Goal: Information Seeking & Learning: Learn about a topic

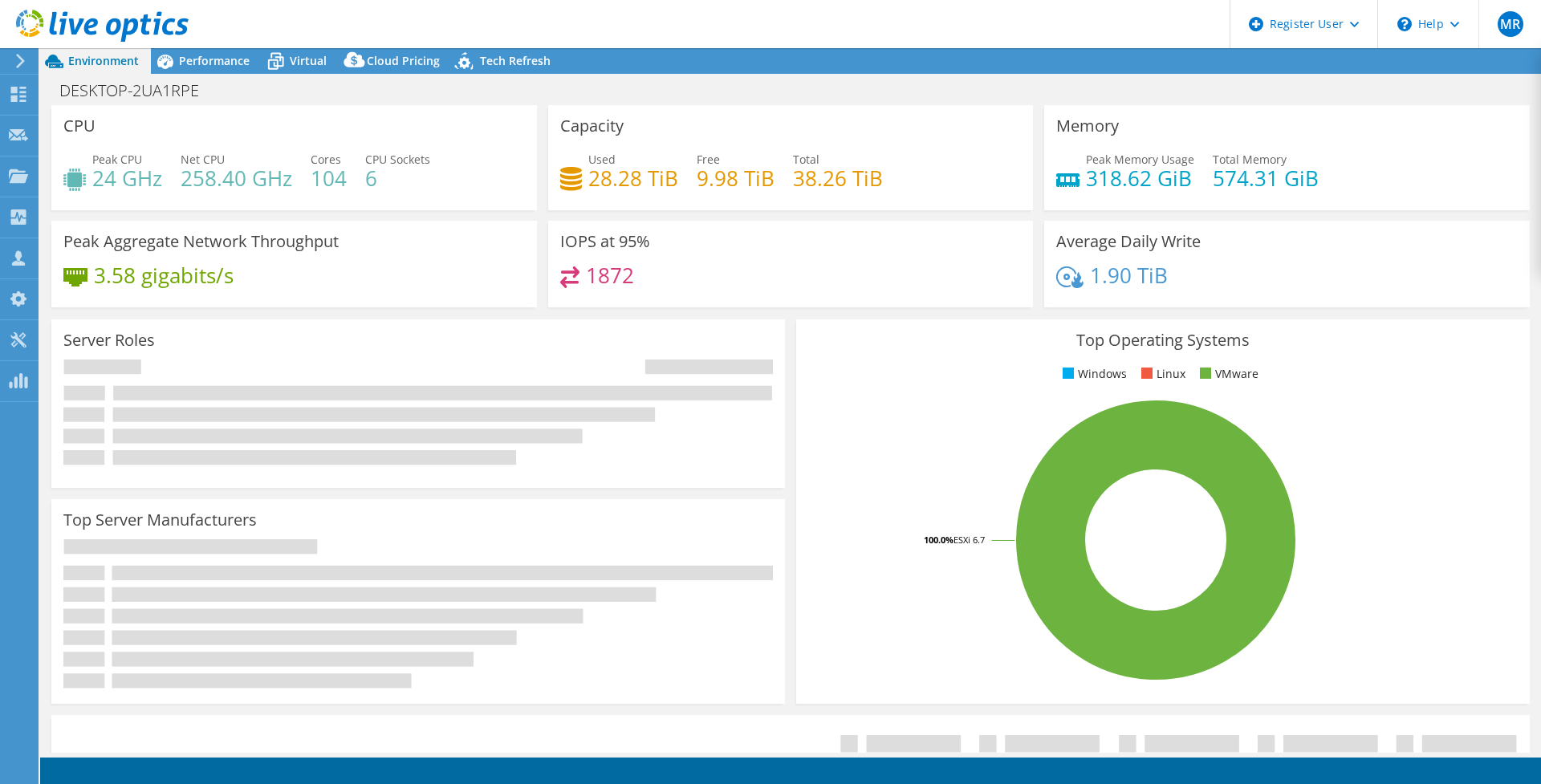
select select "USD"
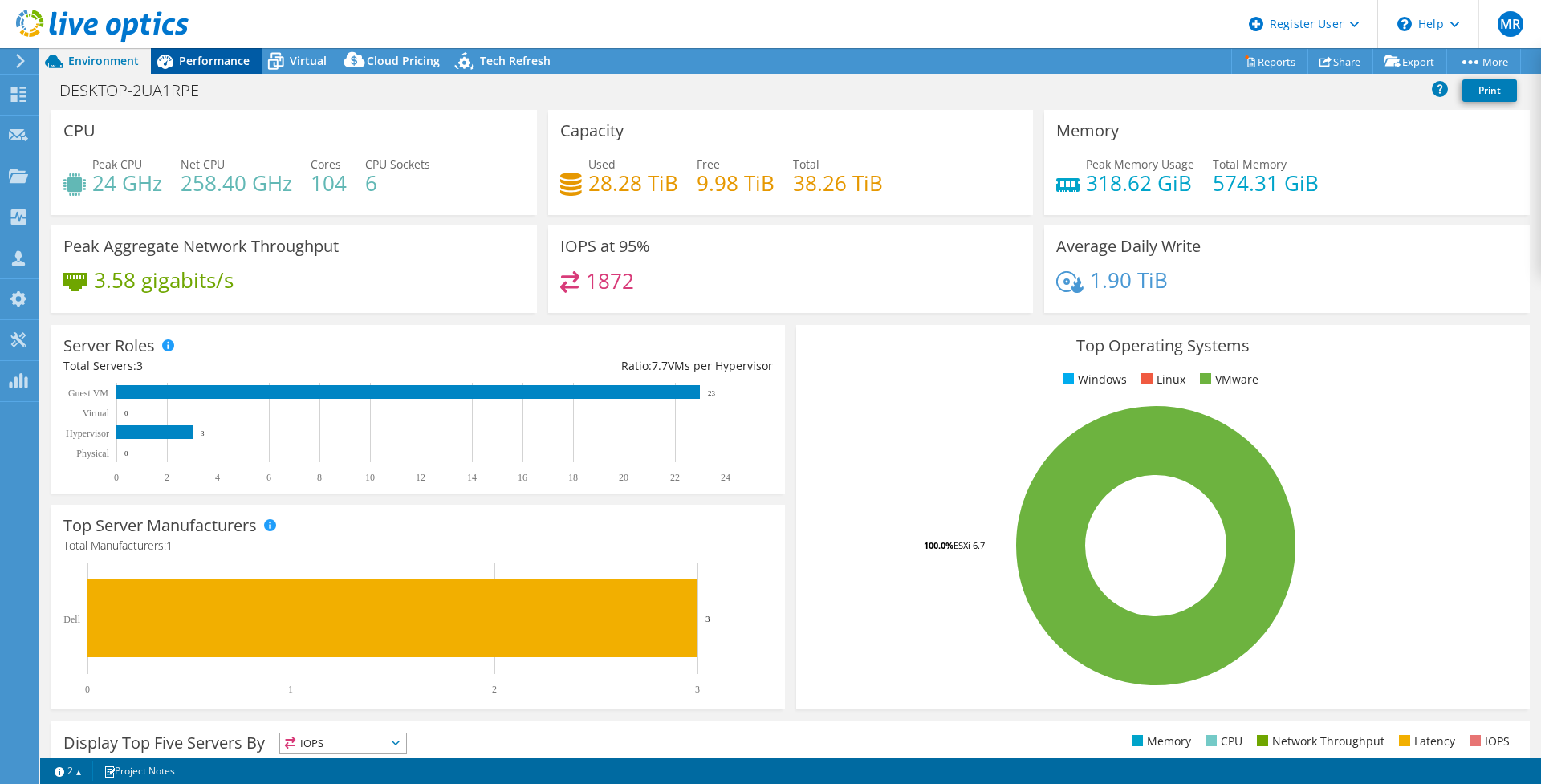
click at [211, 58] on span "Performance" at bounding box center [214, 60] width 71 height 15
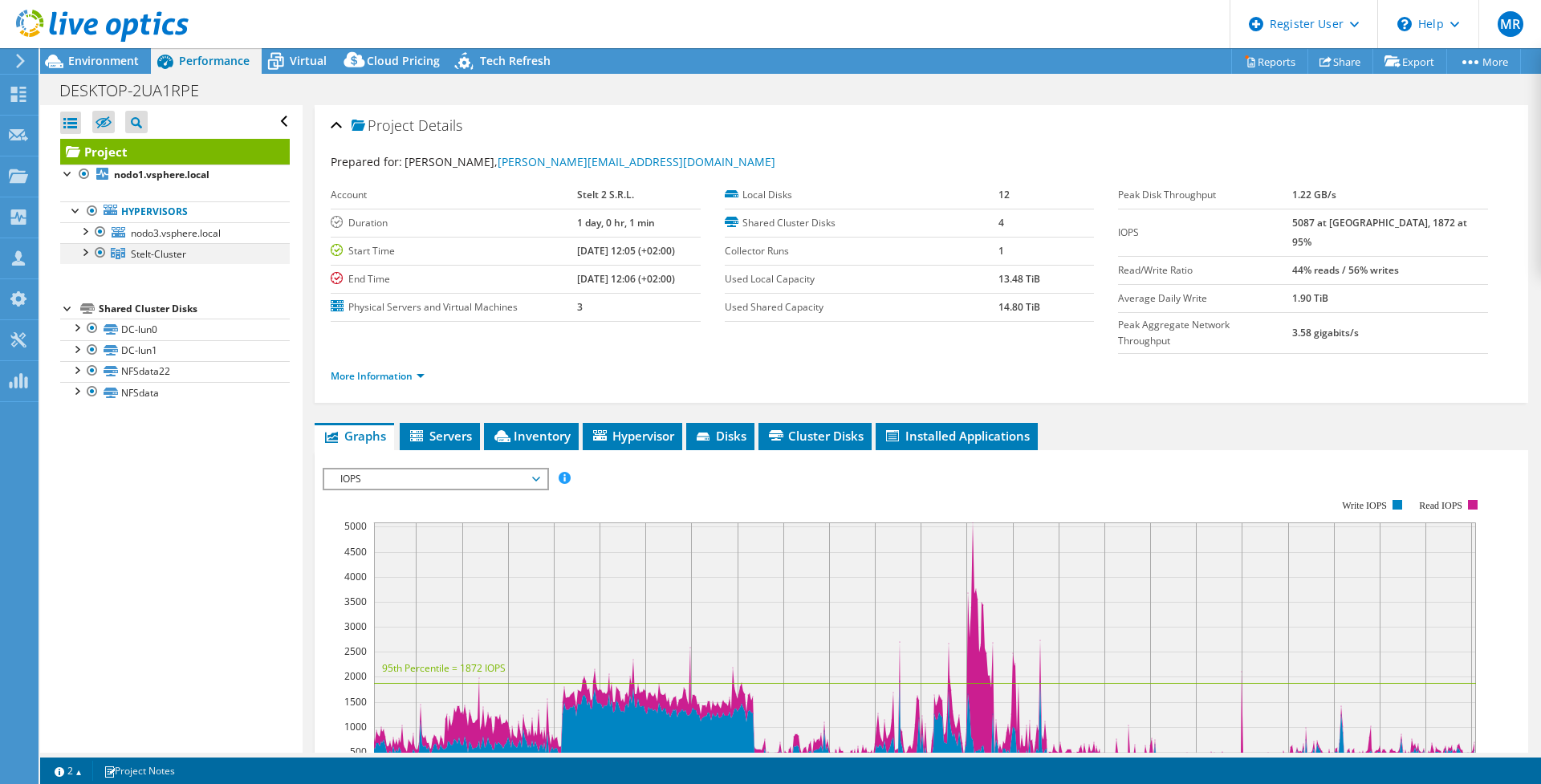
click at [90, 249] on div at bounding box center [84, 251] width 16 height 16
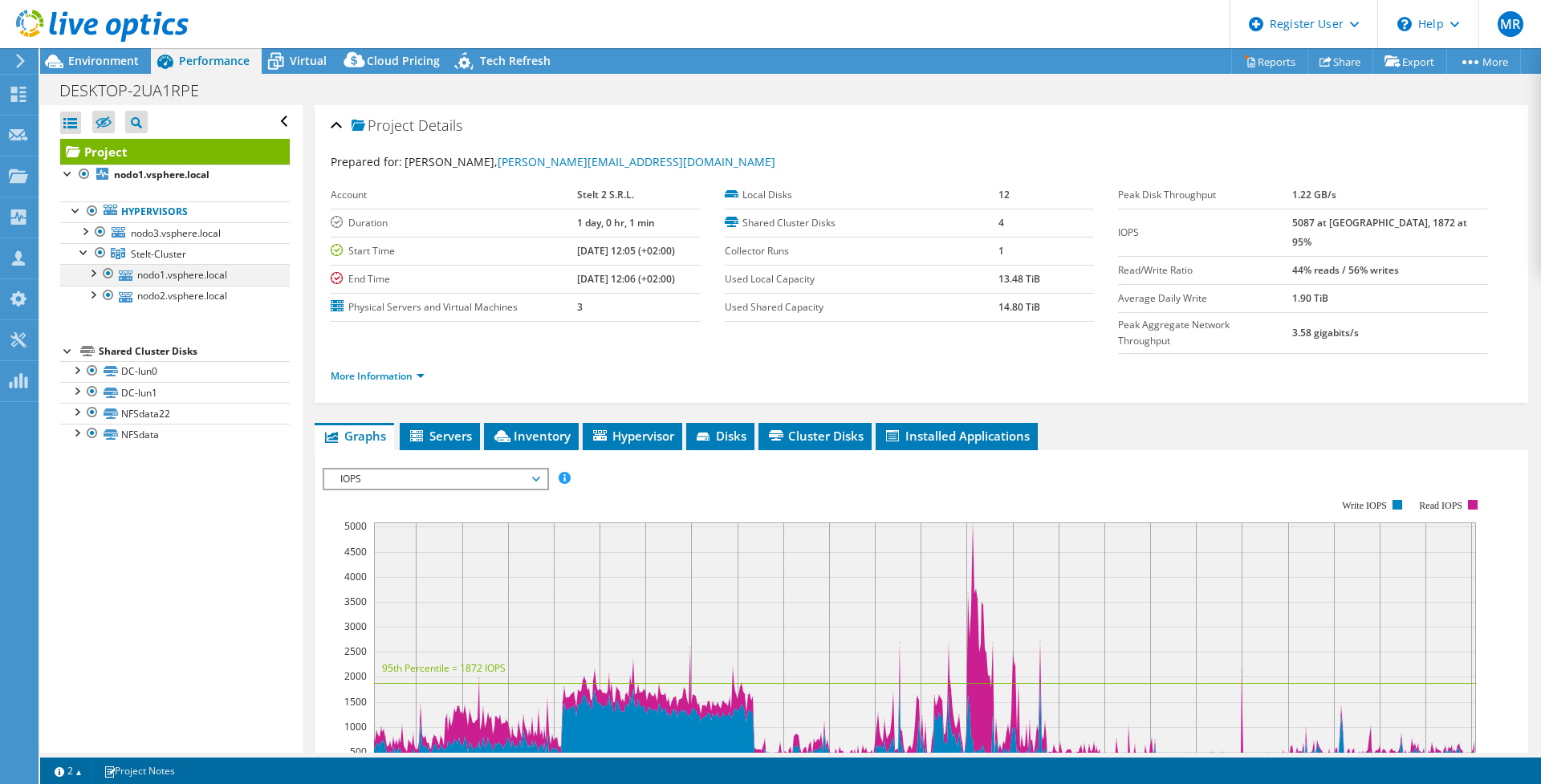
click at [93, 273] on div at bounding box center [92, 272] width 16 height 16
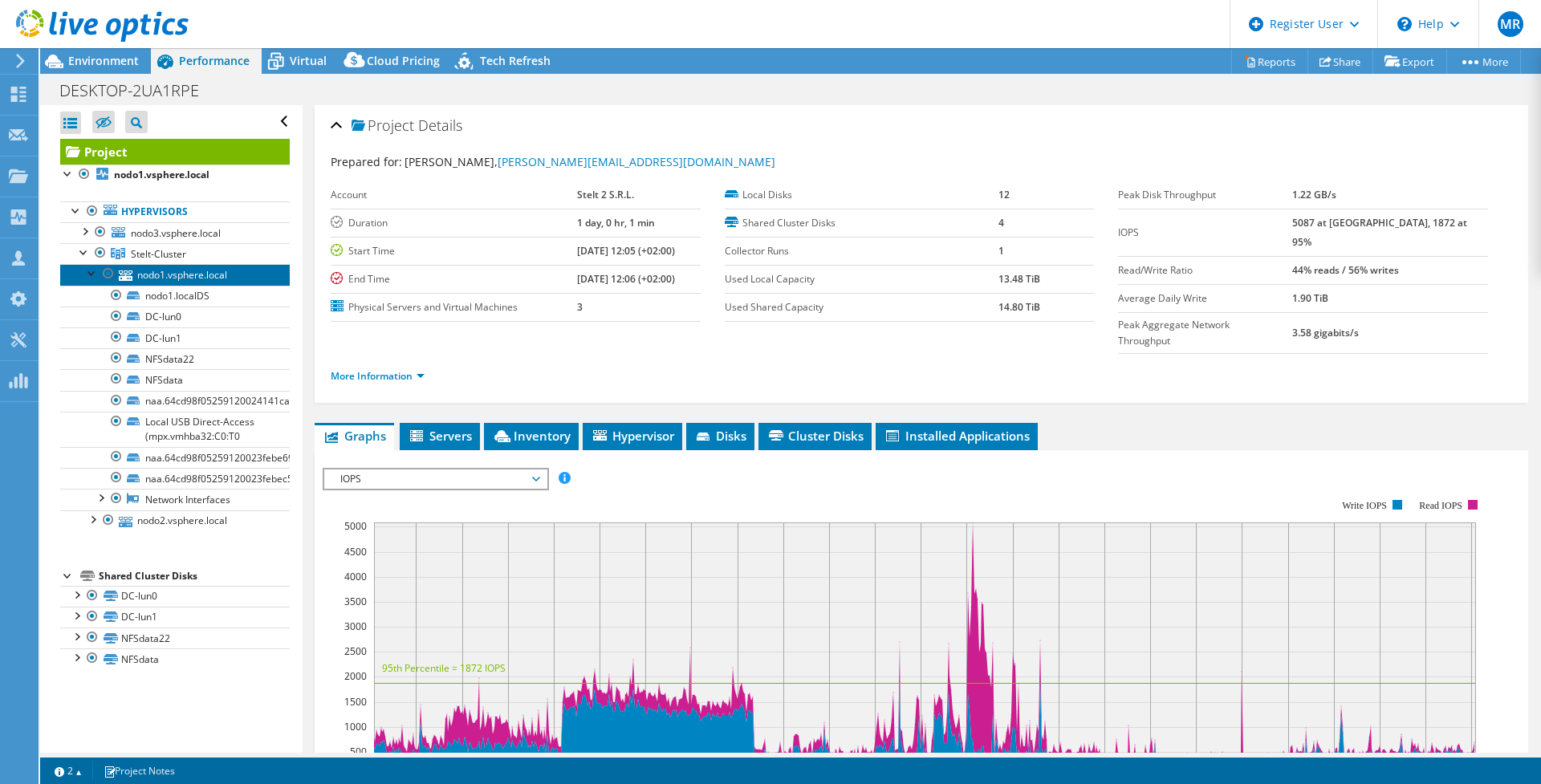
click at [176, 274] on link "nodo1.vsphere.local" at bounding box center [175, 275] width 229 height 21
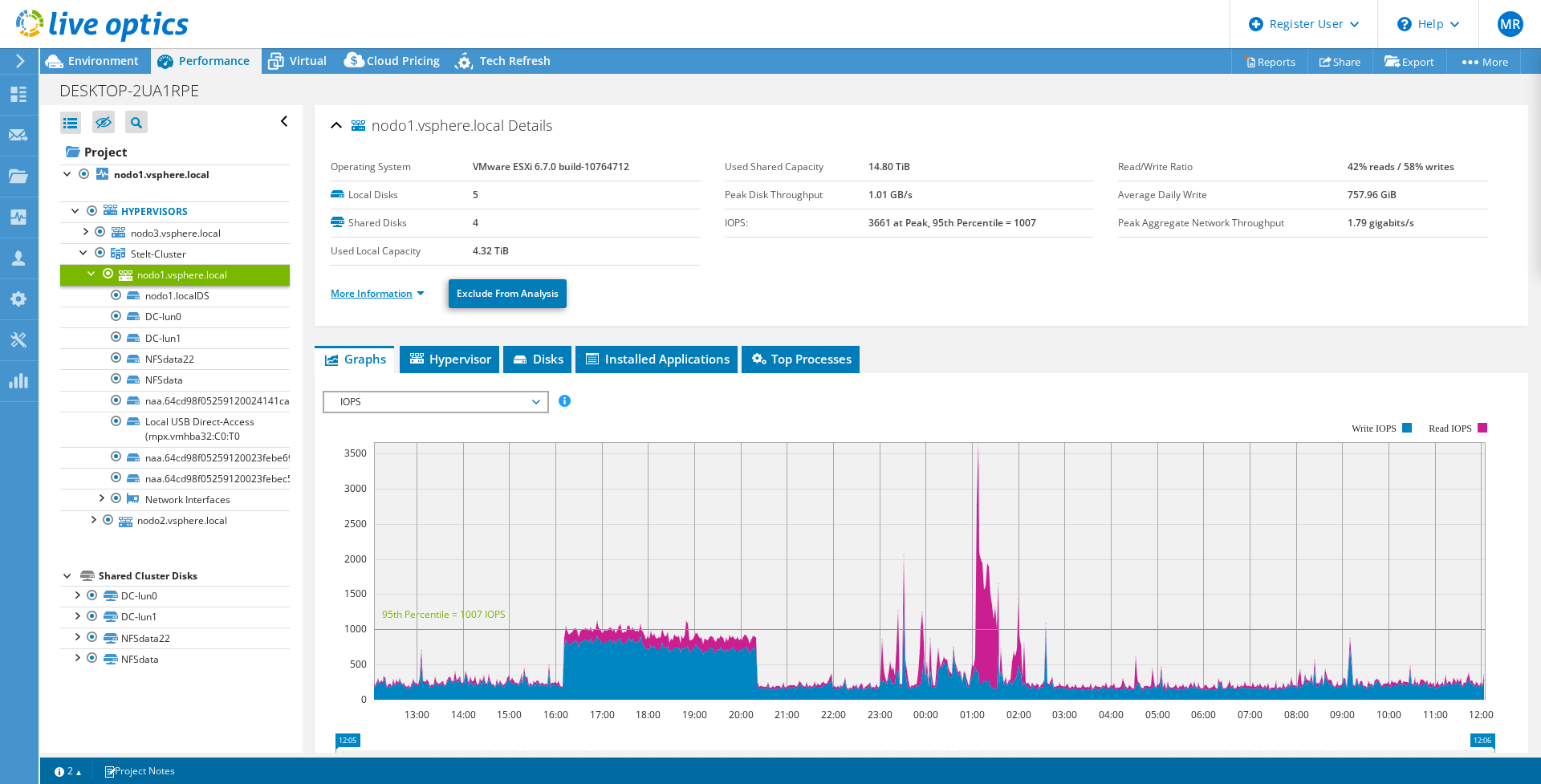
click at [405, 294] on link "More Information" at bounding box center [377, 293] width 93 height 13
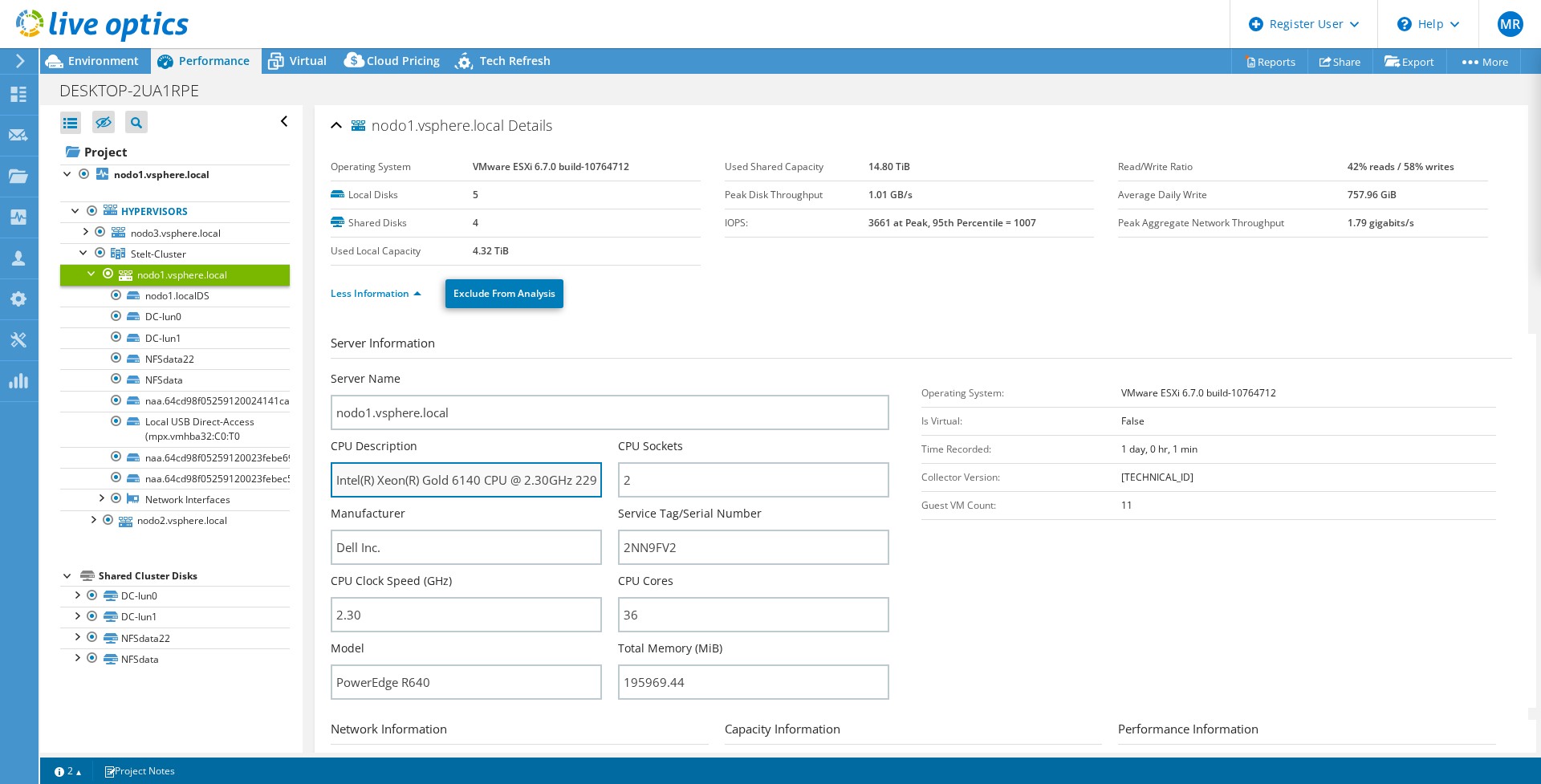
drag, startPoint x: 460, startPoint y: 481, endPoint x: 471, endPoint y: 481, distance: 11.0
click at [471, 481] on input "Intel(R) Xeon(R) Gold 6140 CPU @ 2.30GHz 229 GHz" at bounding box center [465, 479] width 271 height 35
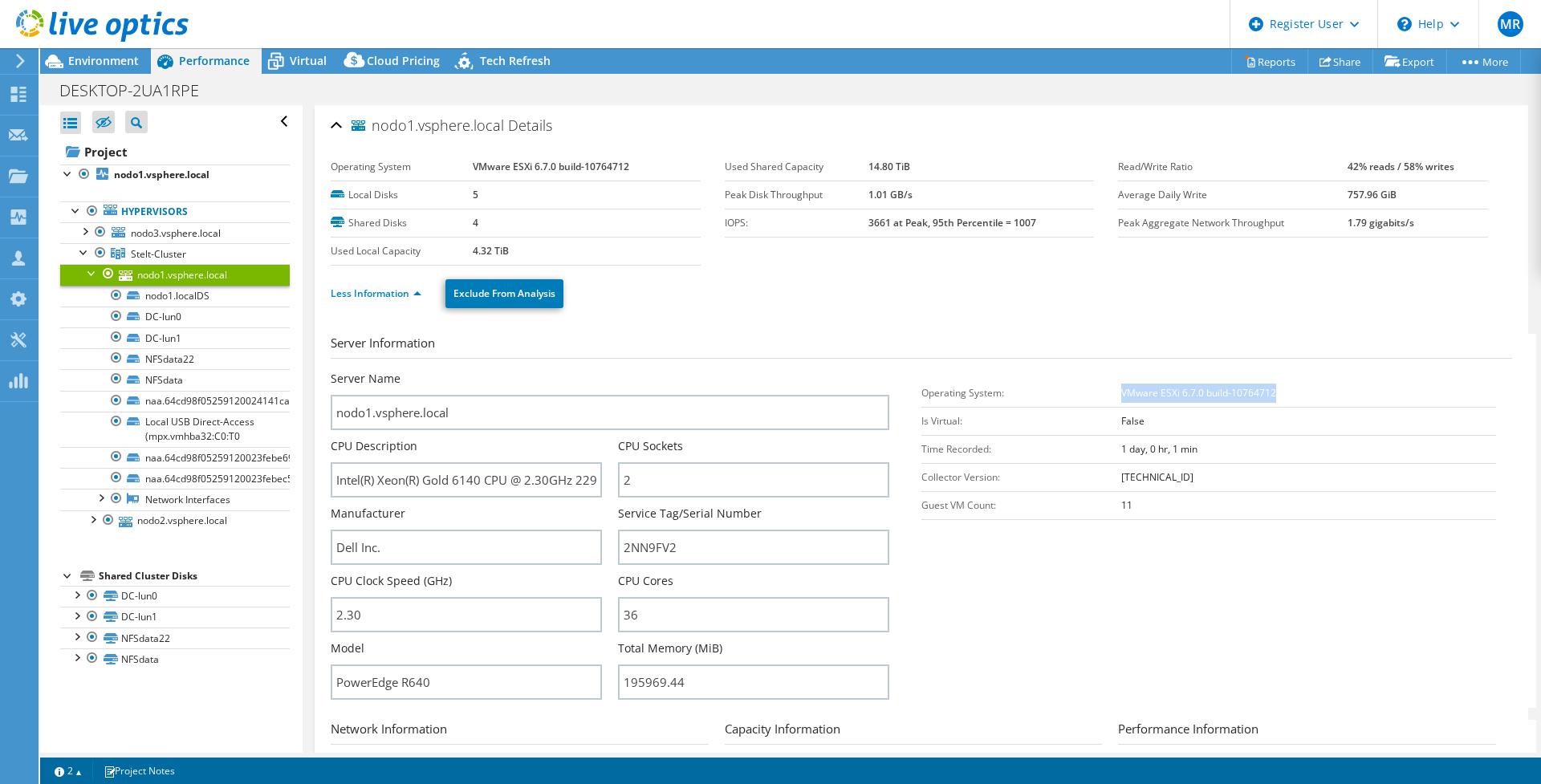
drag, startPoint x: 1115, startPoint y: 390, endPoint x: 1298, endPoint y: 389, distance: 183.0
click at [1298, 389] on td "VMware ESXi 6.7.0 build-10764712" at bounding box center [1308, 392] width 375 height 28
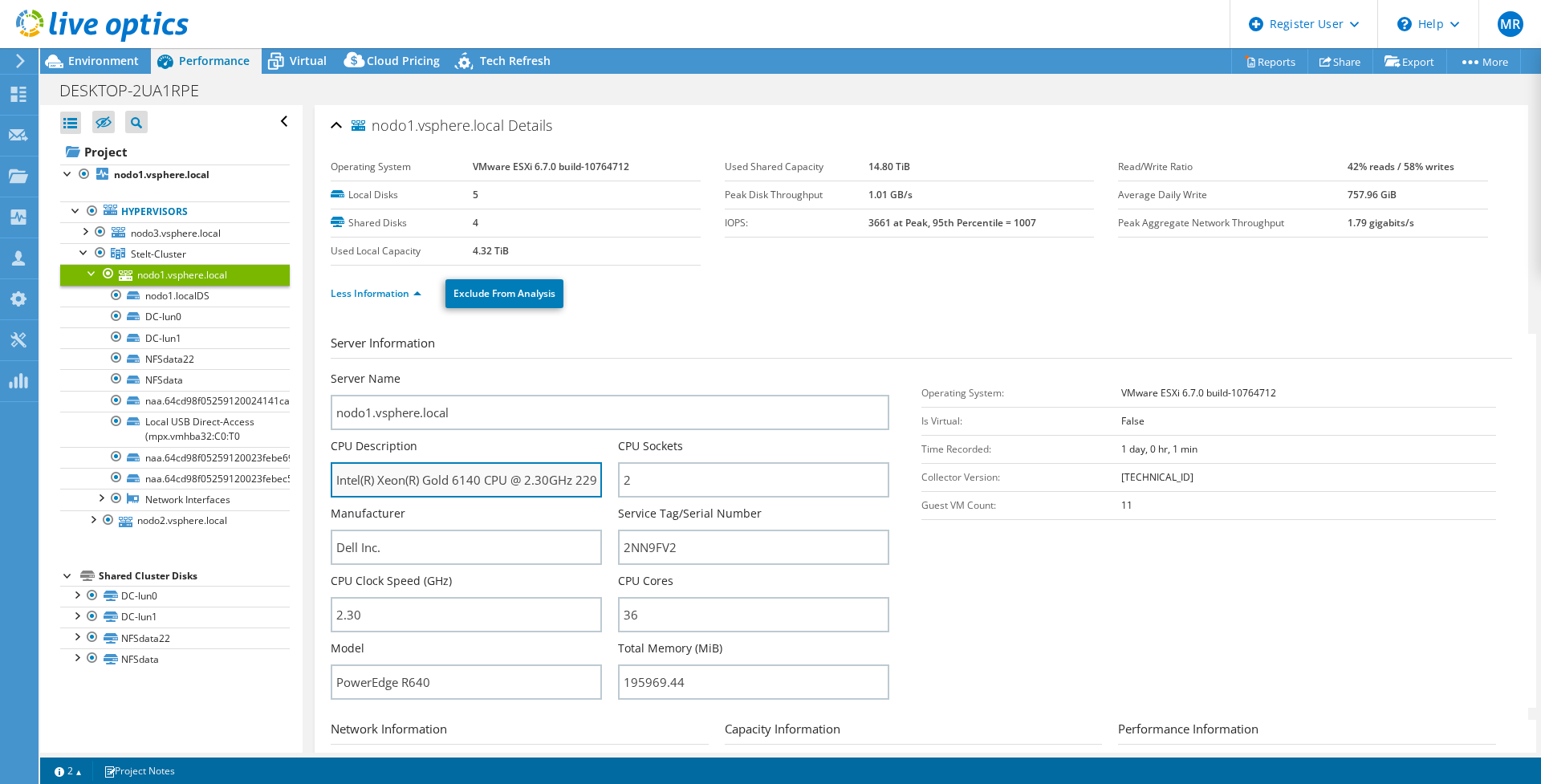
click at [469, 475] on input "Intel(R) Xeon(R) Gold 6140 CPU @ 2.30GHz 229 GHz" at bounding box center [465, 479] width 271 height 35
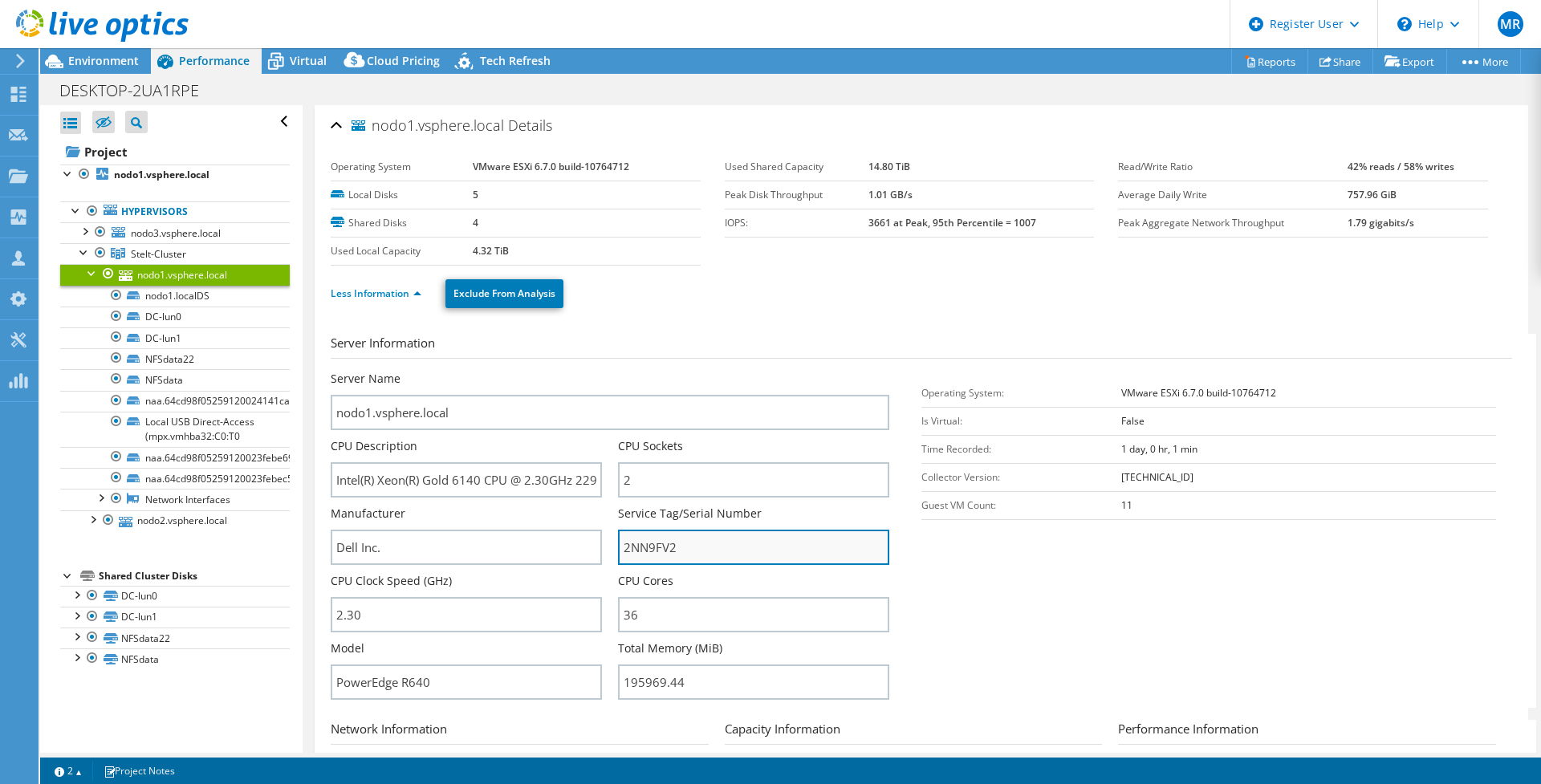
click at [645, 547] on input "2NN9FV2" at bounding box center [753, 546] width 271 height 35
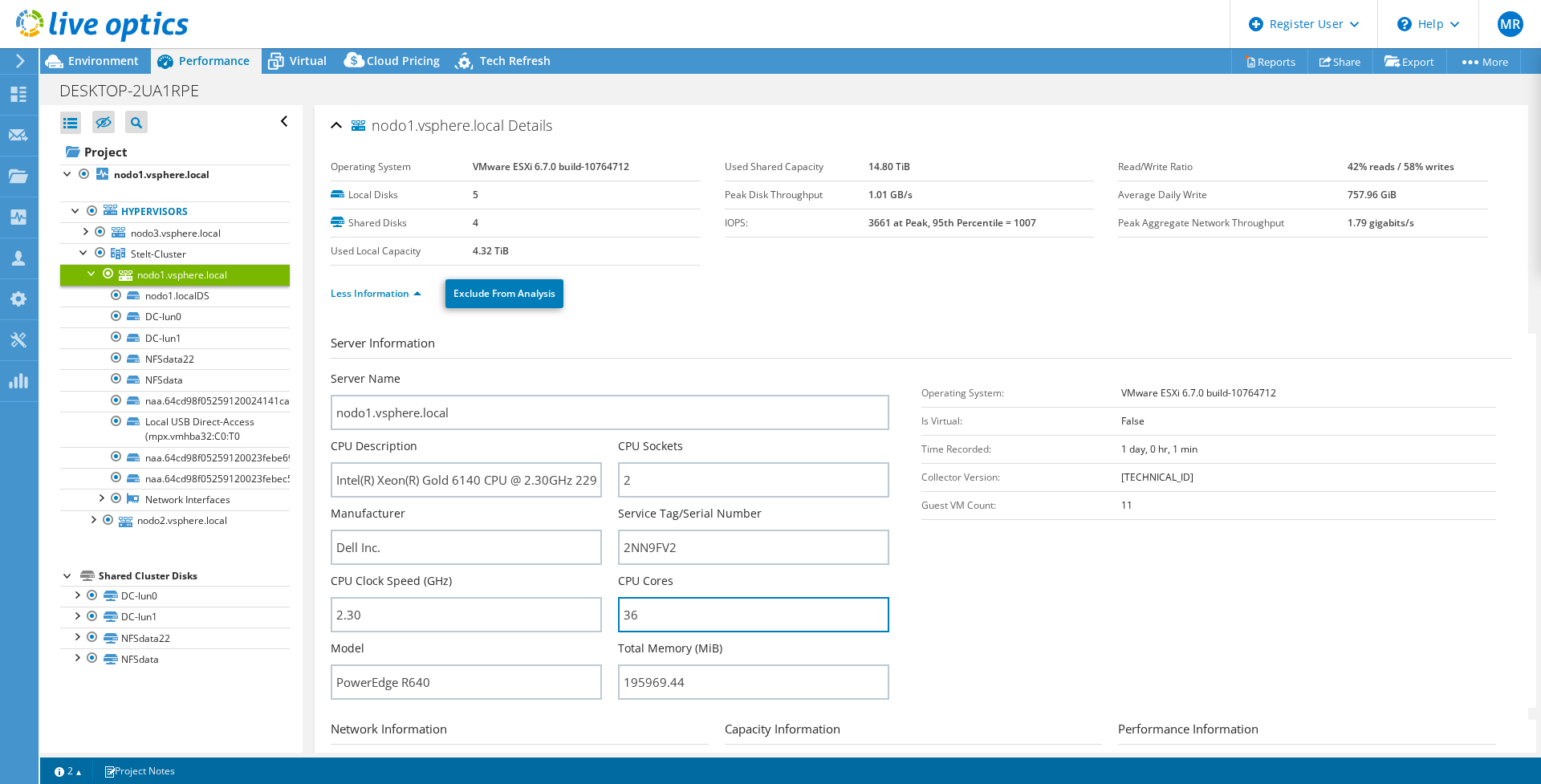
drag, startPoint x: 629, startPoint y: 610, endPoint x: 613, endPoint y: 607, distance: 16.3
click at [613, 371] on div "Server Name nodo1.vsphere.local CPU Description Intel(R) Xeon(R) Gold 6140 CPU …" at bounding box center [617, 371] width 575 height 0
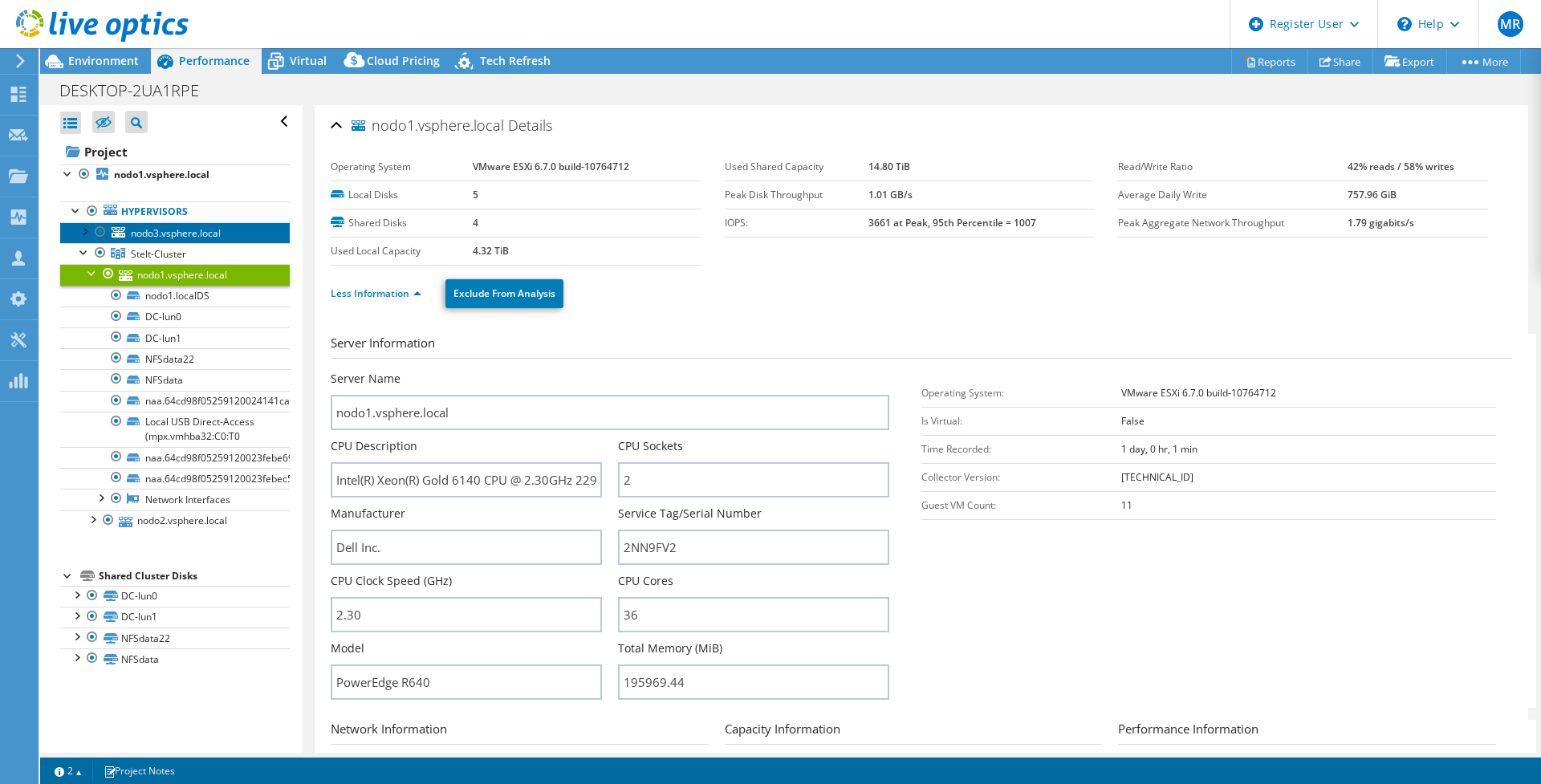
click at [183, 231] on span "nodo3.vsphere.local" at bounding box center [176, 233] width 90 height 13
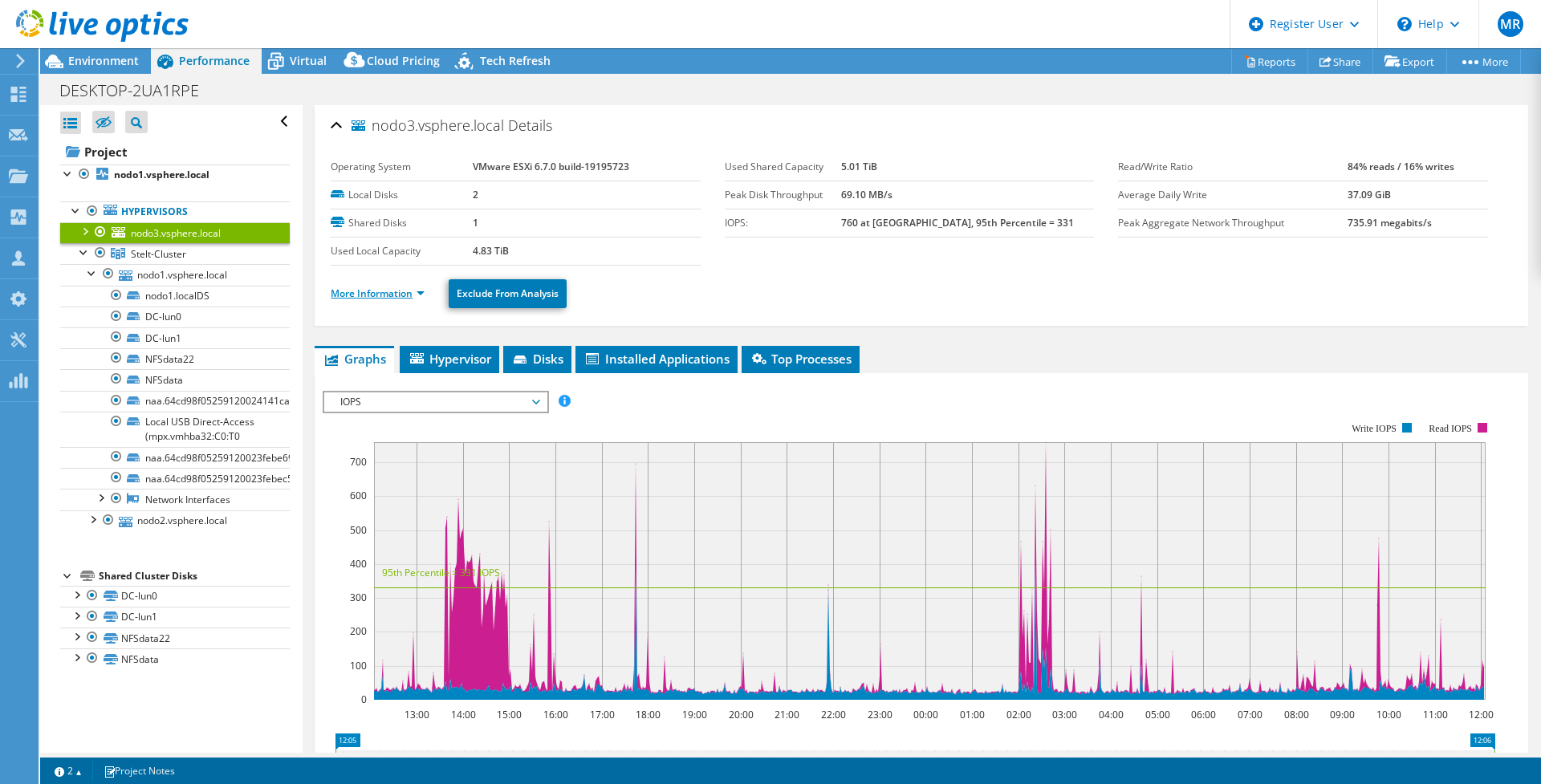
click at [403, 292] on link "More Information" at bounding box center [377, 293] width 93 height 13
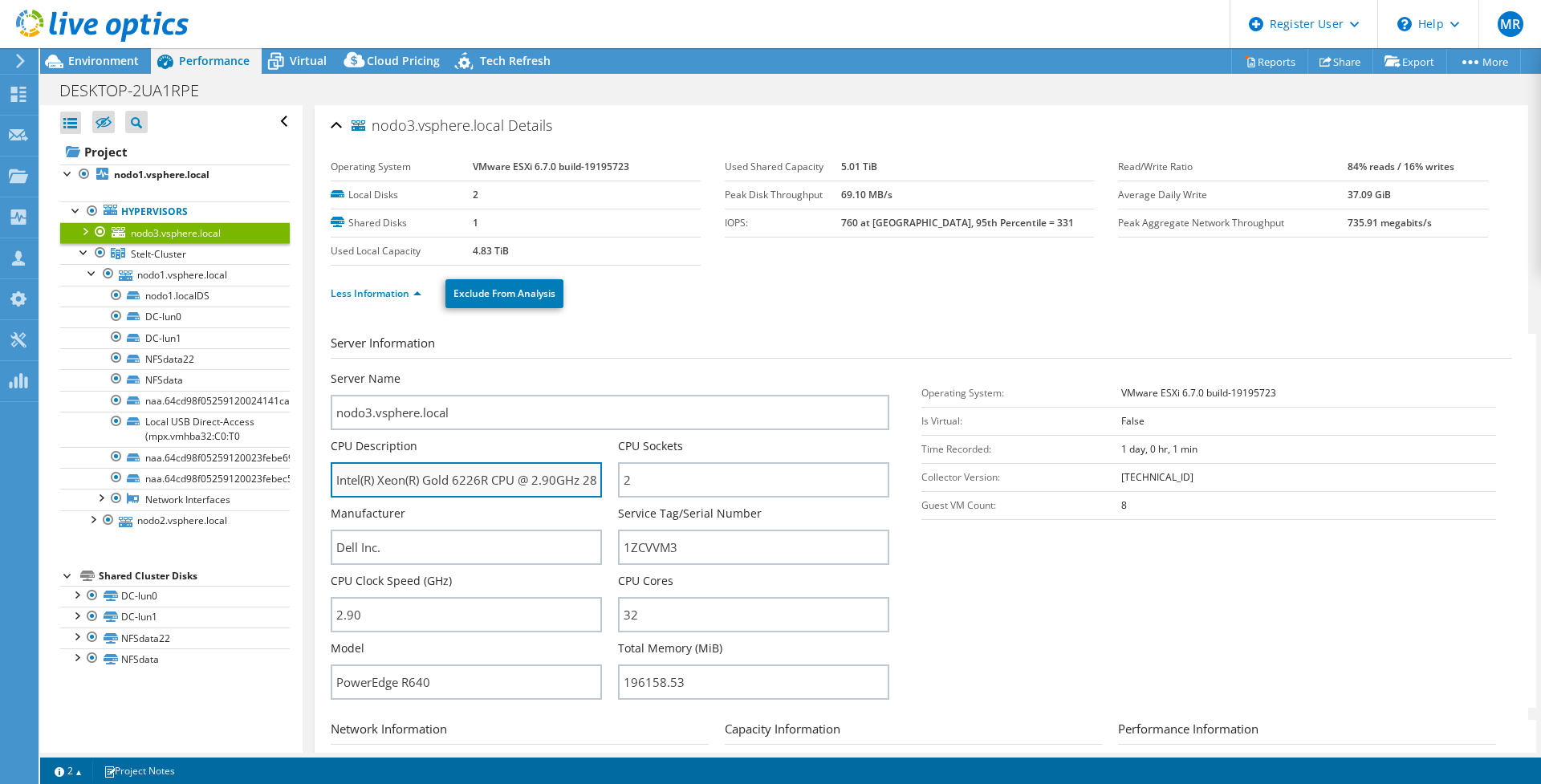
drag, startPoint x: 456, startPoint y: 479, endPoint x: 470, endPoint y: 479, distance: 14.0
click at [470, 479] on input "Intel(R) Xeon(R) Gold 6226R CPU @ 2.90GHz 289 GHz" at bounding box center [465, 479] width 271 height 35
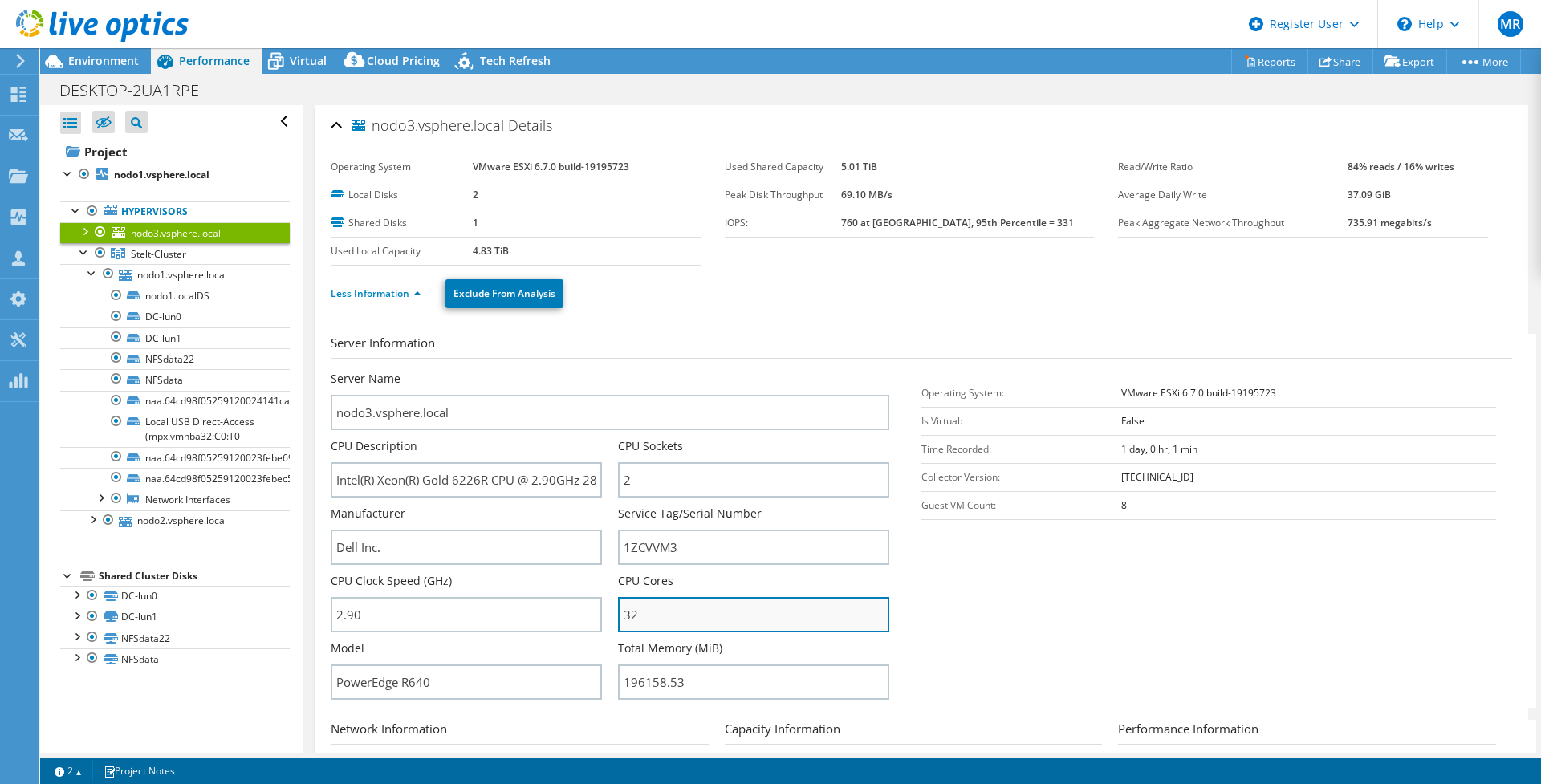
drag, startPoint x: 641, startPoint y: 613, endPoint x: 618, endPoint y: 613, distance: 23.0
click at [618, 613] on input "32" at bounding box center [753, 614] width 271 height 35
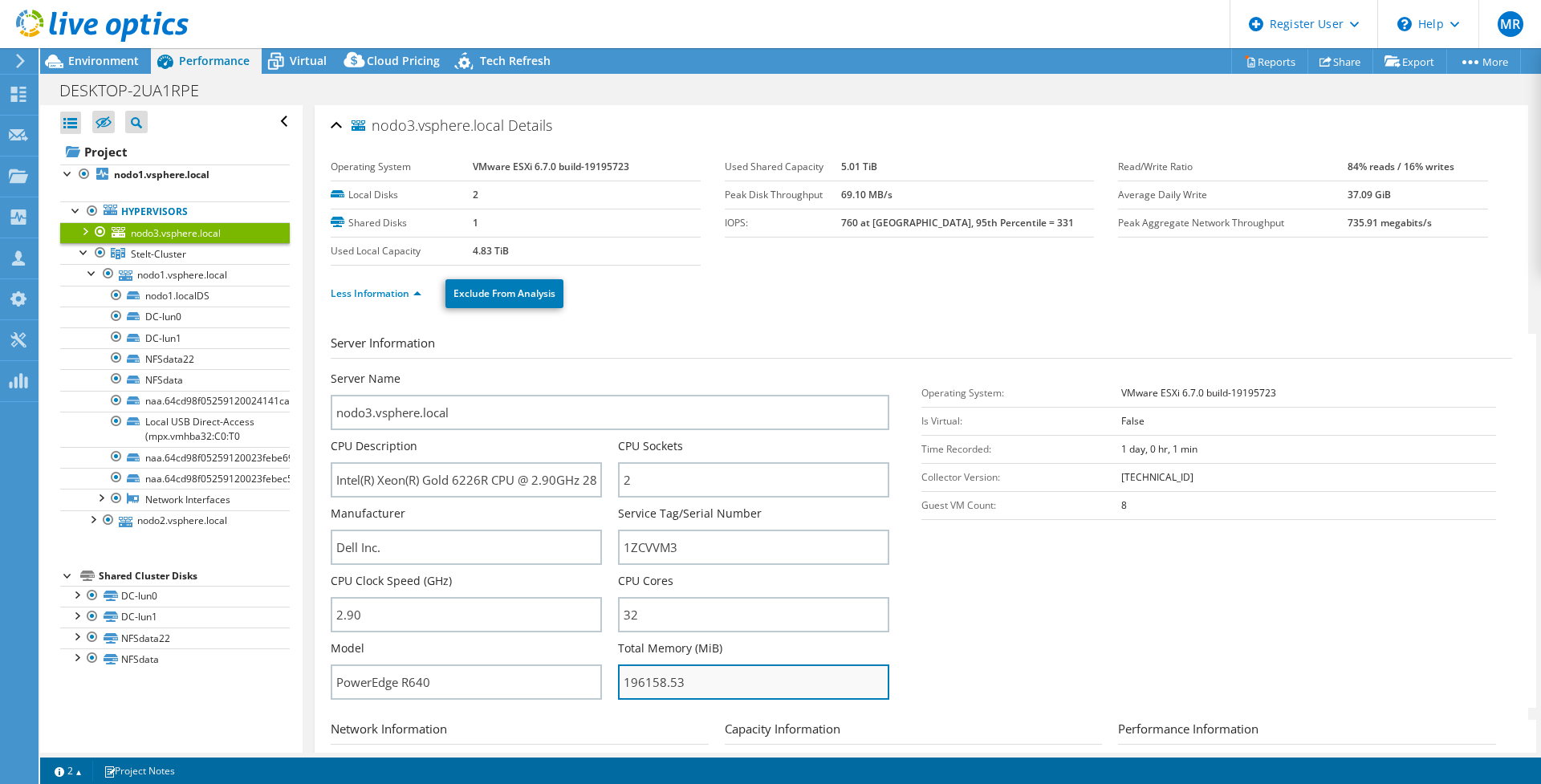
click at [656, 677] on input "196158.53" at bounding box center [753, 681] width 271 height 35
click at [128, 259] on link "Stelt-Cluster" at bounding box center [175, 254] width 229 height 21
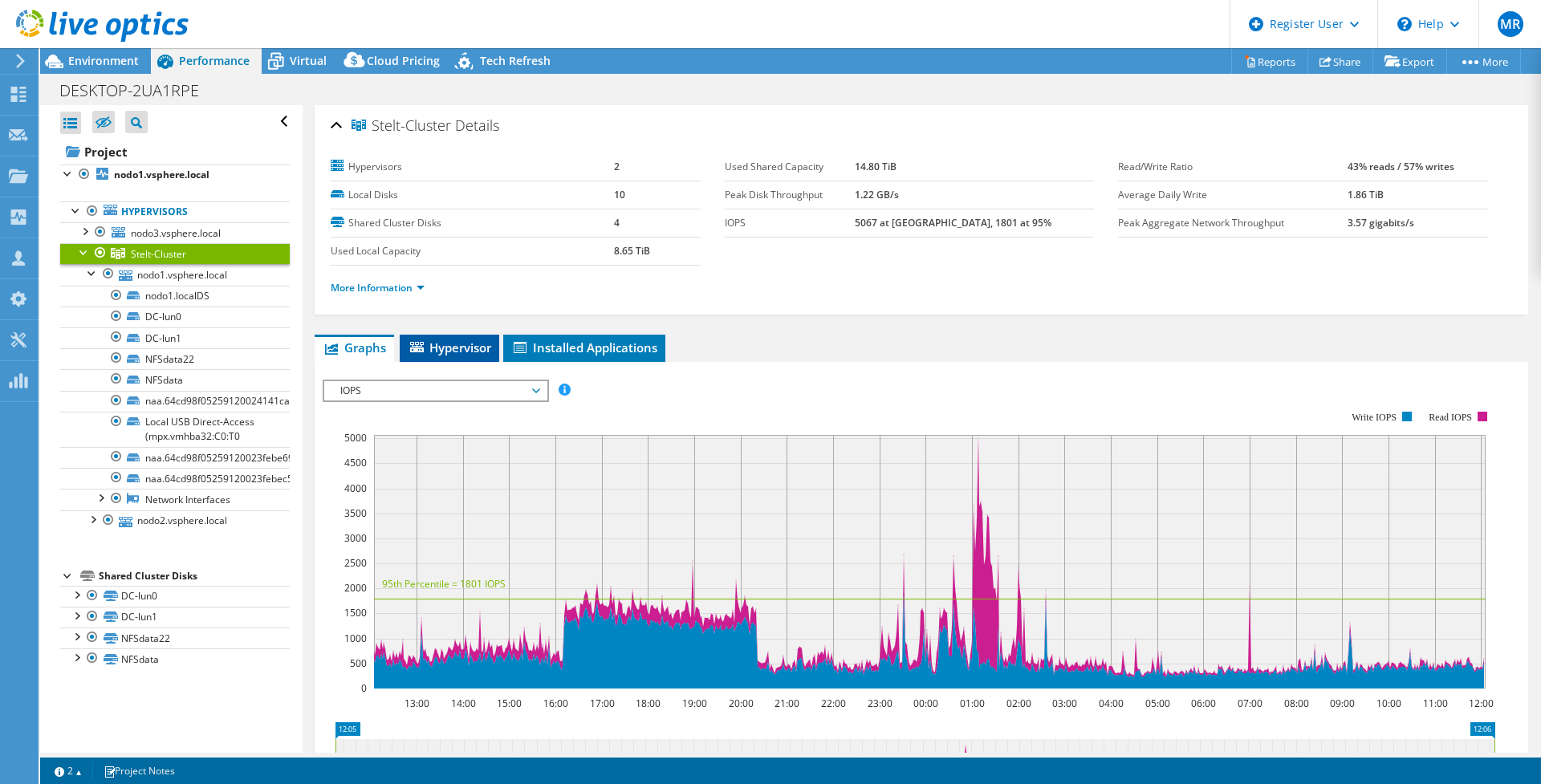
click at [463, 343] on span "Hypervisor" at bounding box center [449, 347] width 83 height 16
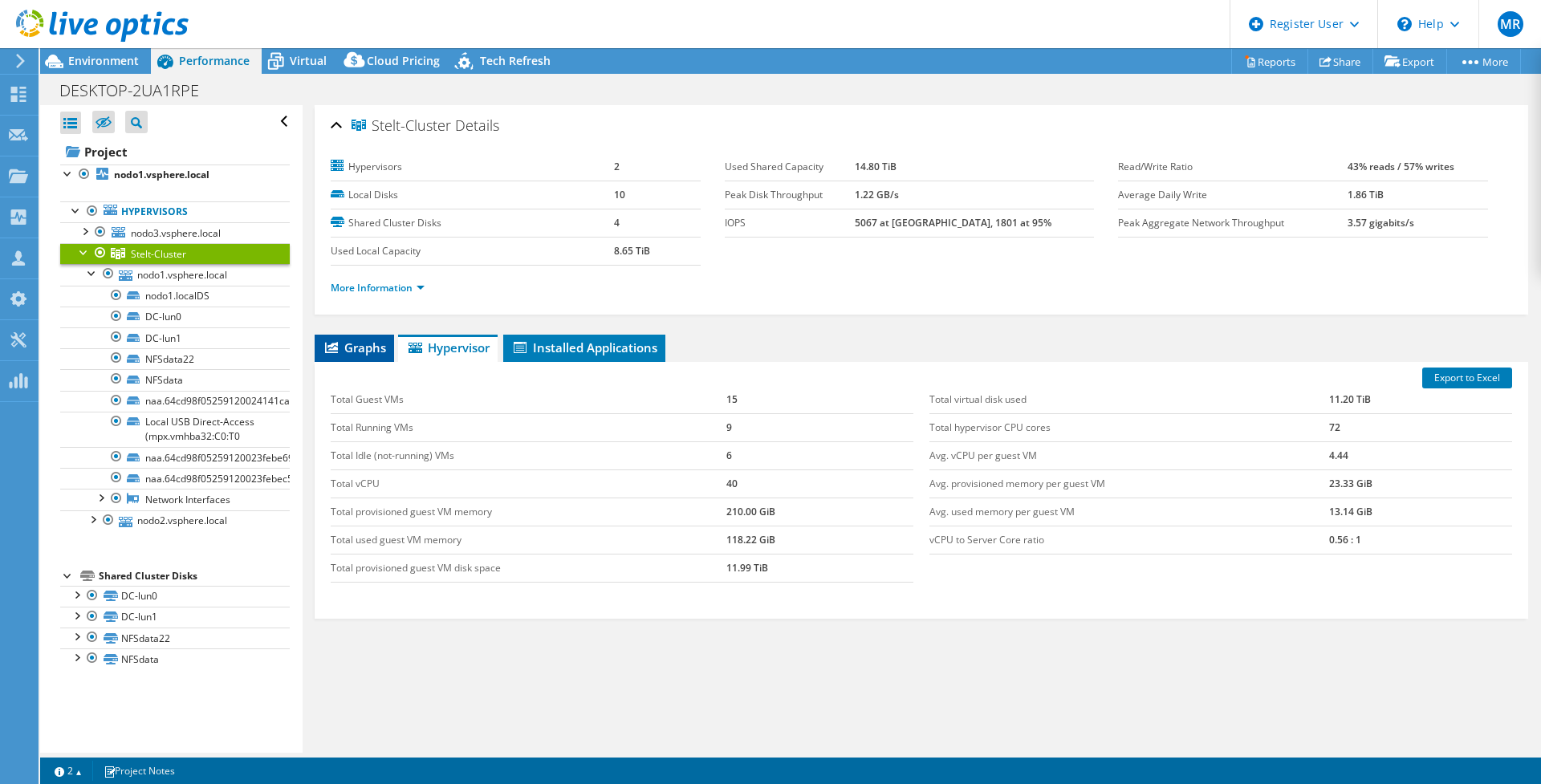
click at [355, 342] on span "Graphs" at bounding box center [354, 347] width 63 height 16
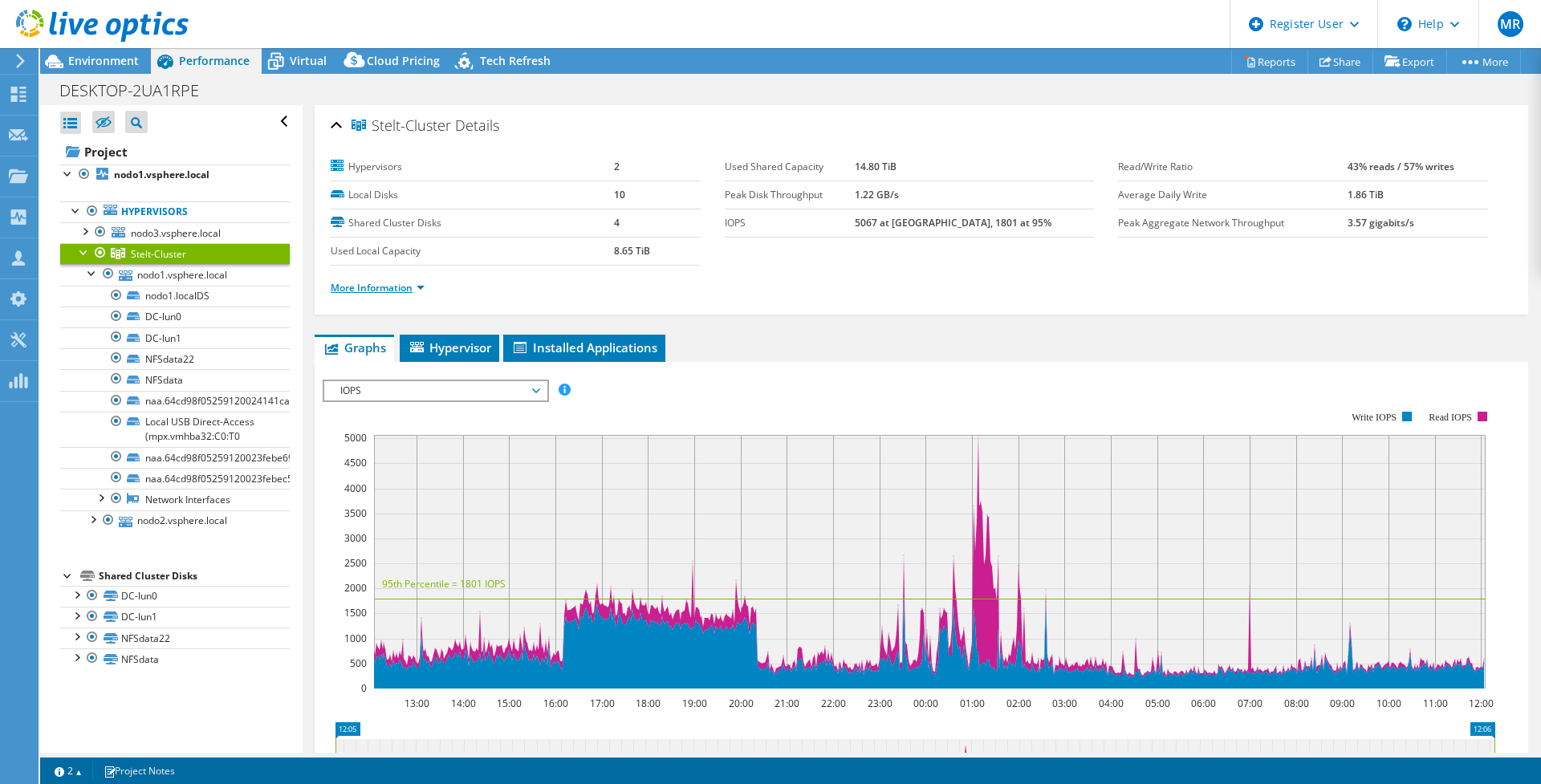
click at [403, 292] on link "More Information" at bounding box center [377, 288] width 93 height 13
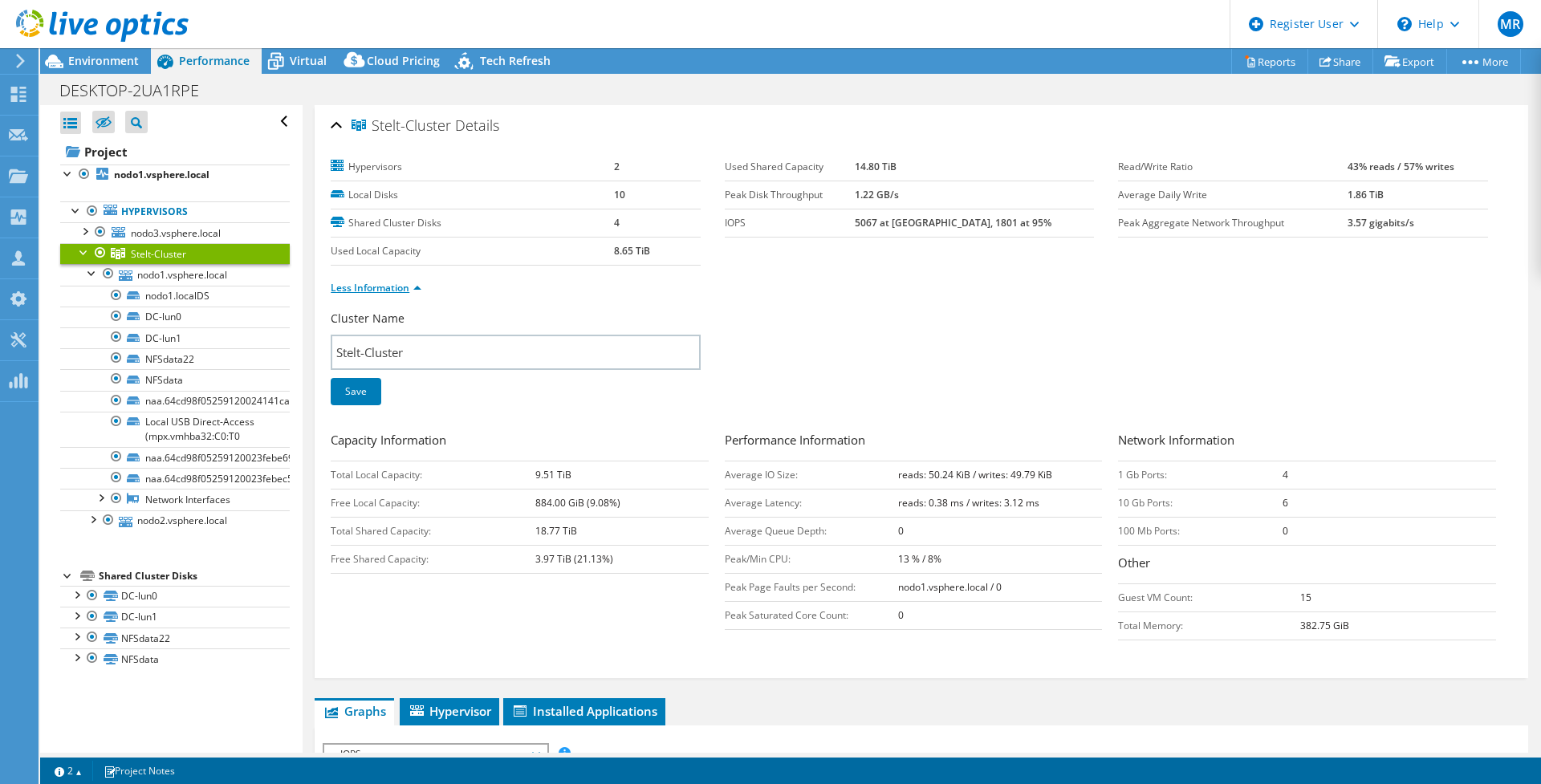
click at [403, 292] on link "Less Information" at bounding box center [376, 288] width 91 height 13
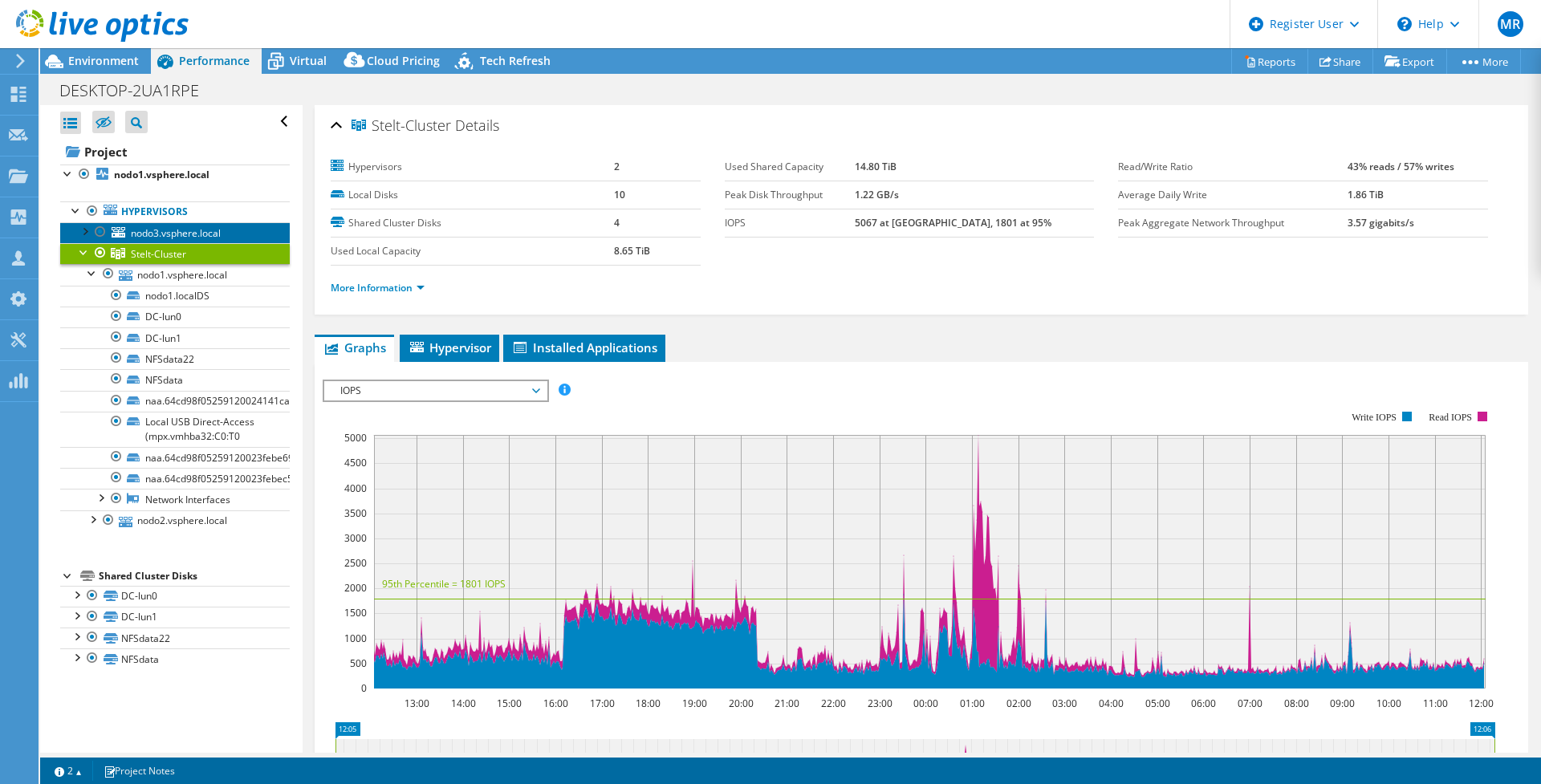
click at [159, 229] on span "nodo3.vsphere.local" at bounding box center [176, 233] width 90 height 13
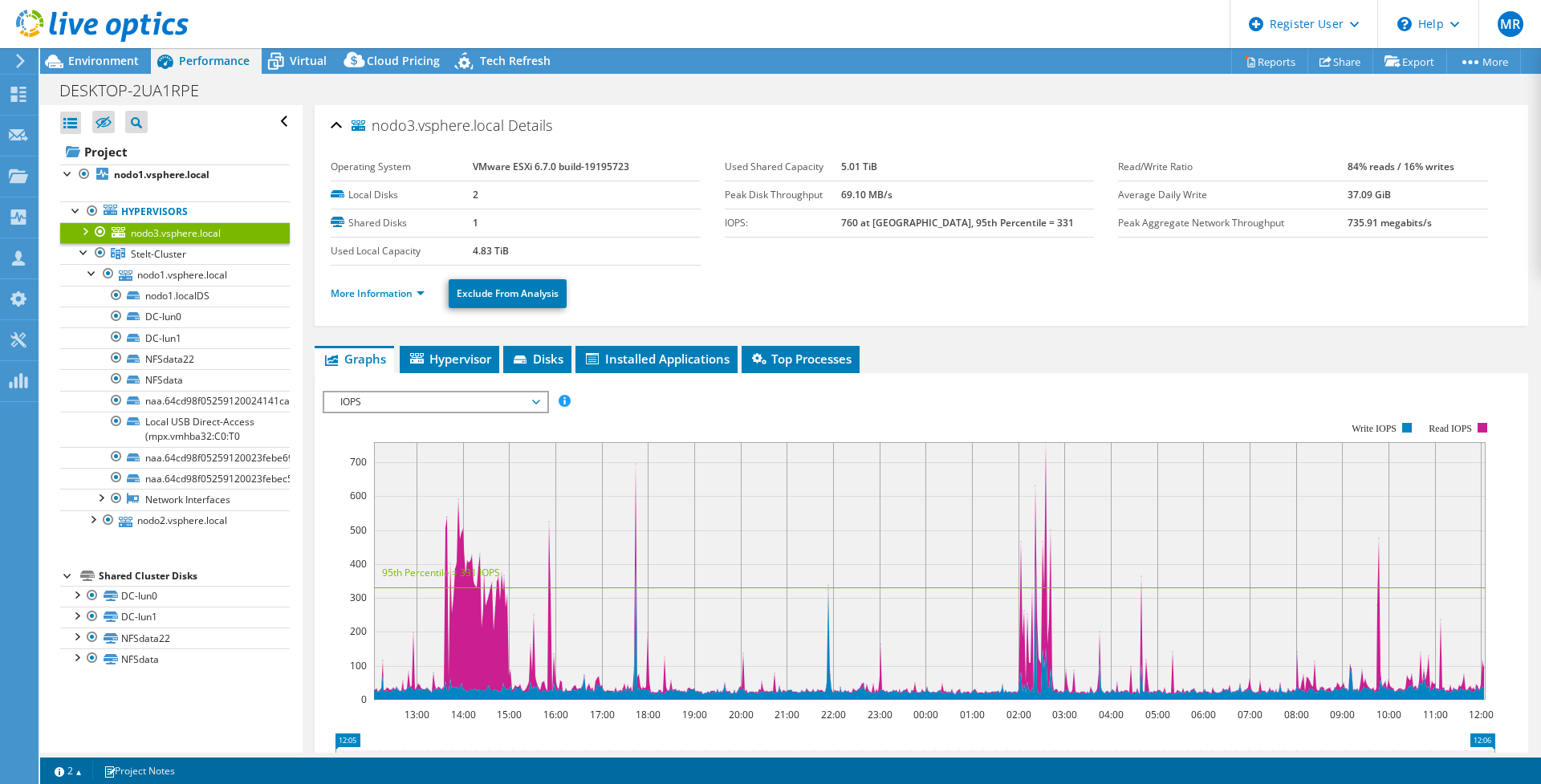
click at [470, 405] on span "IOPS" at bounding box center [435, 402] width 207 height 19
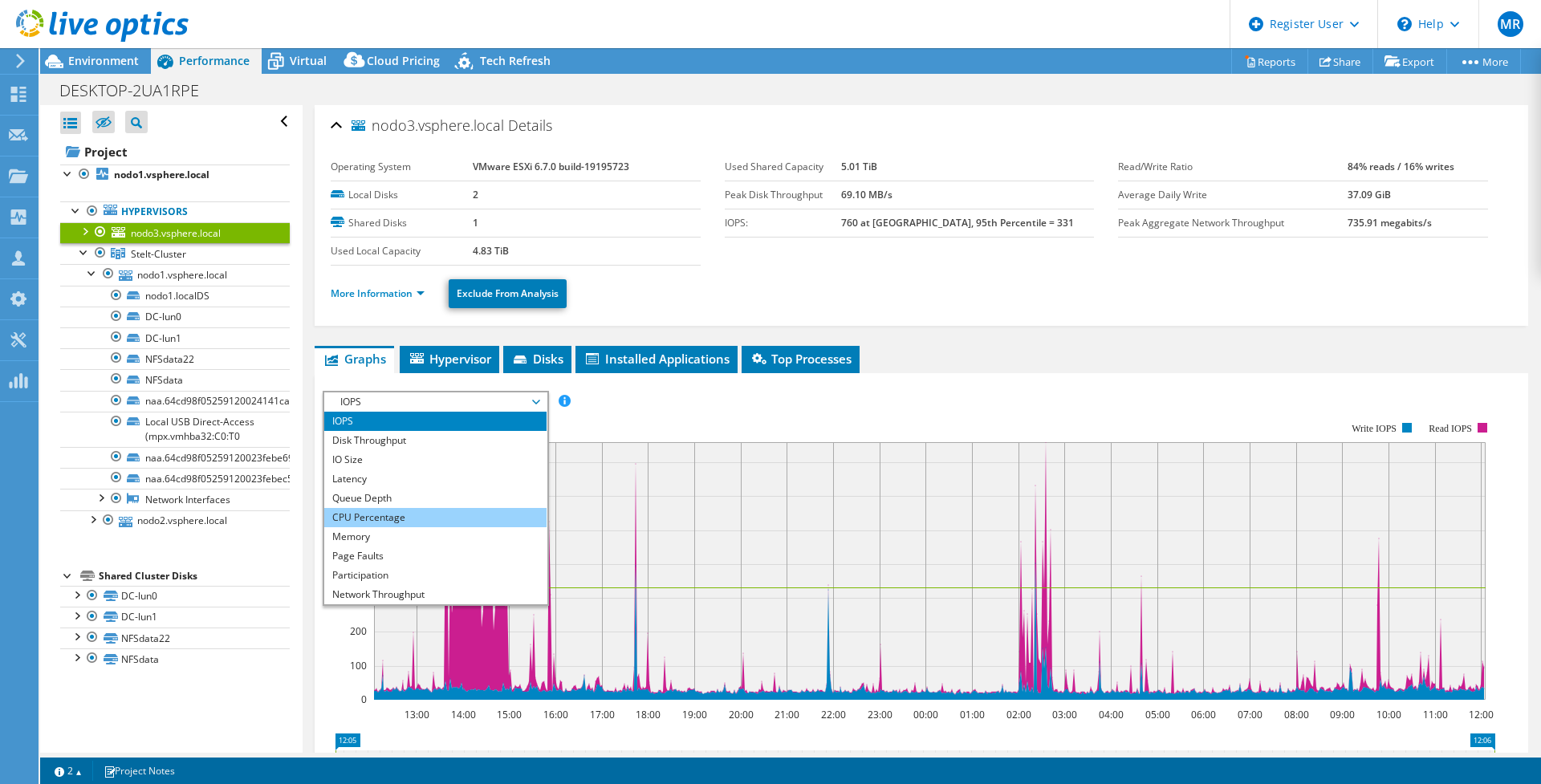
click at [394, 515] on li "CPU Percentage" at bounding box center [436, 517] width 223 height 19
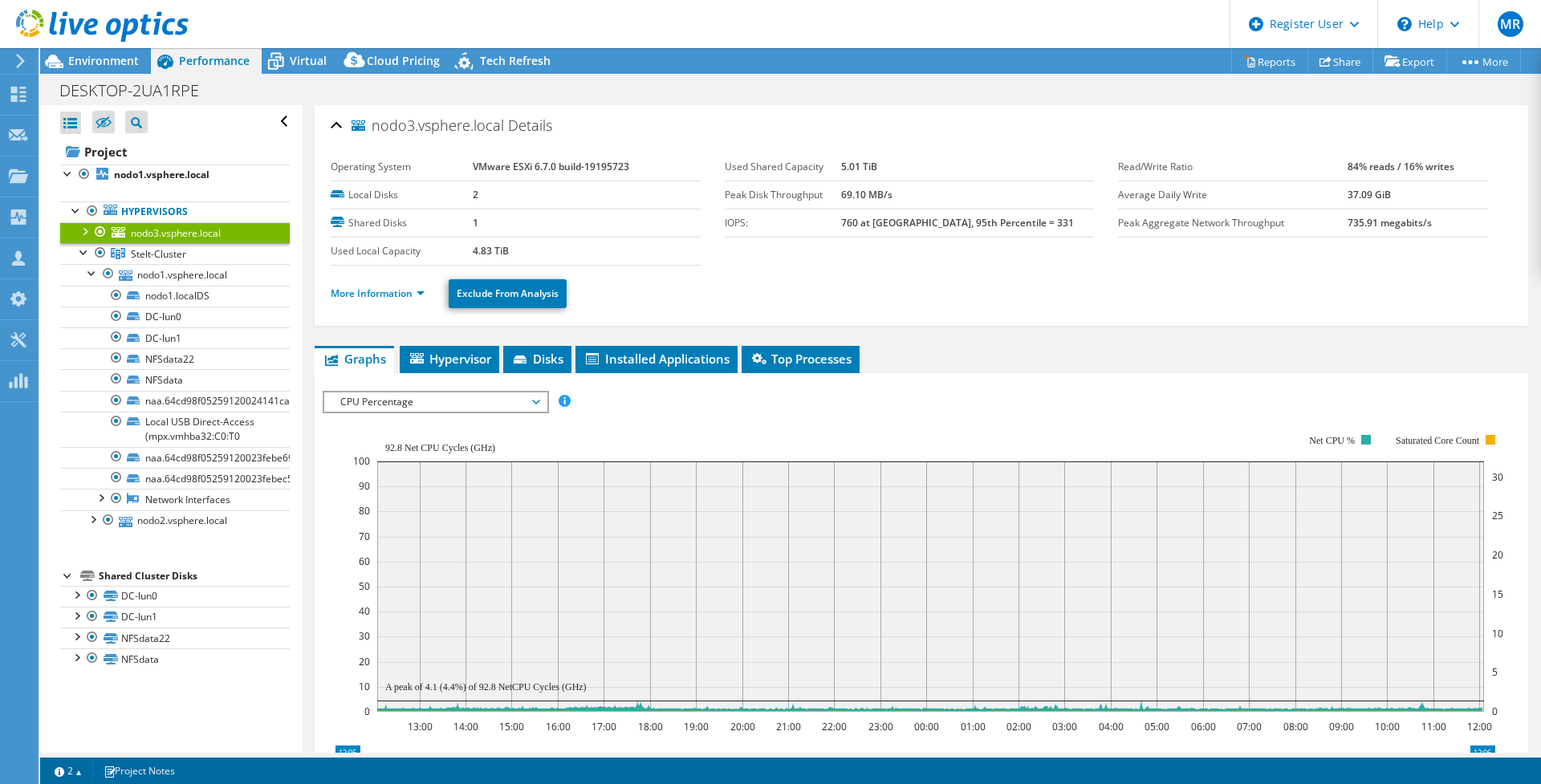
click at [400, 398] on span "CPU Percentage" at bounding box center [435, 402] width 207 height 19
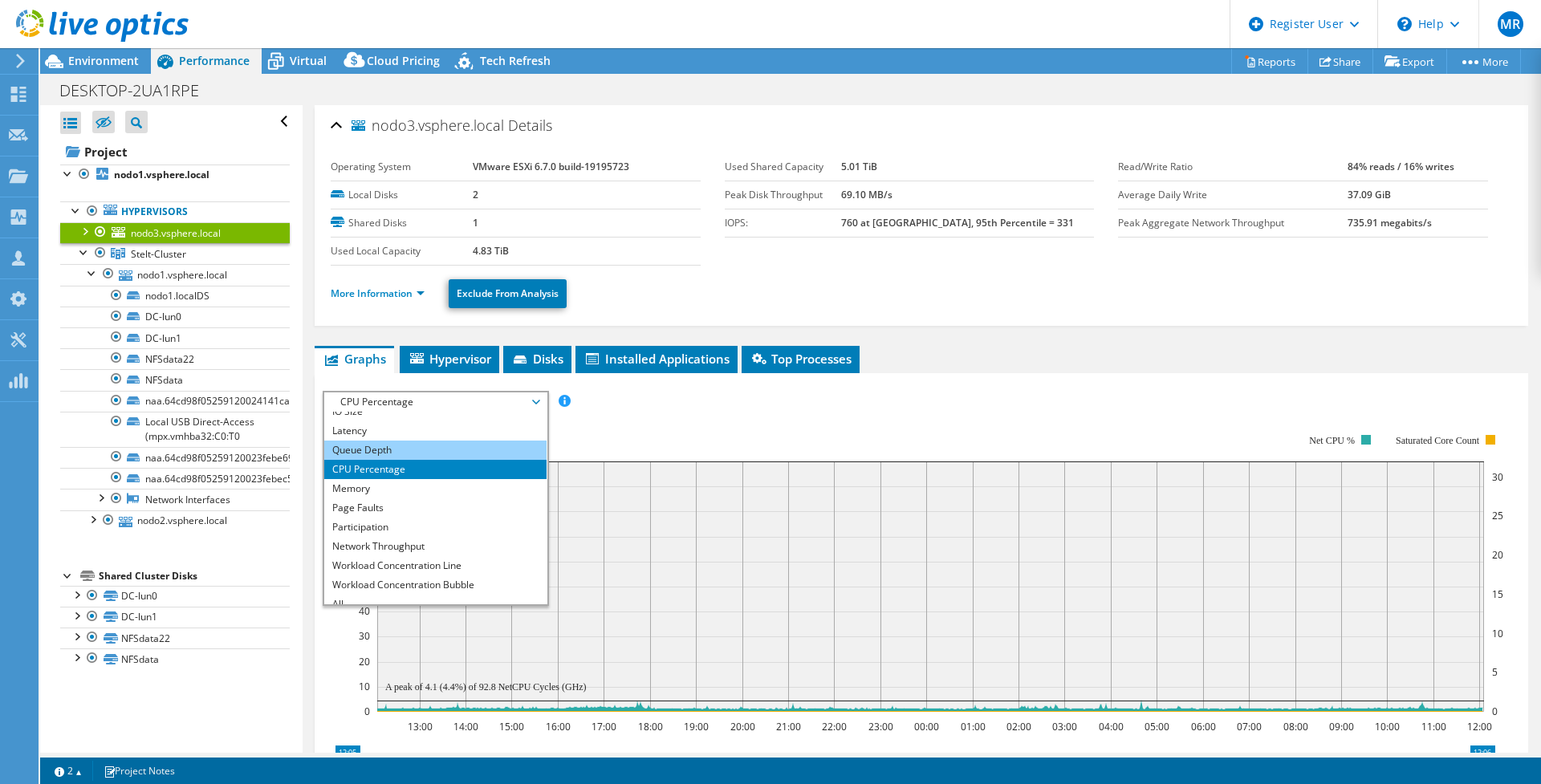
scroll to position [58, 0]
click at [407, 481] on li "Memory" at bounding box center [436, 478] width 223 height 19
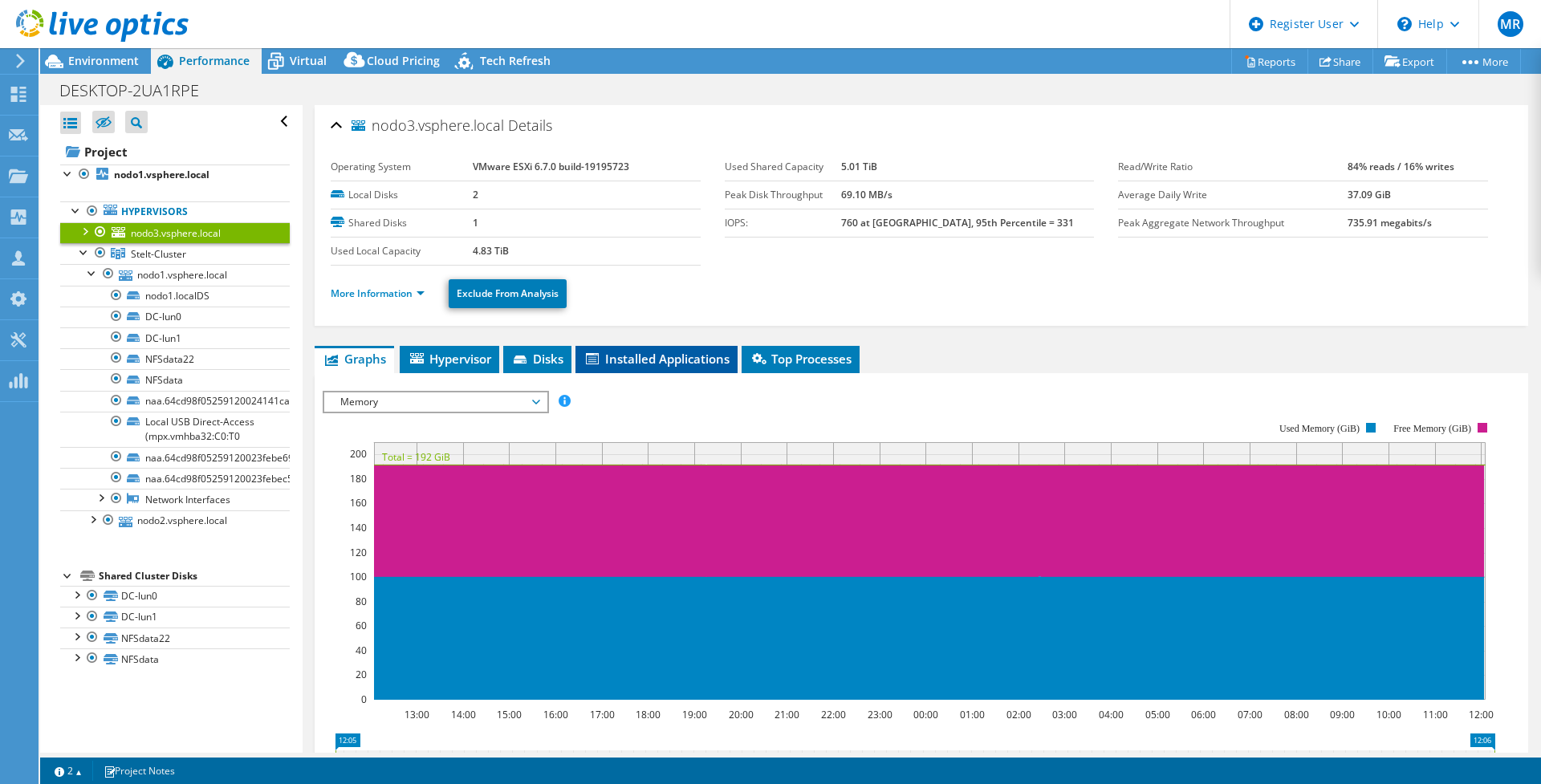
click at [686, 363] on span "Installed Applications" at bounding box center [656, 359] width 146 height 16
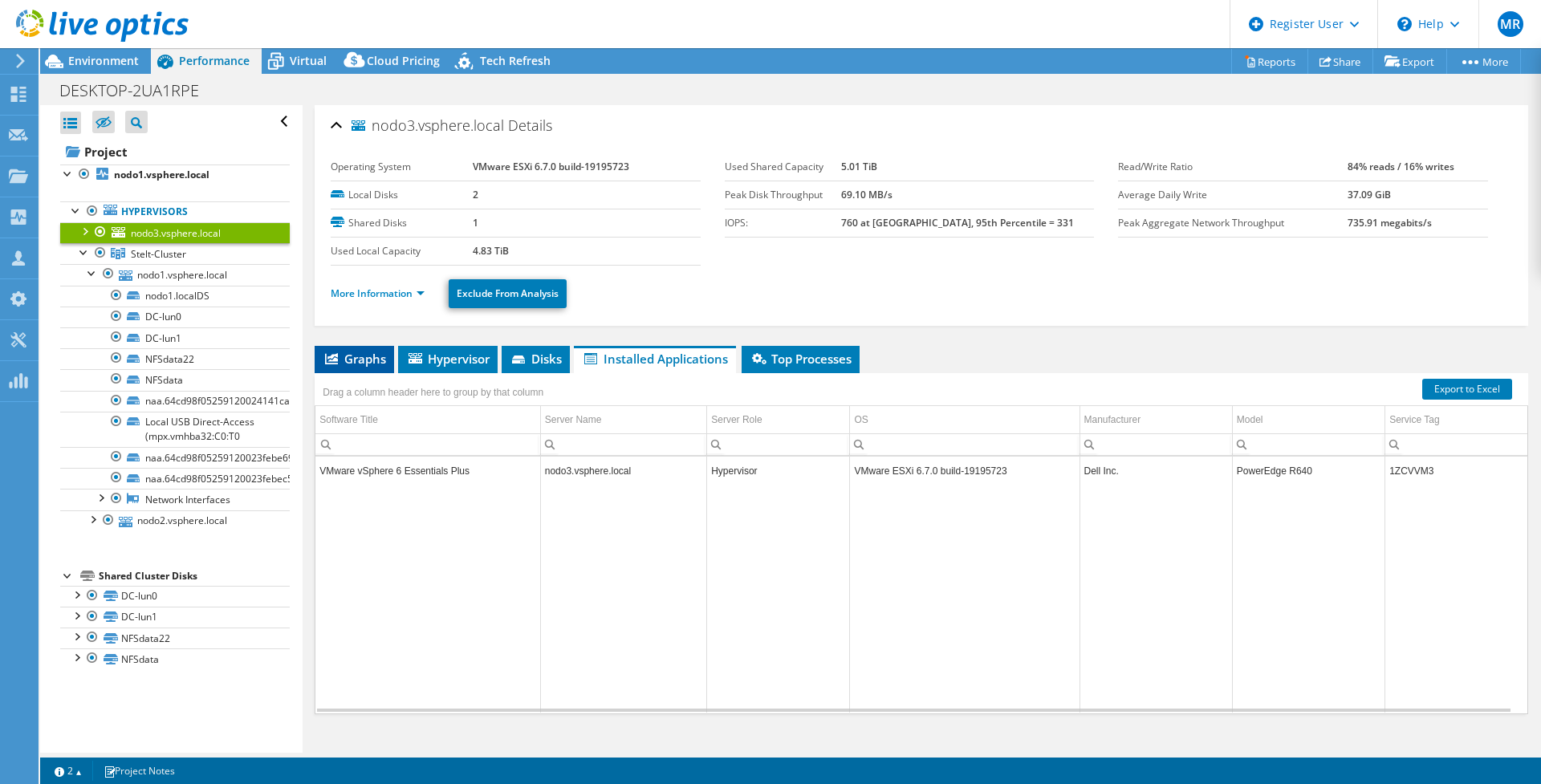
click at [353, 361] on span "Graphs" at bounding box center [354, 359] width 63 height 16
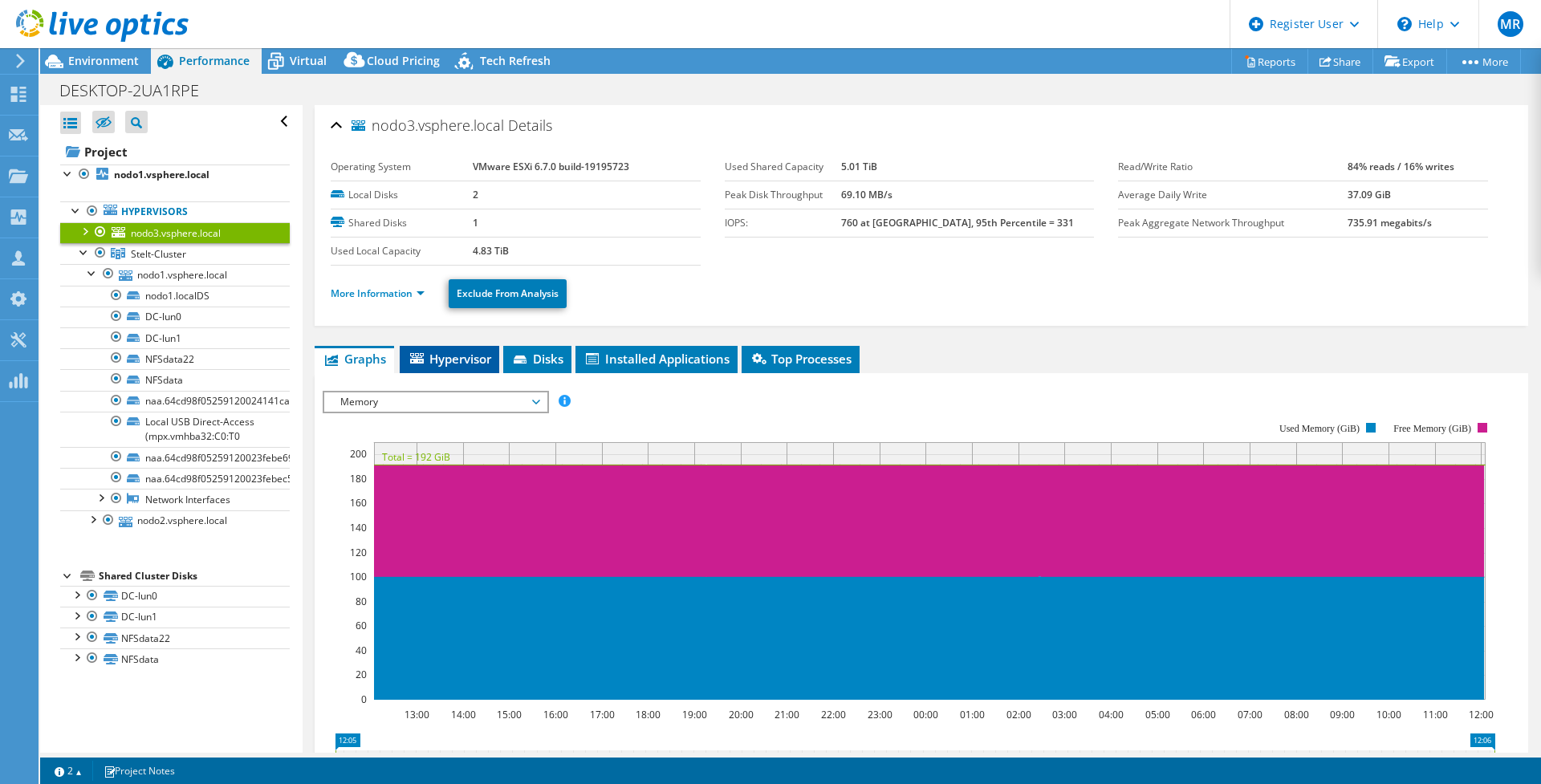
click at [432, 358] on span "Hypervisor" at bounding box center [449, 359] width 83 height 16
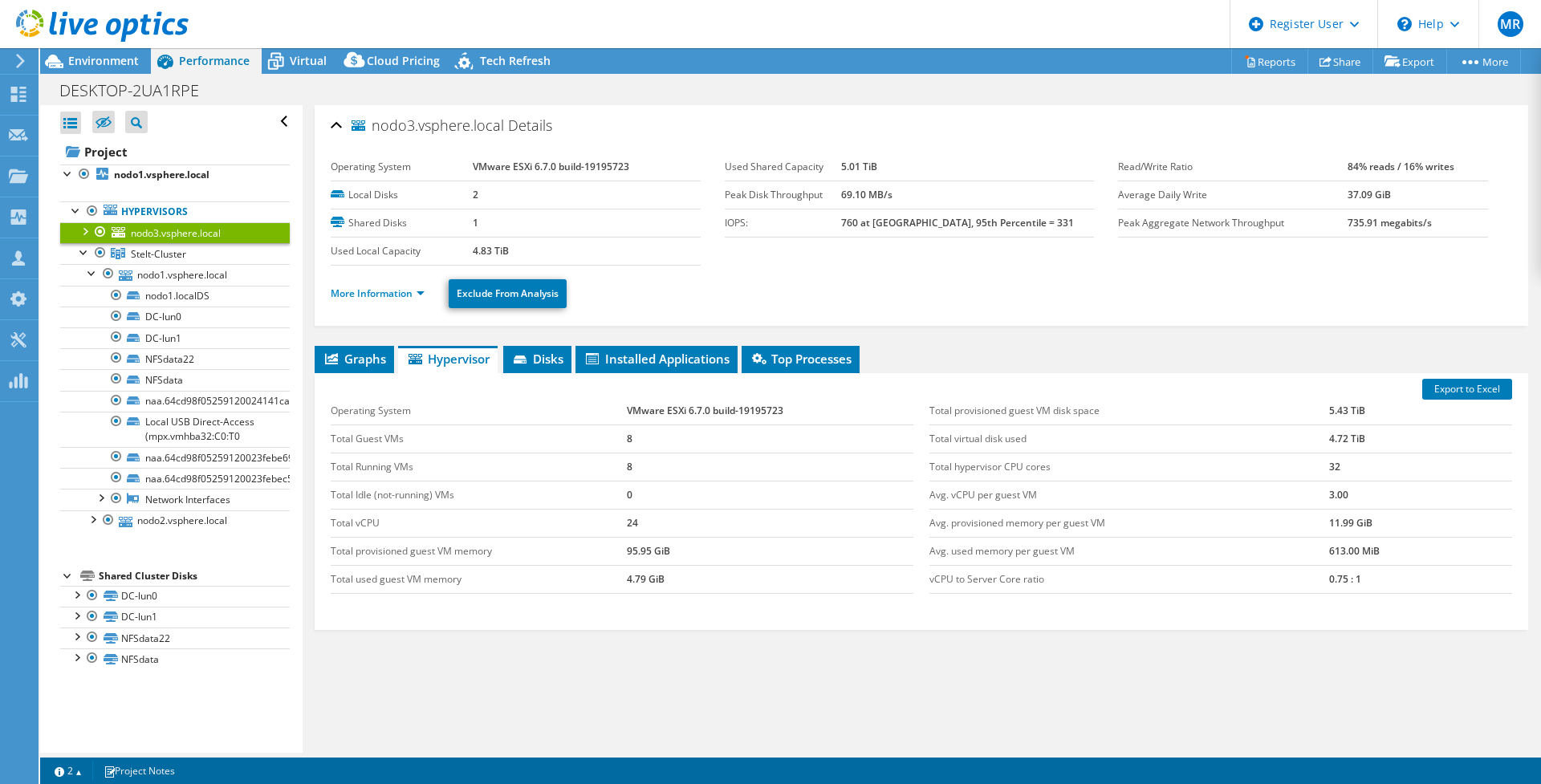
click at [301, 42] on header "MR Dell User [PERSON_NAME] [EMAIL_ADDRESS][DOMAIN_NAME] Dell My Profile Log Out…" at bounding box center [770, 24] width 1541 height 48
click at [297, 58] on span "Virtual" at bounding box center [308, 60] width 37 height 15
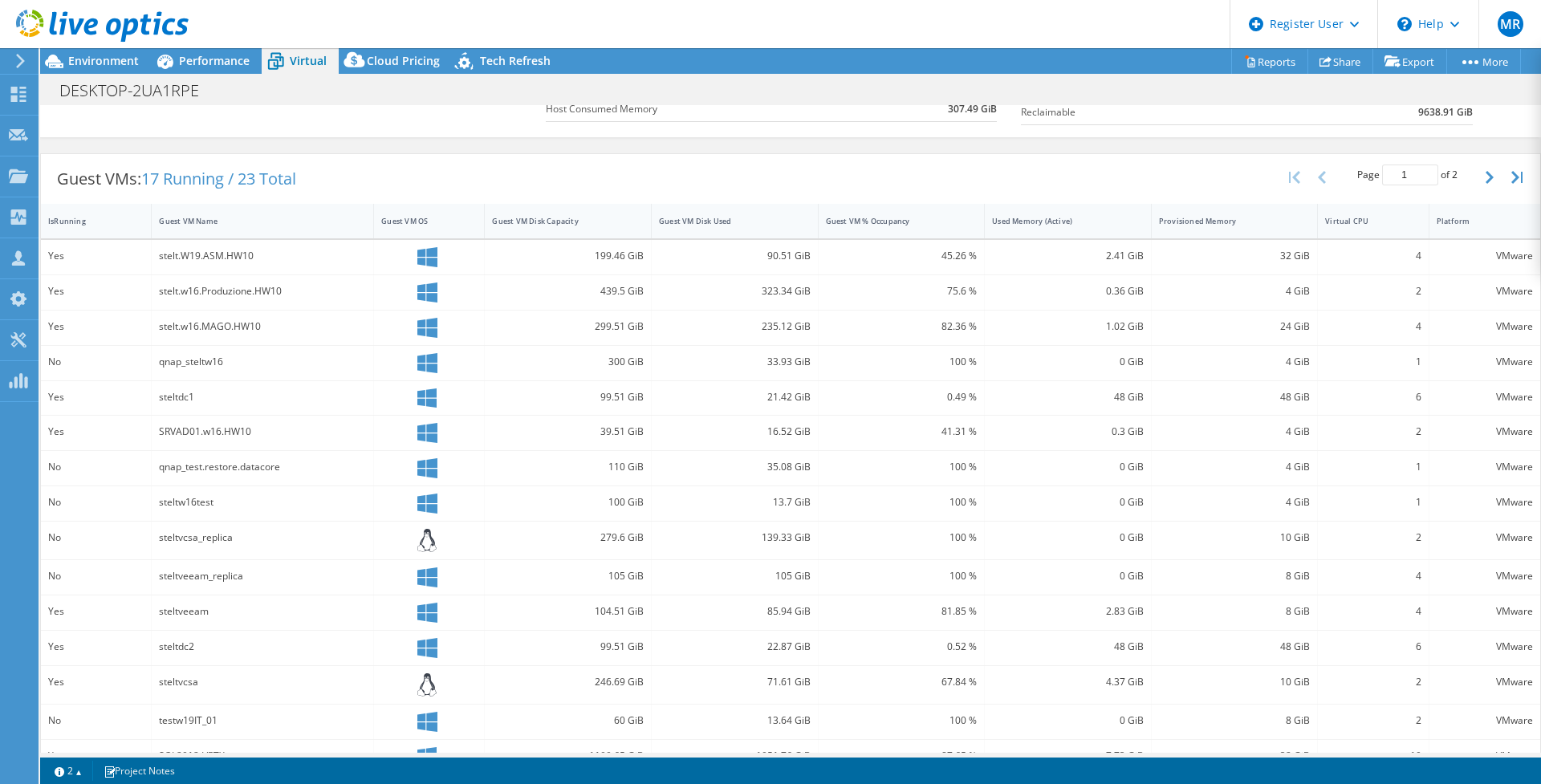
scroll to position [0, 0]
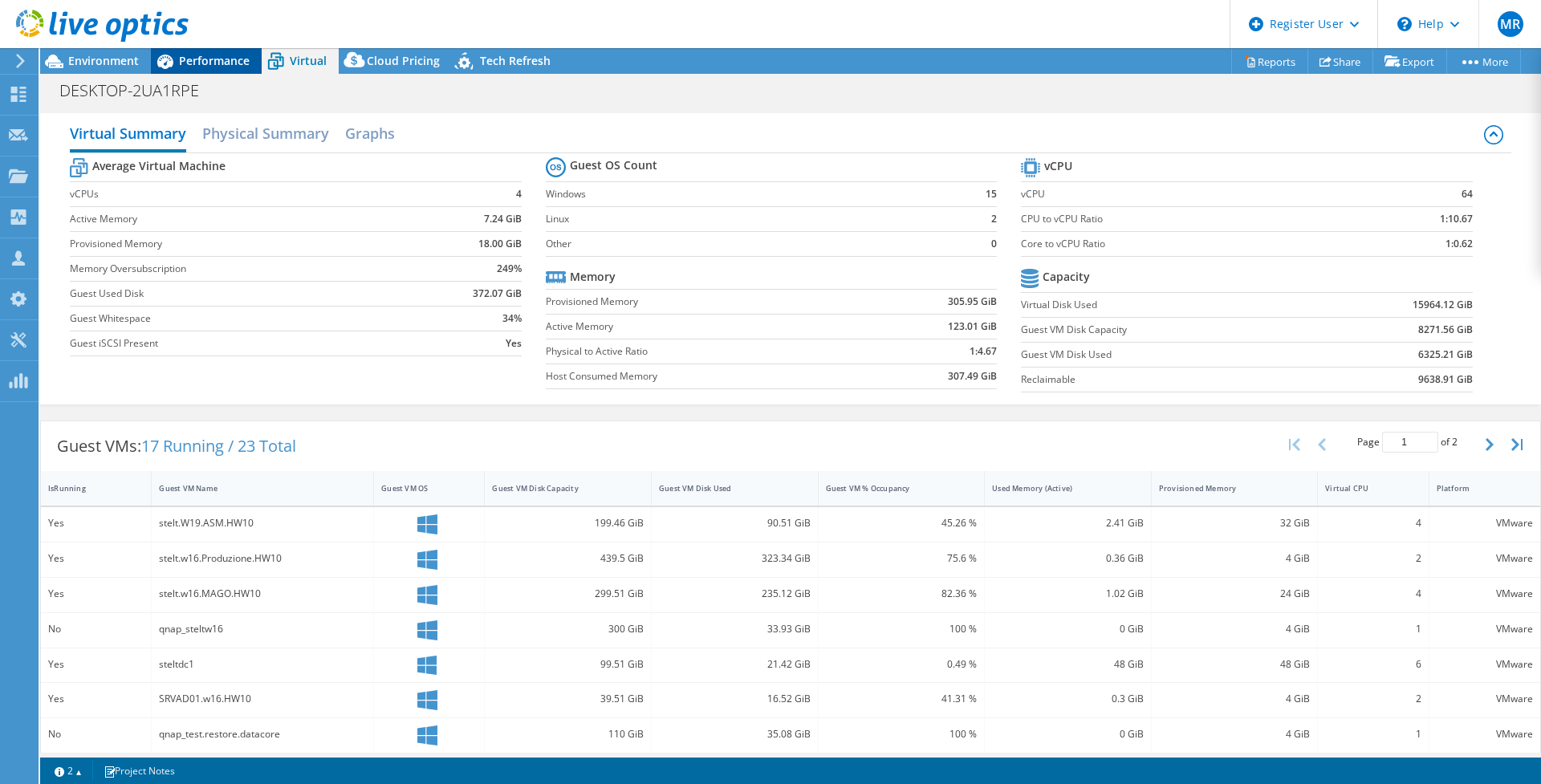
click at [207, 56] on span "Performance" at bounding box center [214, 60] width 71 height 15
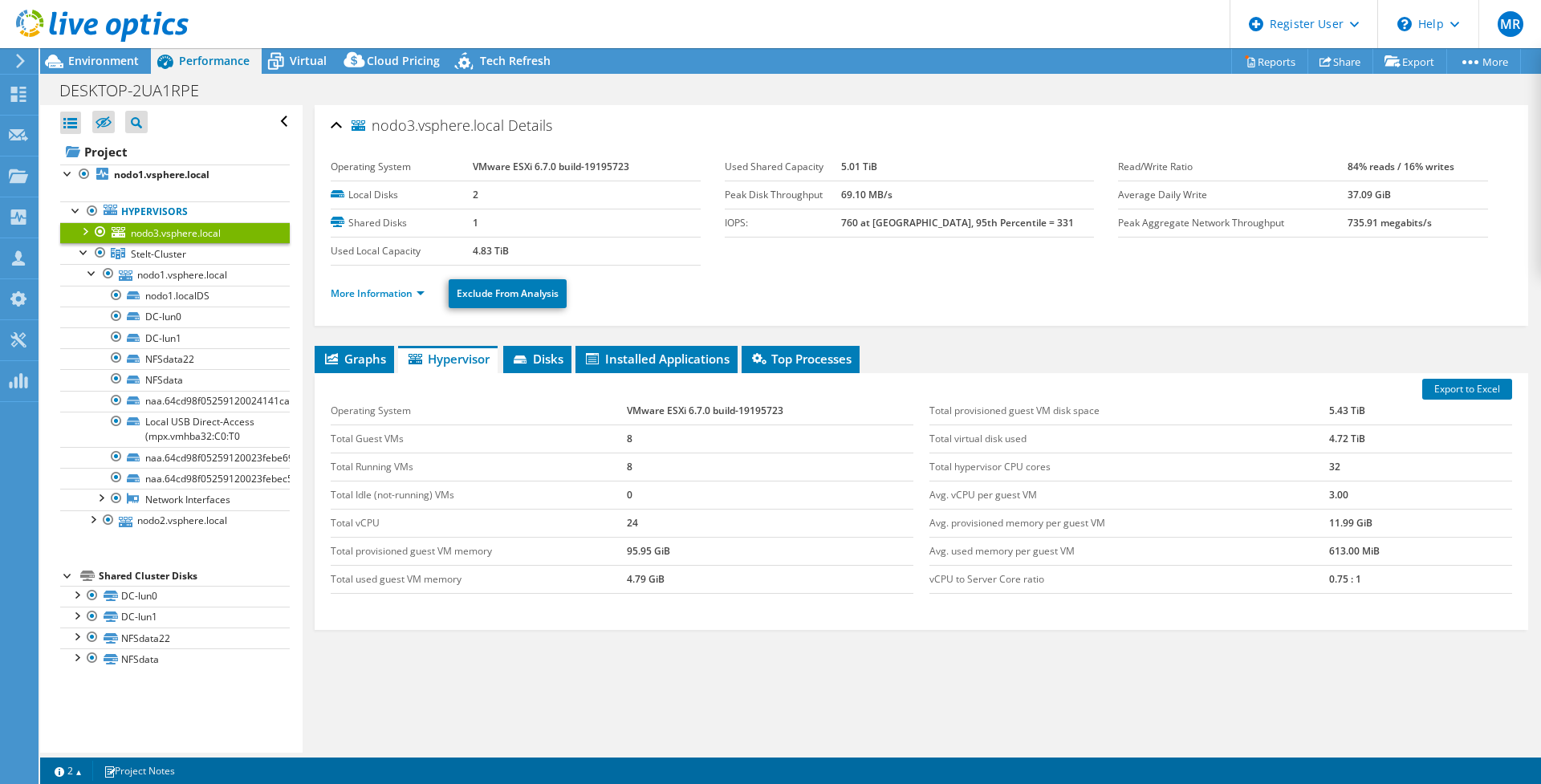
click at [86, 227] on div at bounding box center [84, 230] width 16 height 16
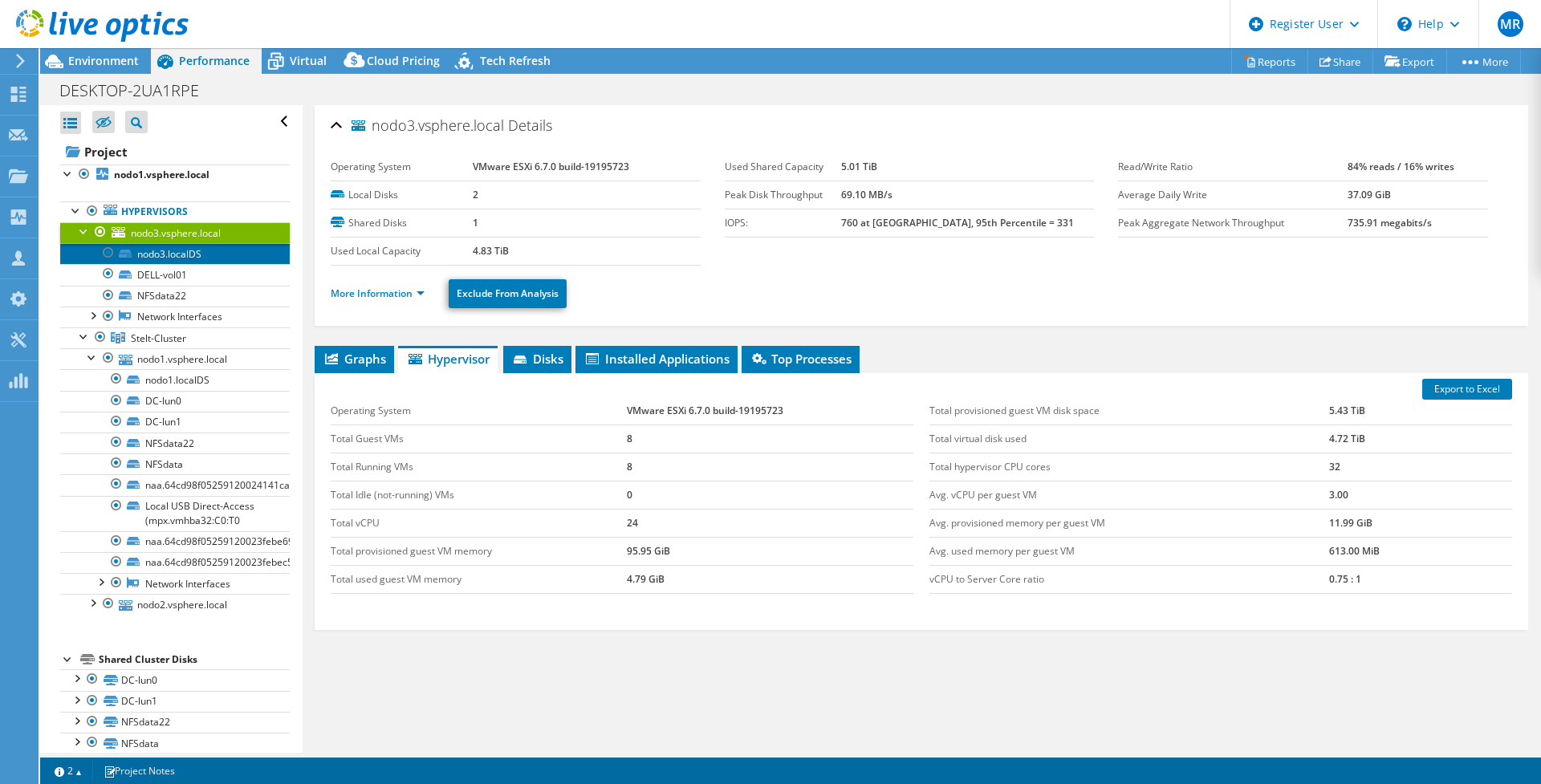
click at [162, 261] on link "nodo3.localDS" at bounding box center [175, 254] width 229 height 21
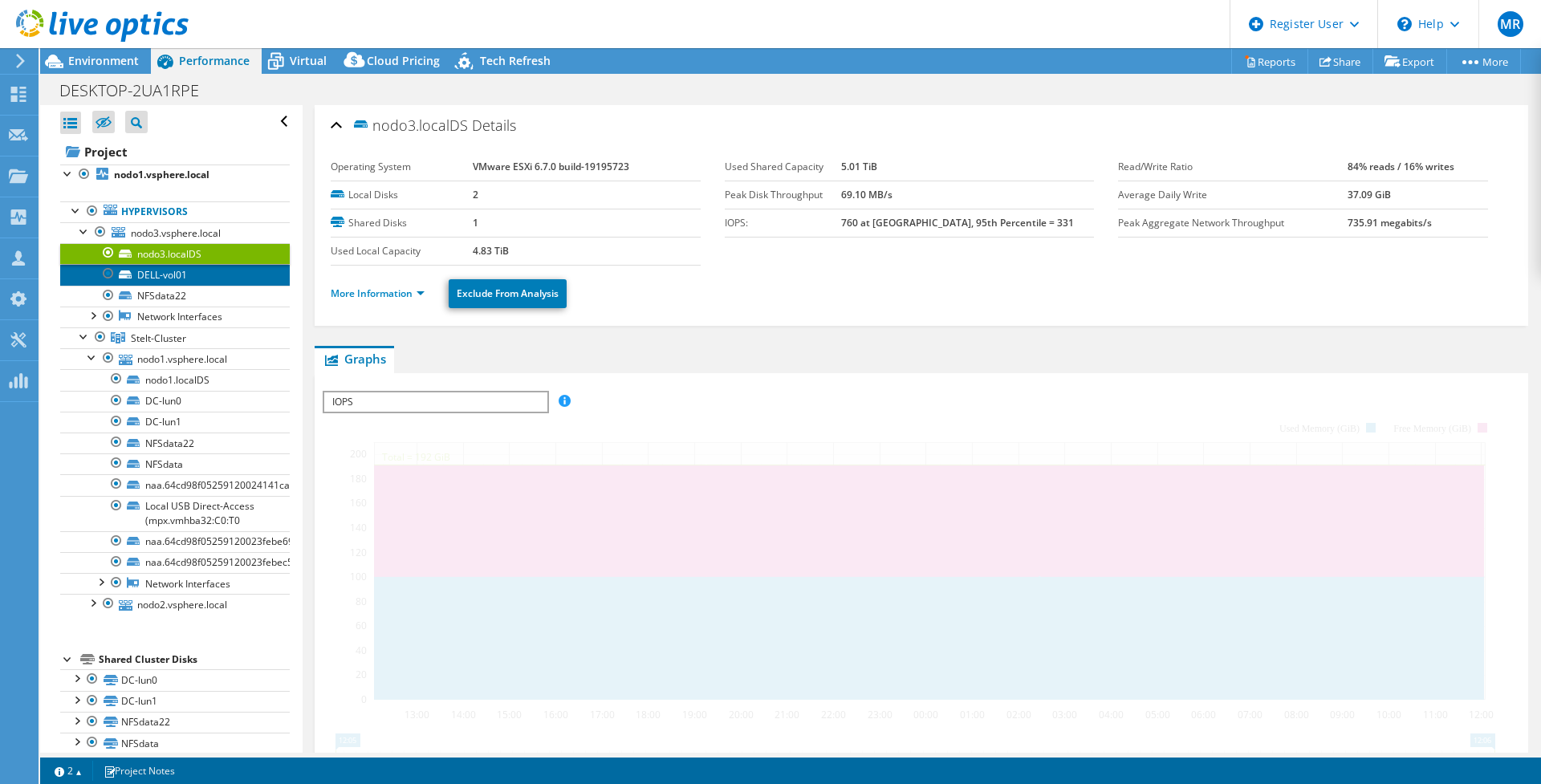
click at [160, 281] on link "DELL-vol01" at bounding box center [175, 275] width 229 height 21
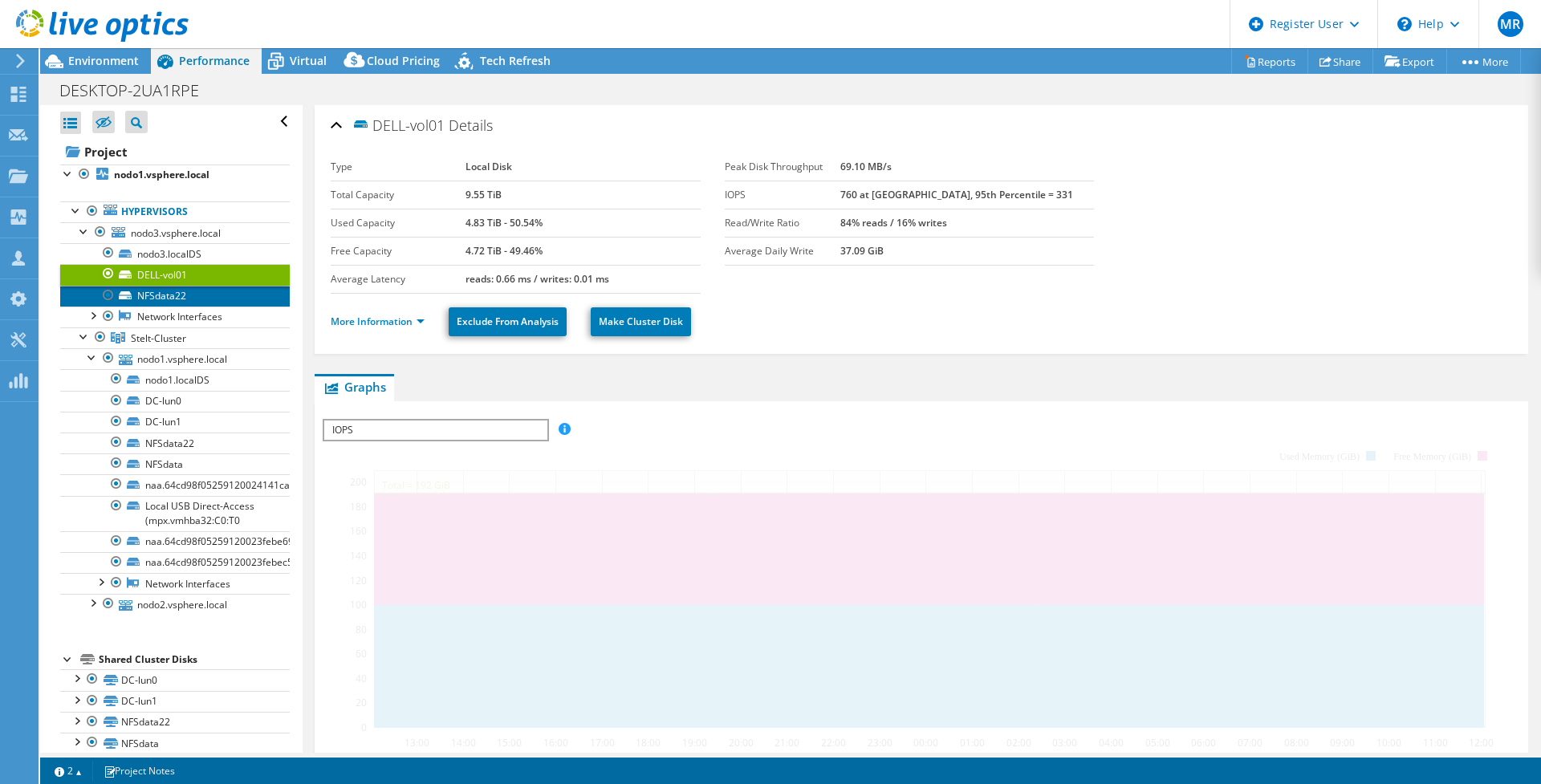
click at [158, 298] on link "NFSdata22" at bounding box center [175, 296] width 229 height 21
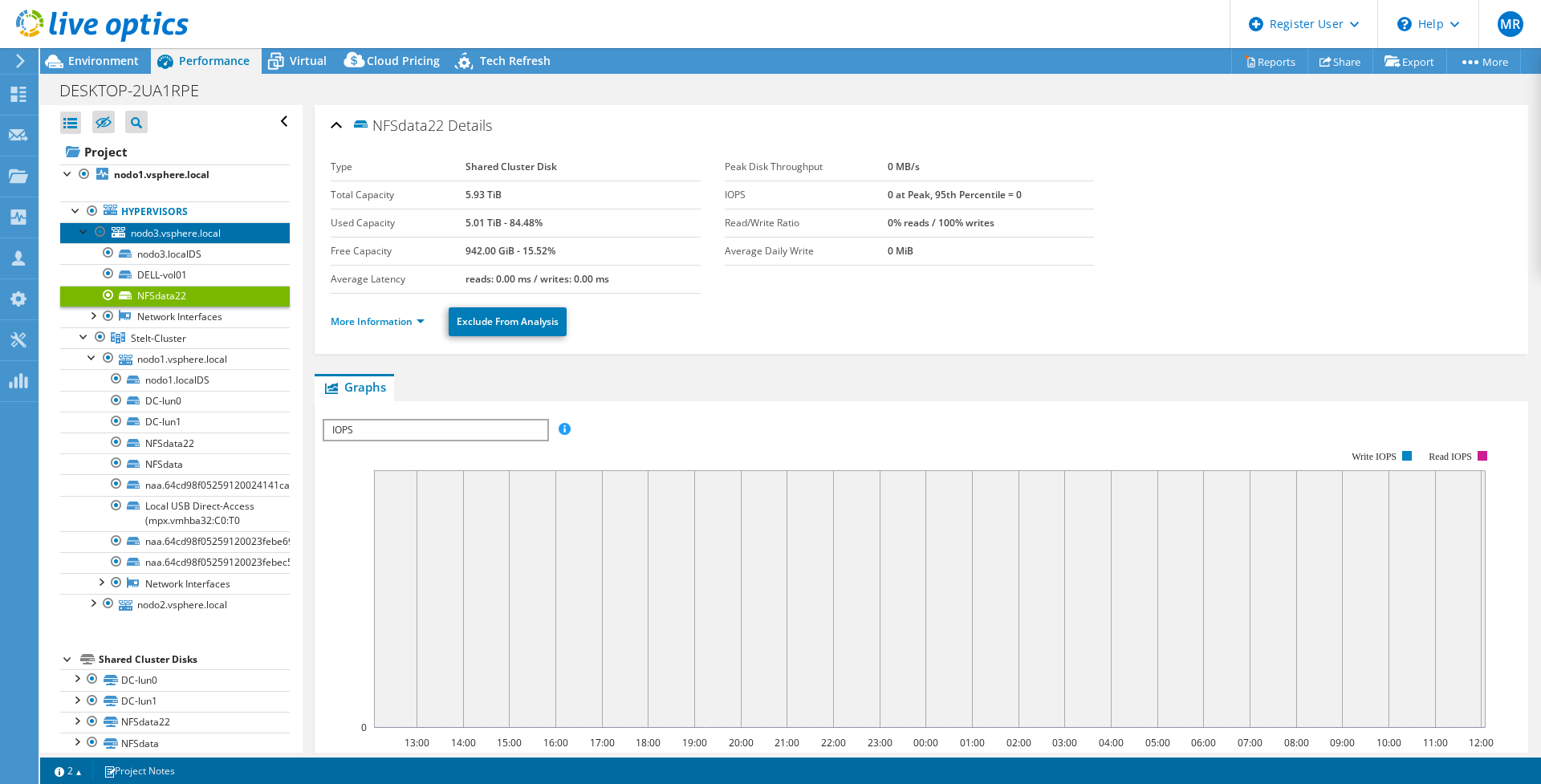
click at [131, 230] on span "nodo3.vsphere.local" at bounding box center [176, 233] width 90 height 13
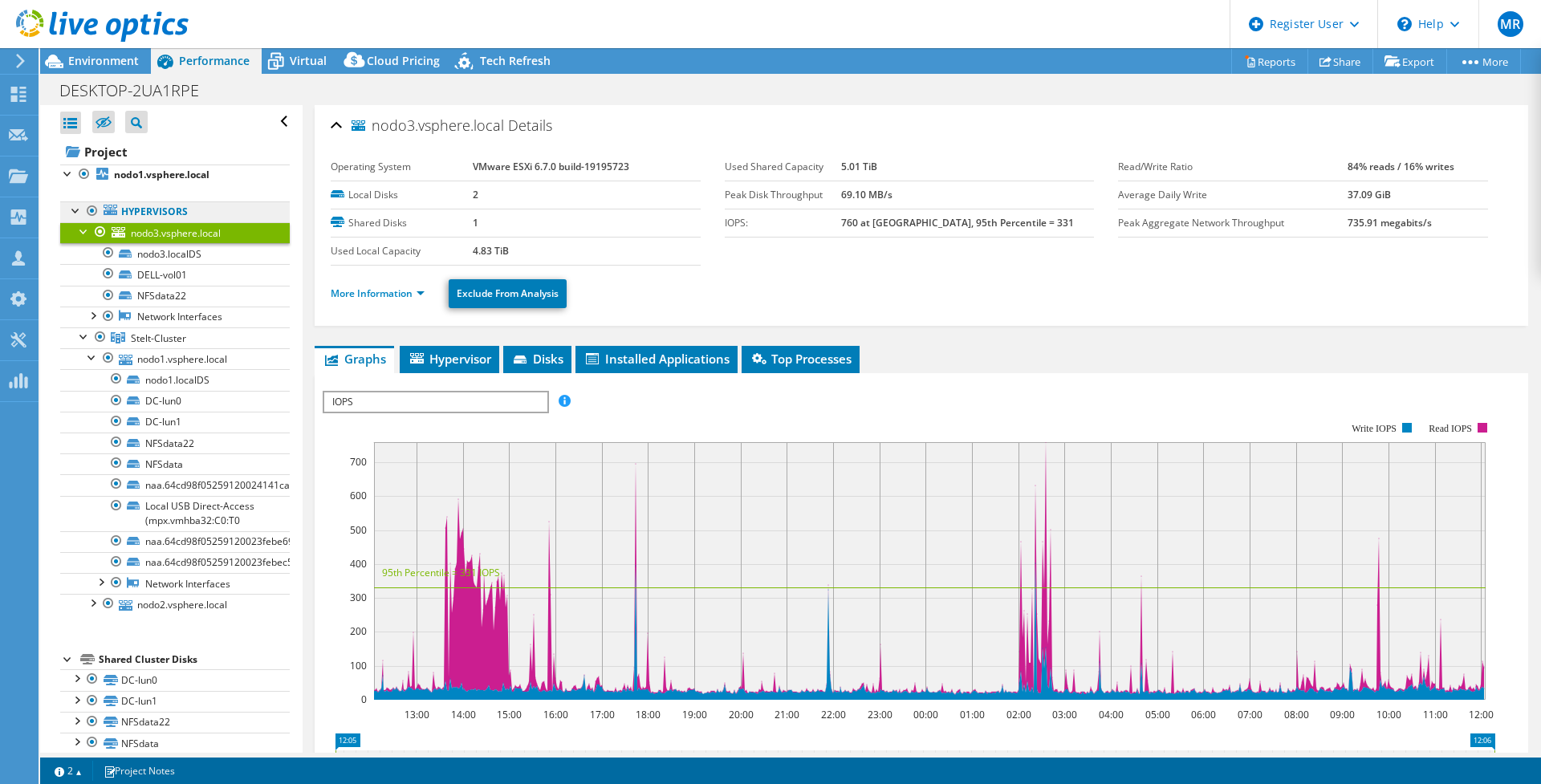
click at [140, 209] on link "Hypervisors" at bounding box center [175, 211] width 229 height 21
click at [84, 212] on div at bounding box center [92, 210] width 16 height 19
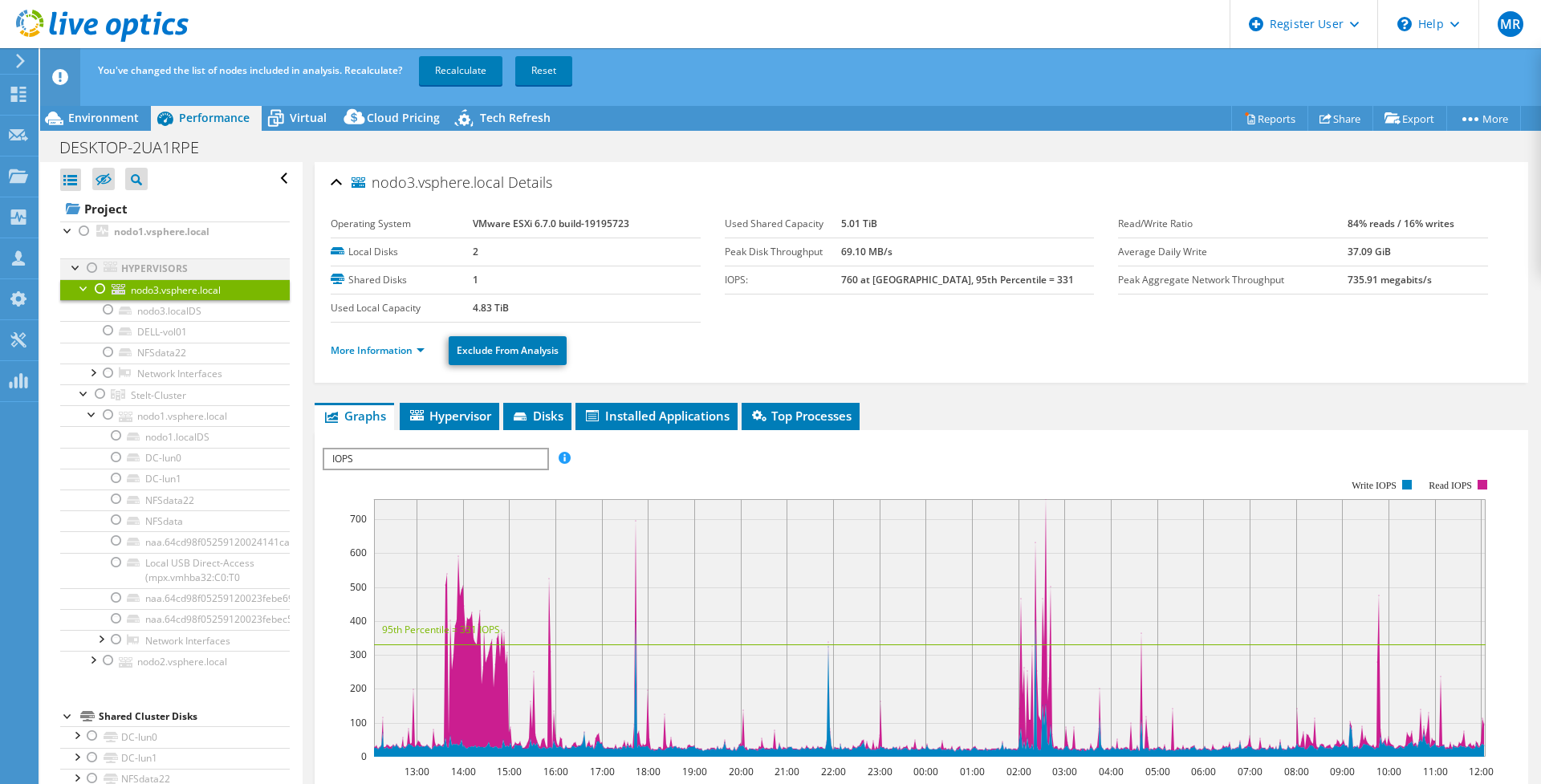
click at [87, 267] on div at bounding box center [92, 268] width 16 height 19
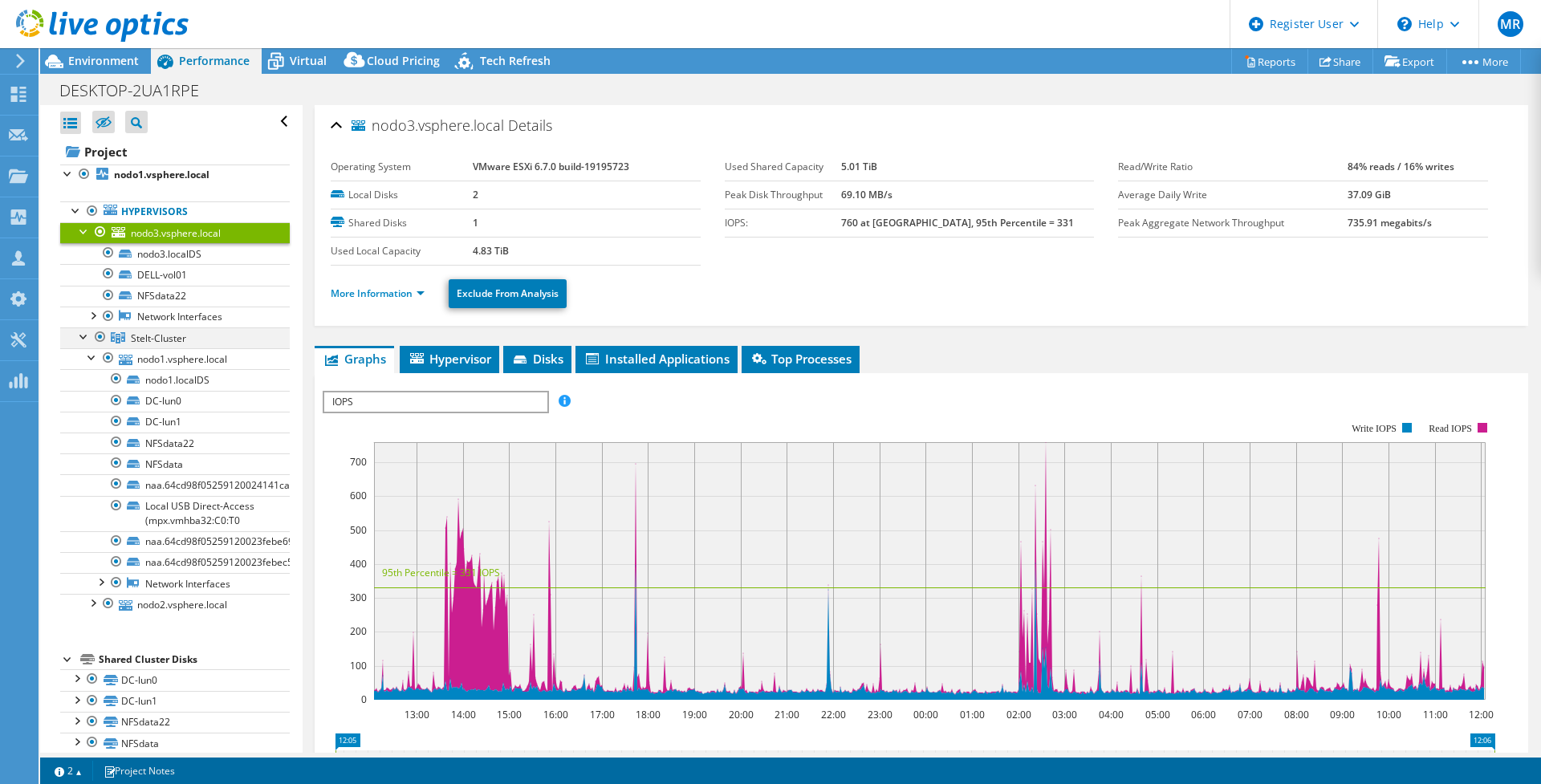
click at [79, 338] on div at bounding box center [84, 335] width 16 height 16
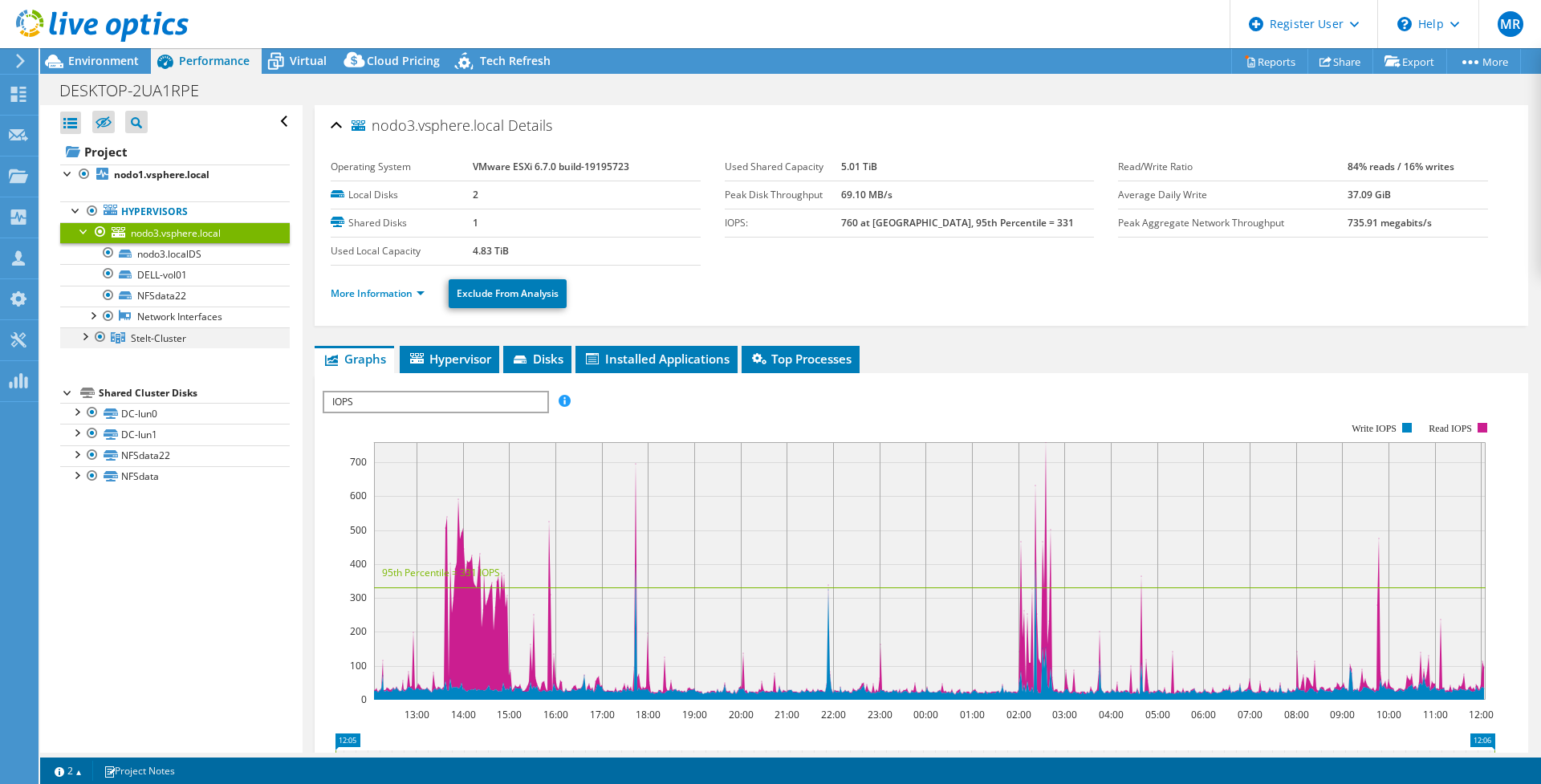
click at [78, 338] on div at bounding box center [84, 335] width 16 height 16
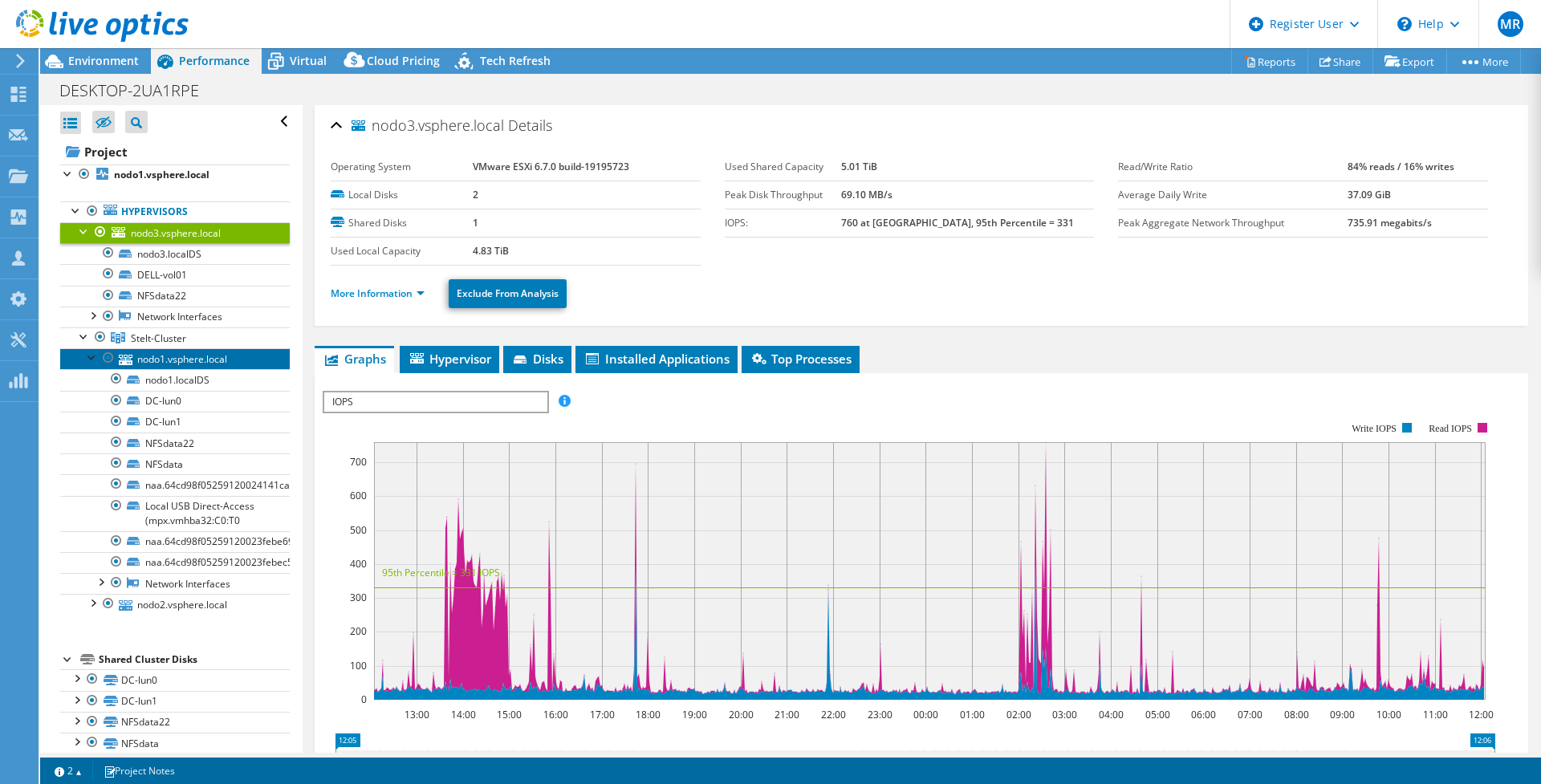
click at [137, 351] on link "nodo1.vsphere.local" at bounding box center [175, 359] width 229 height 21
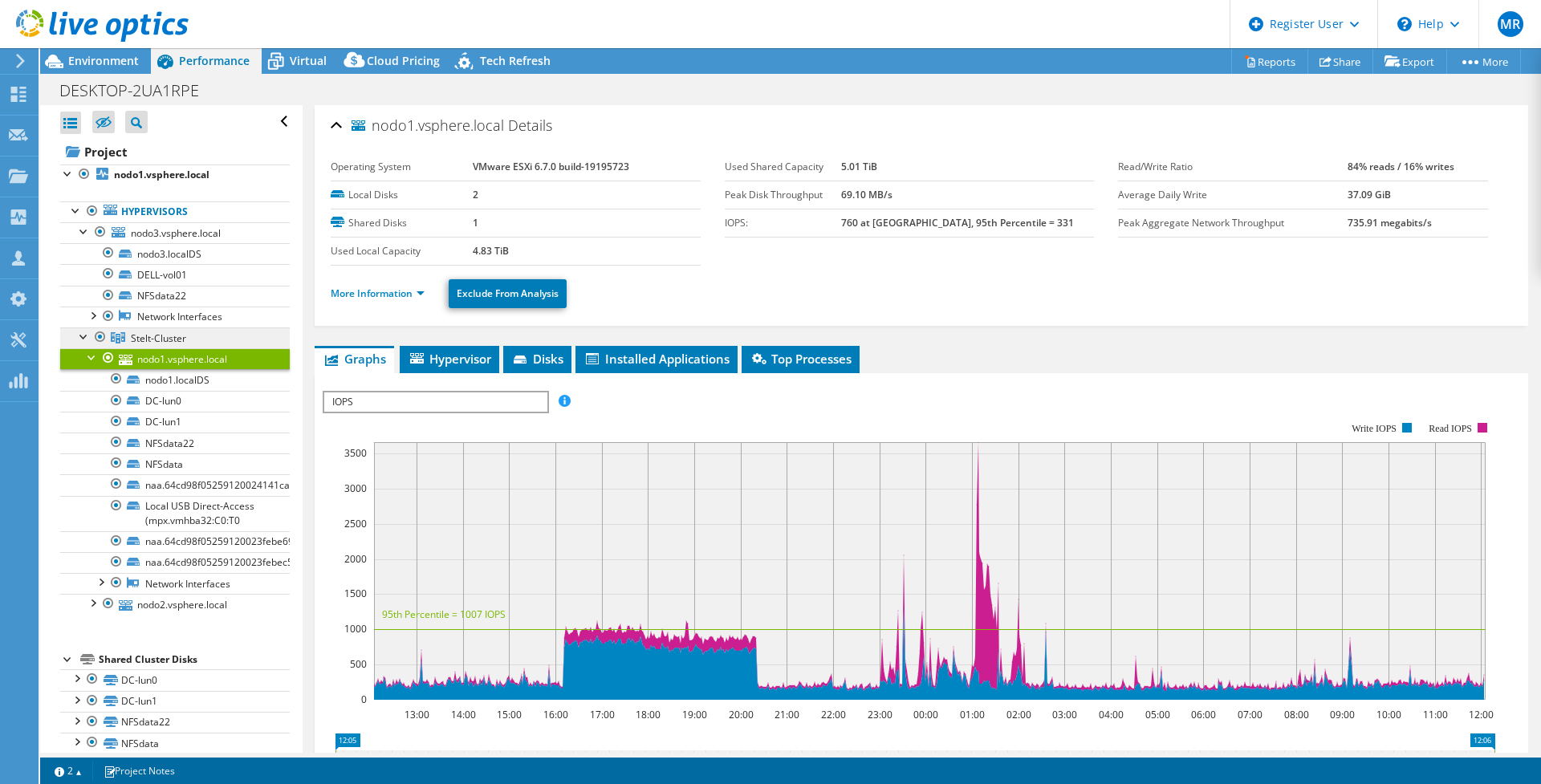
click at [142, 344] on span "Stelt-Cluster" at bounding box center [159, 338] width 56 height 13
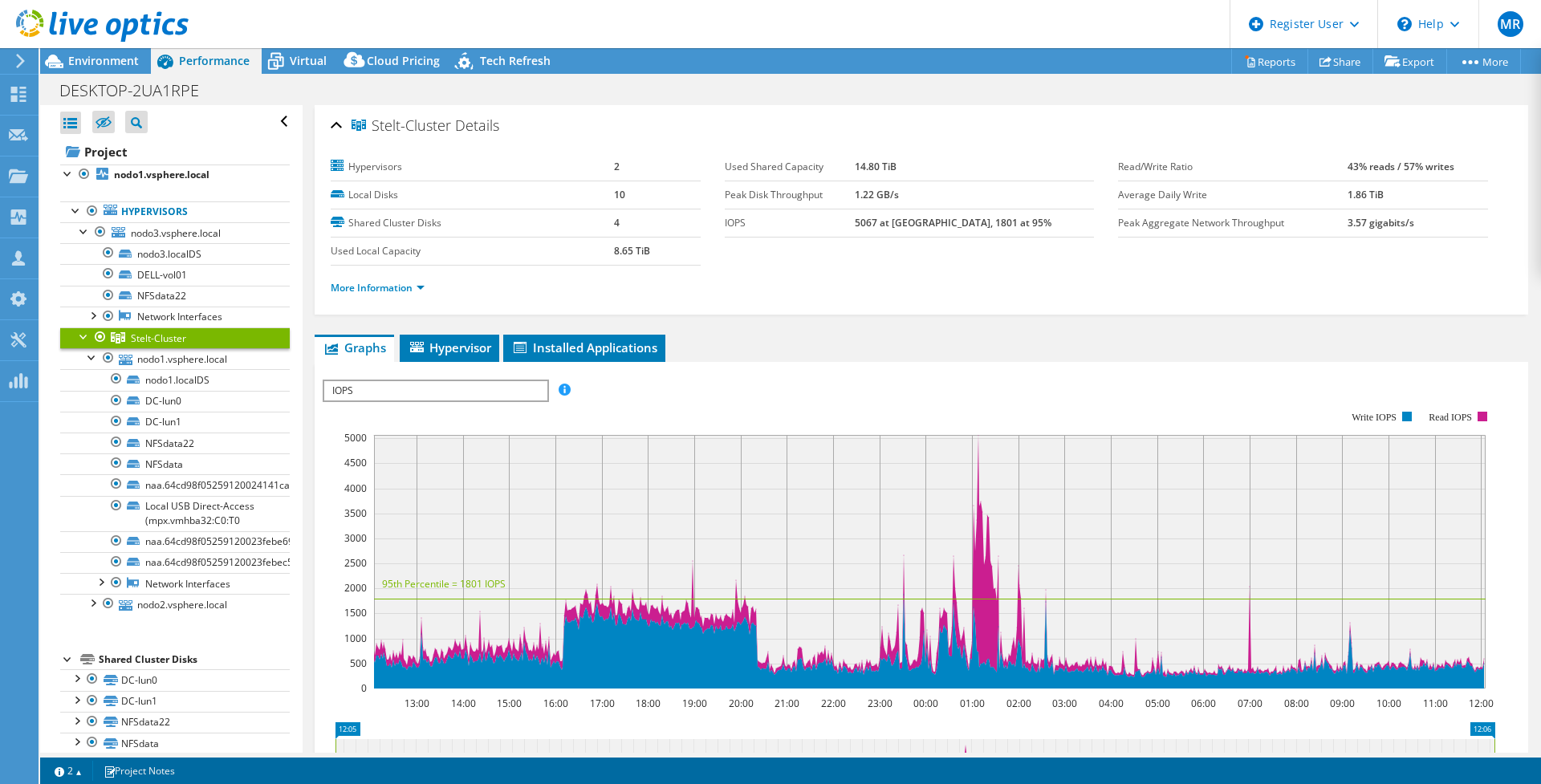
click at [385, 280] on li "More Information" at bounding box center [382, 288] width 104 height 18
click at [383, 281] on link "More Information" at bounding box center [377, 288] width 93 height 13
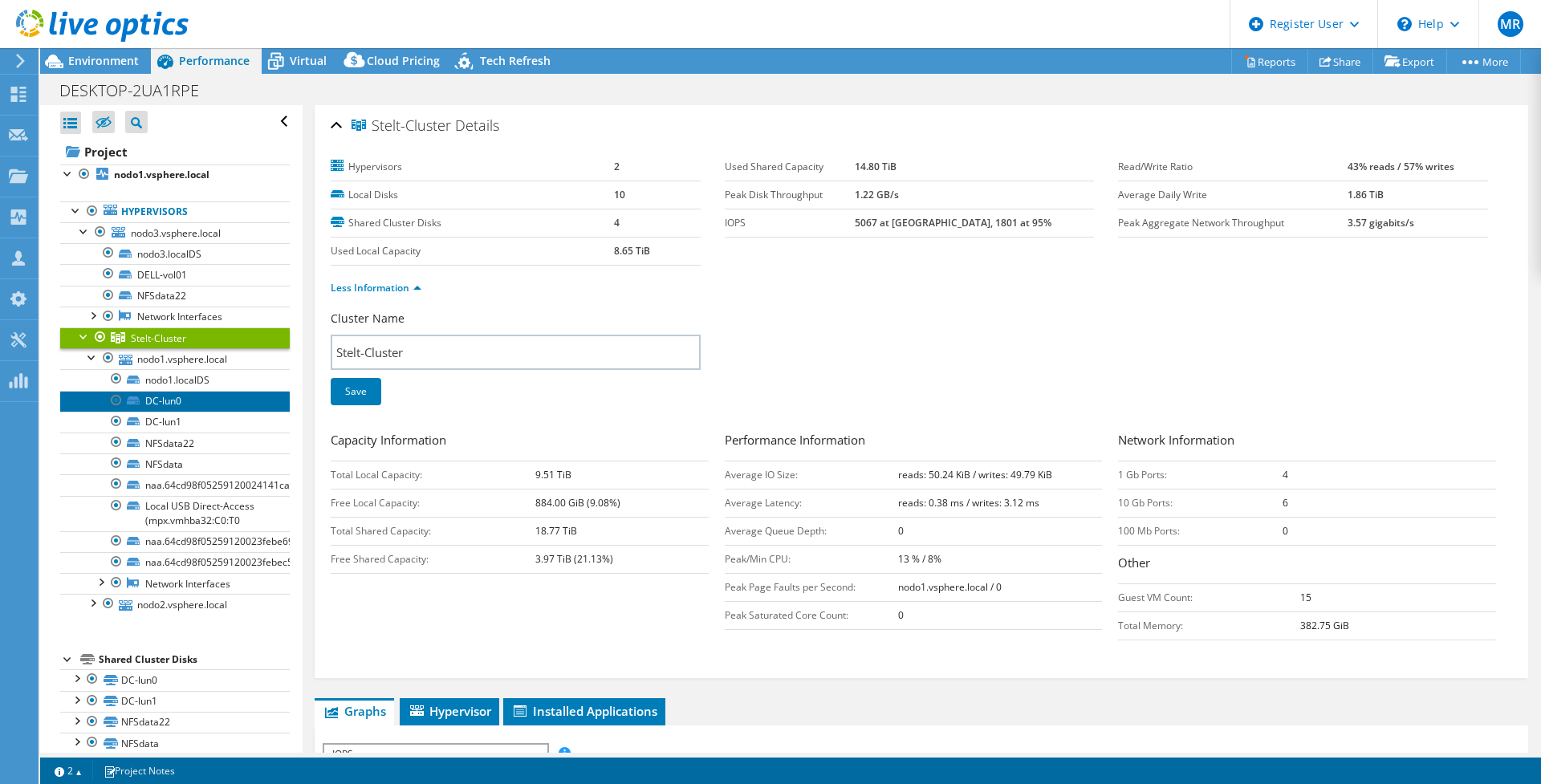
click at [174, 404] on link "DC-lun0" at bounding box center [175, 401] width 229 height 21
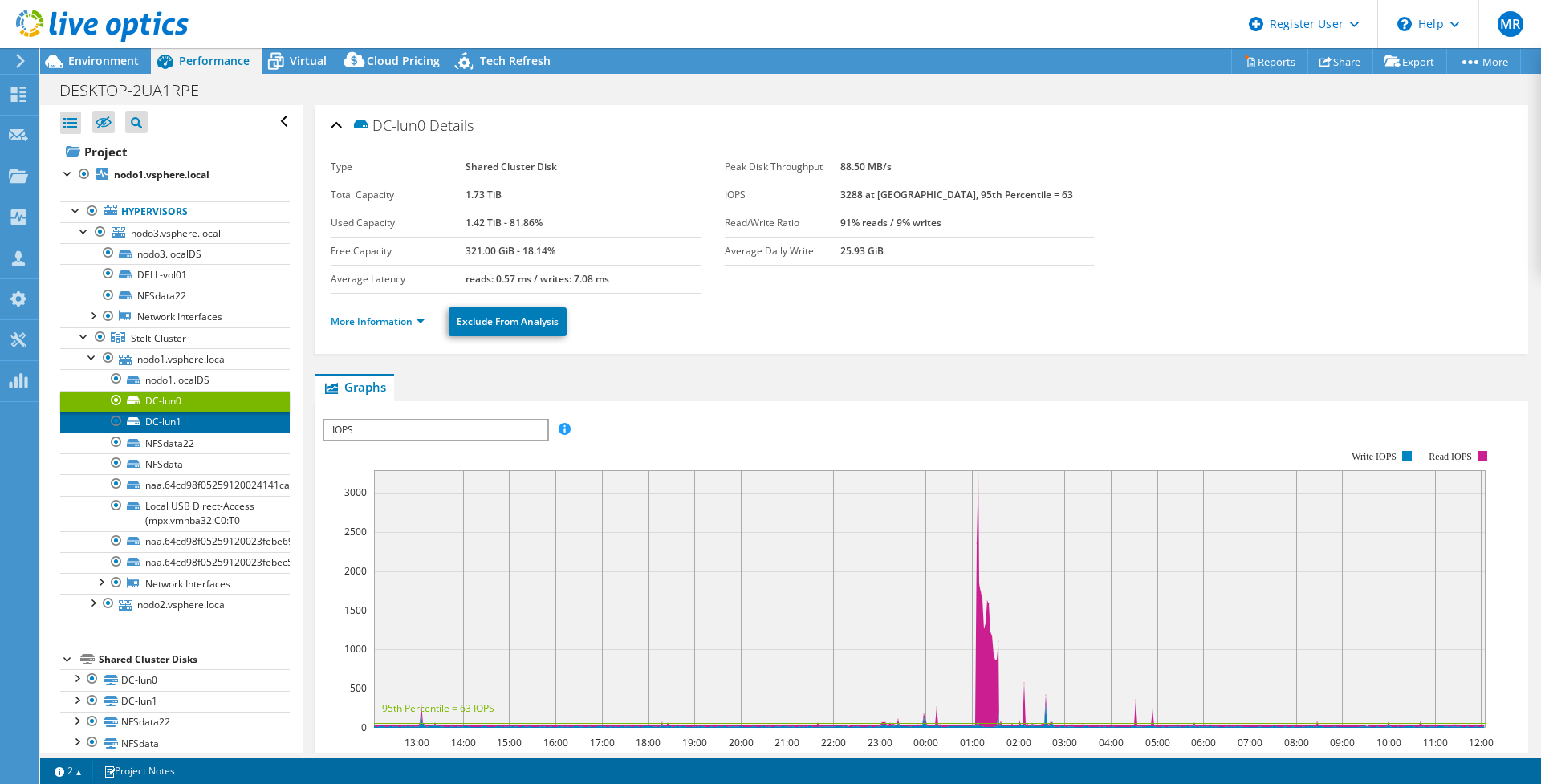
click at [171, 417] on link "DC-lun1" at bounding box center [175, 422] width 229 height 21
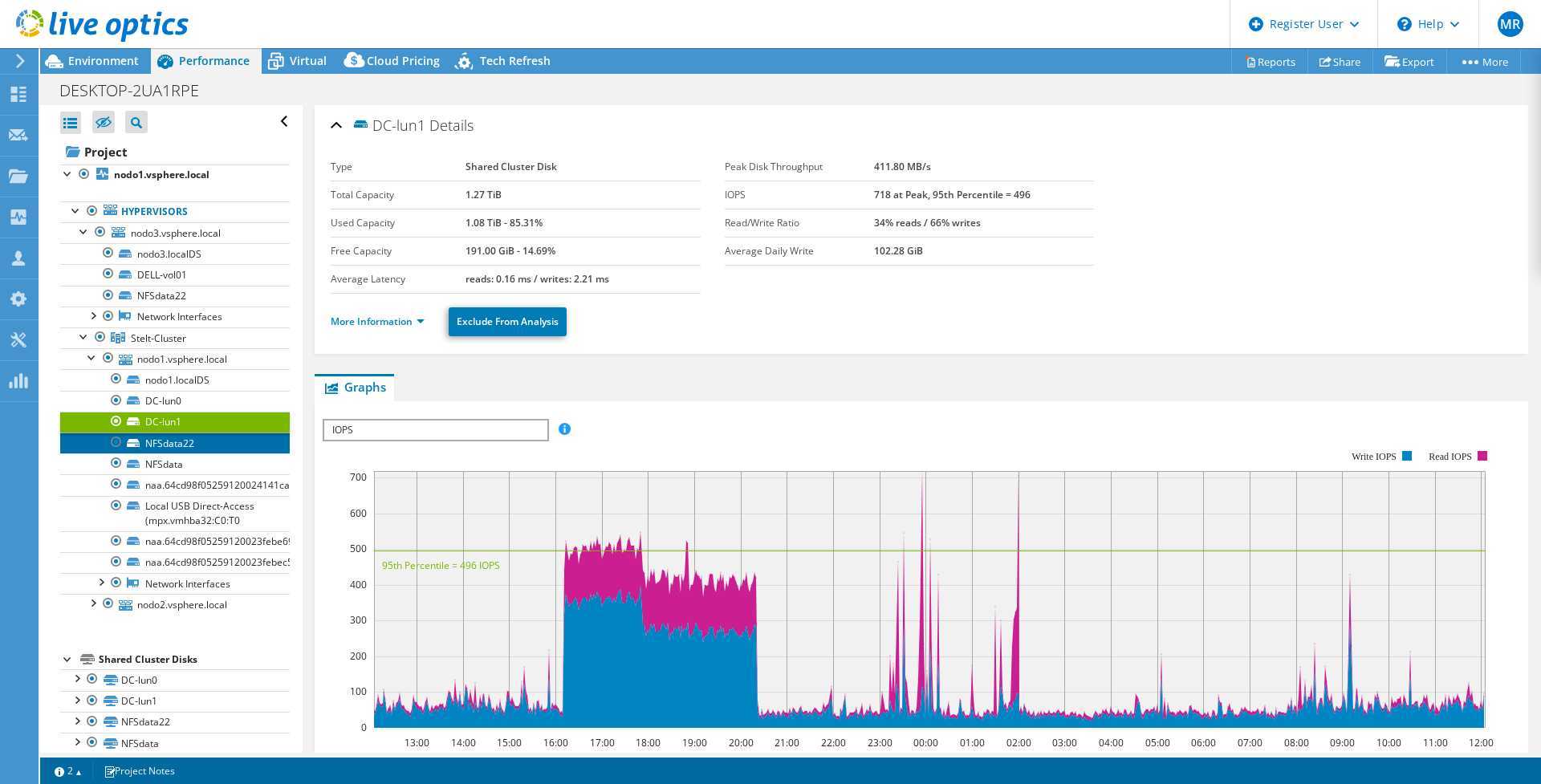
click at [176, 440] on link "NFSdata22" at bounding box center [175, 442] width 229 height 21
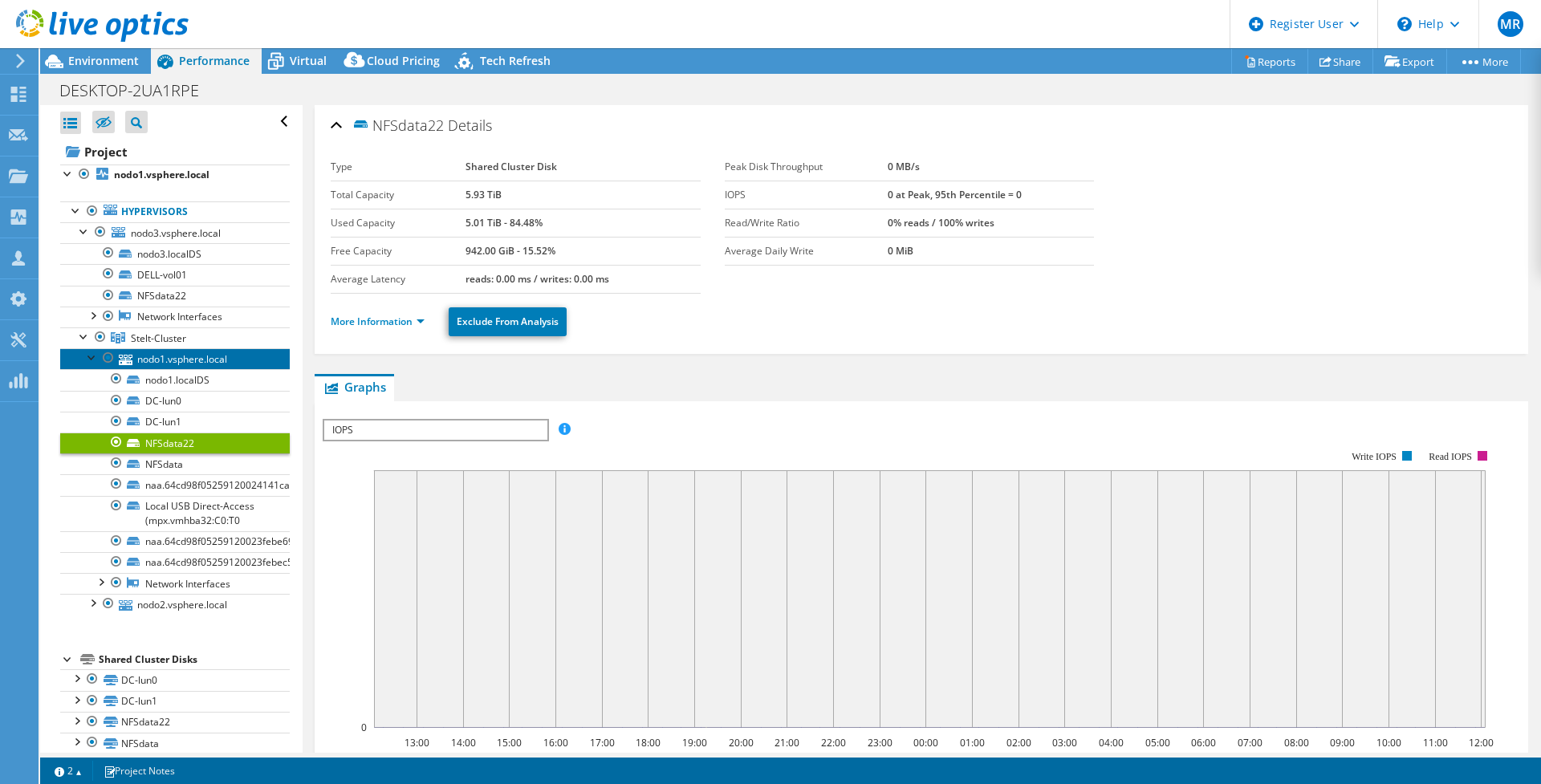
click at [193, 355] on link "nodo1.vsphere.local" at bounding box center [175, 359] width 229 height 21
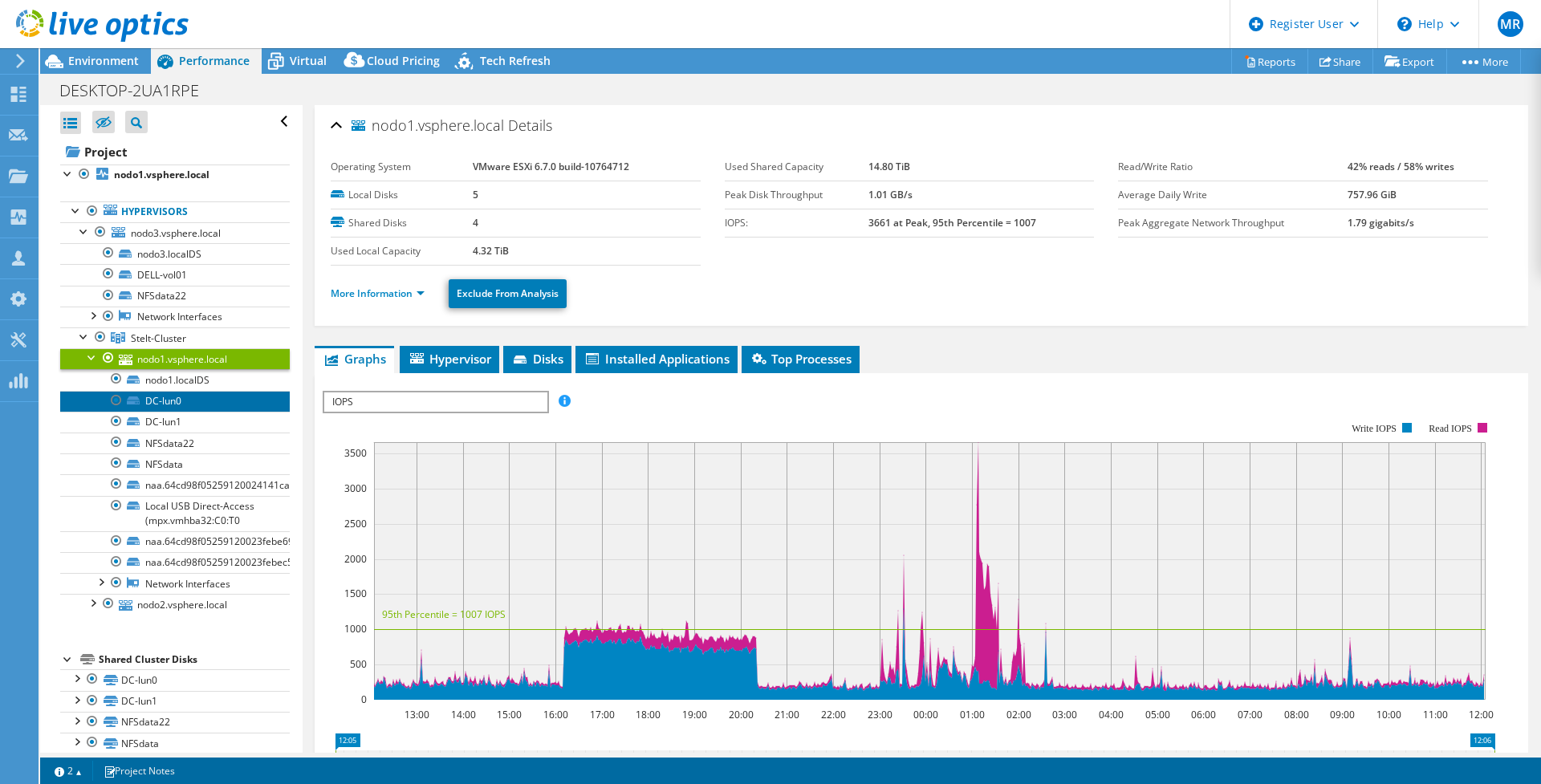
click at [174, 405] on link "DC-lun0" at bounding box center [175, 401] width 229 height 21
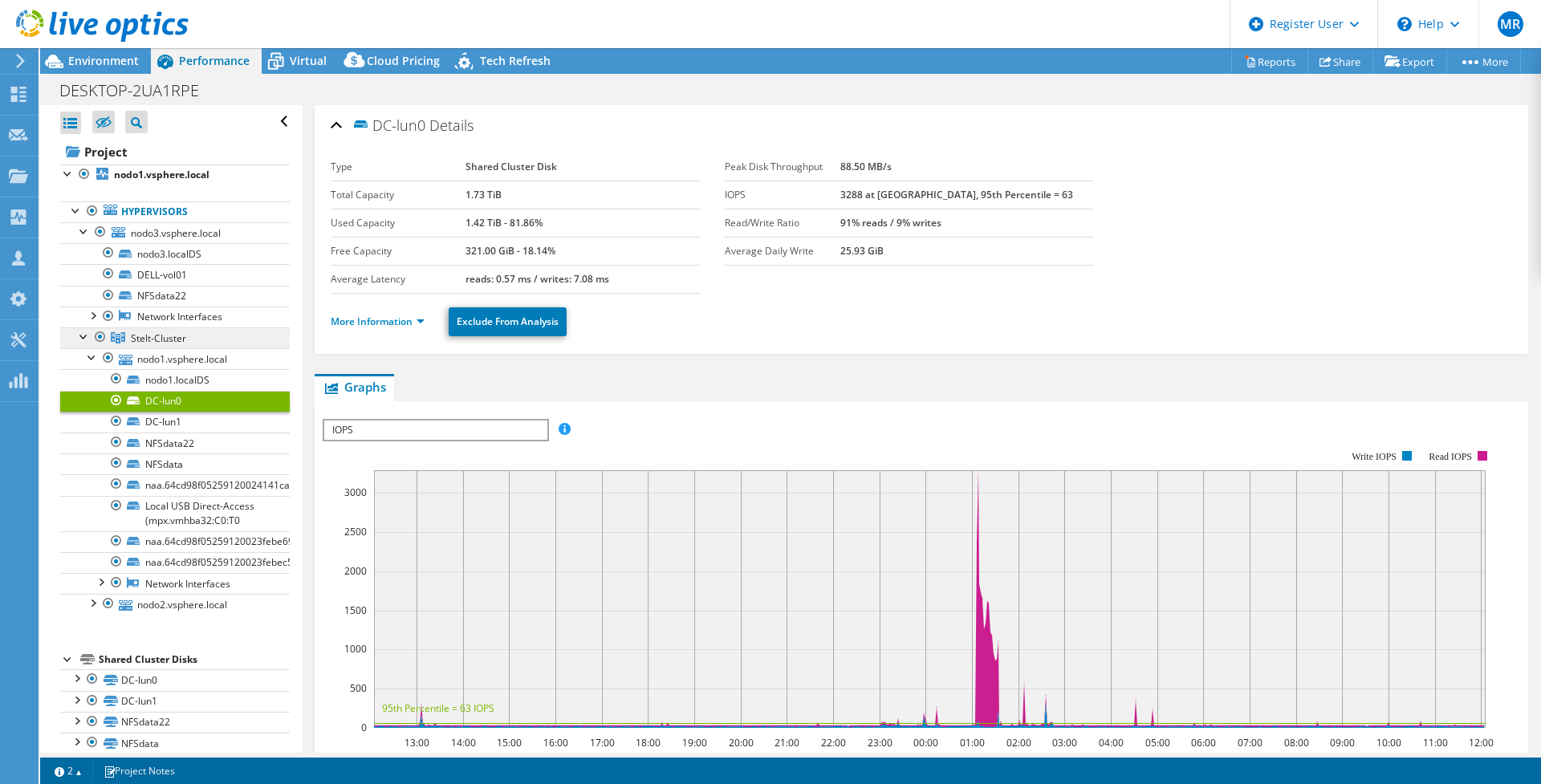
click at [174, 332] on span "Stelt-Cluster" at bounding box center [159, 338] width 56 height 13
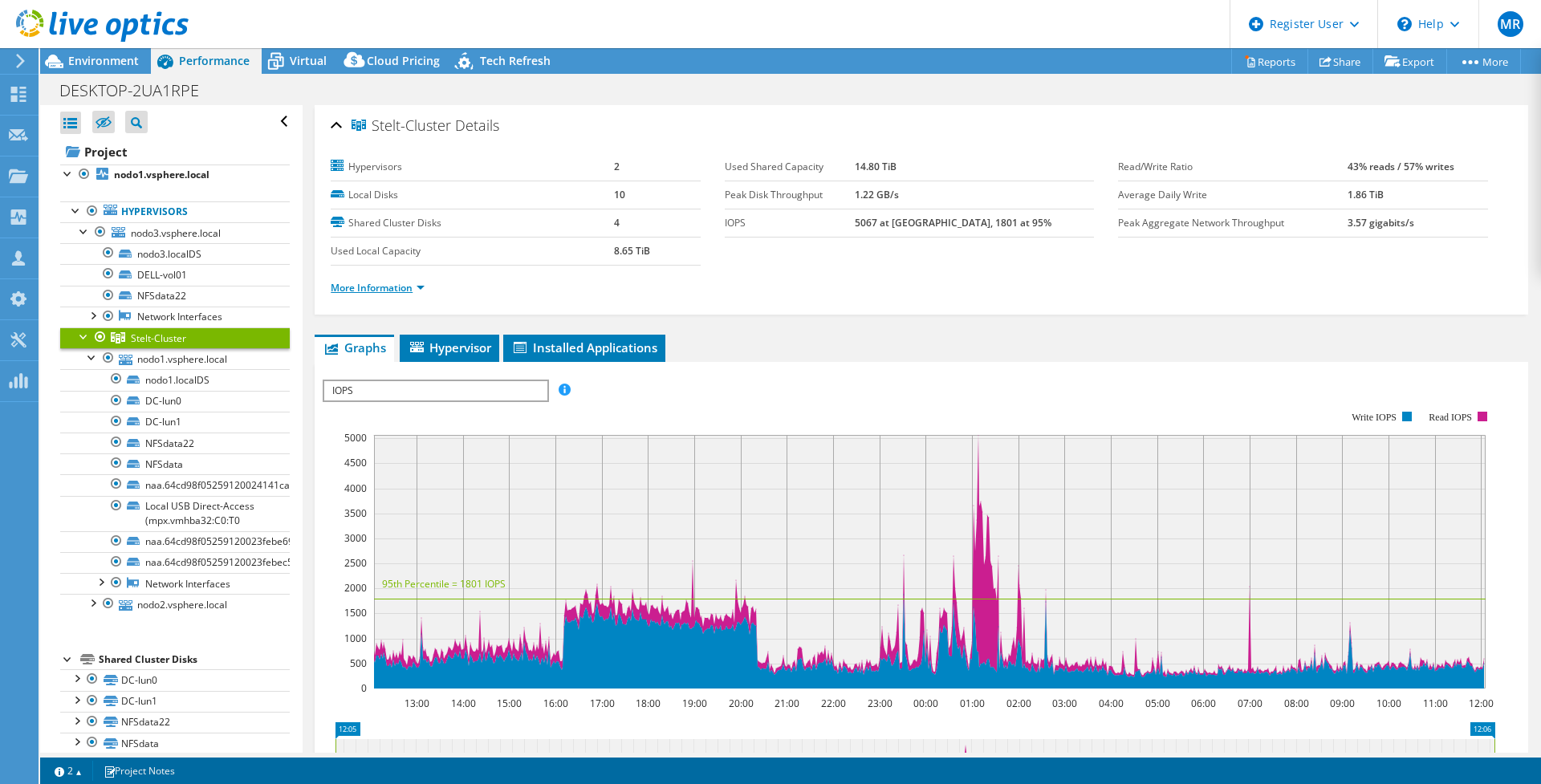
click at [380, 284] on link "More Information" at bounding box center [377, 288] width 93 height 13
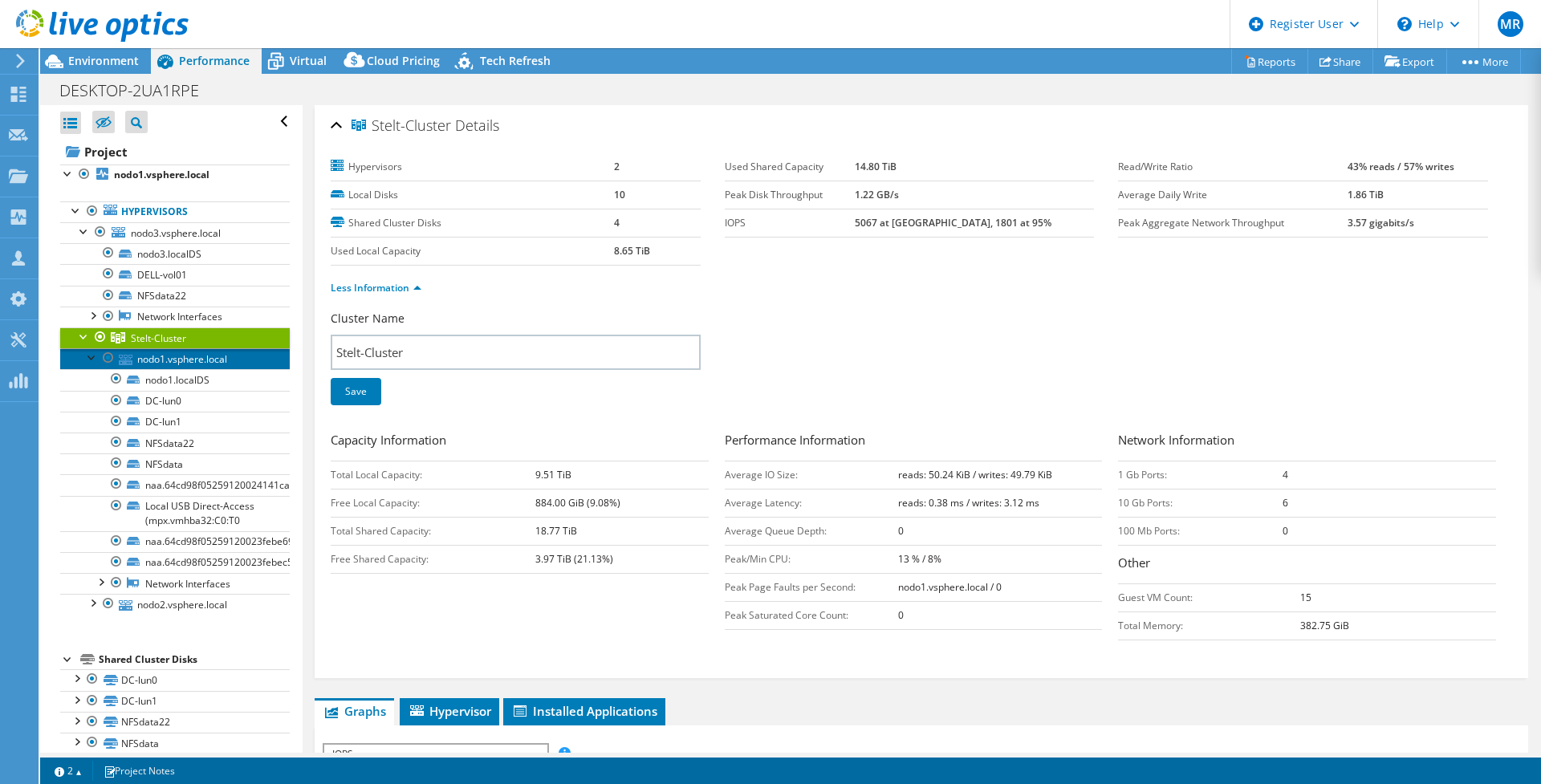
click at [143, 352] on link "nodo1.vsphere.local" at bounding box center [175, 359] width 229 height 21
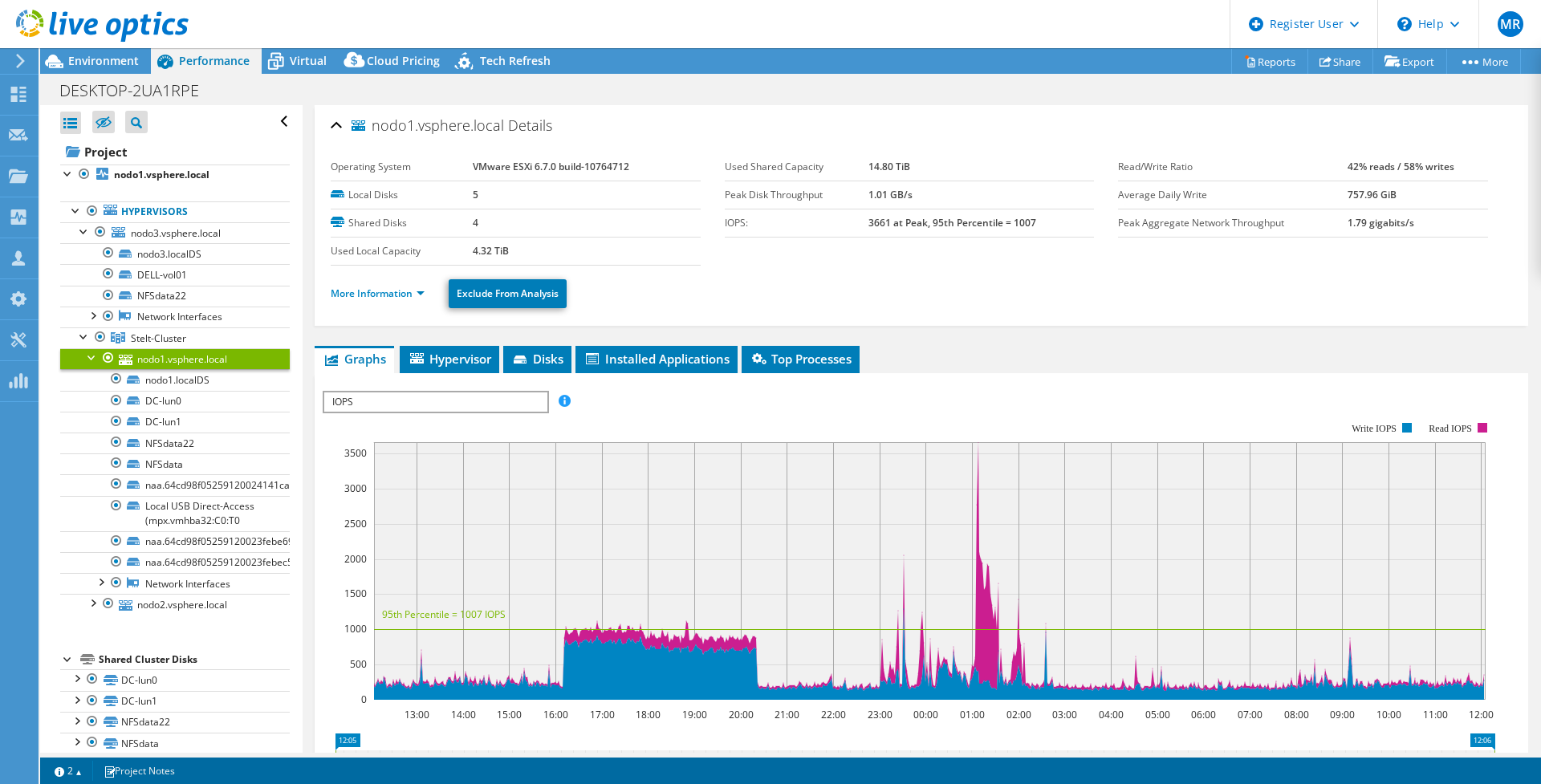
click at [377, 300] on li "More Information" at bounding box center [382, 293] width 104 height 18
drag, startPoint x: 398, startPoint y: 273, endPoint x: 394, endPoint y: 292, distance: 19.4
click at [397, 274] on div "More Information Exclude From Analysis" at bounding box center [921, 293] width 1181 height 57
click at [394, 292] on link "More Information" at bounding box center [377, 293] width 93 height 13
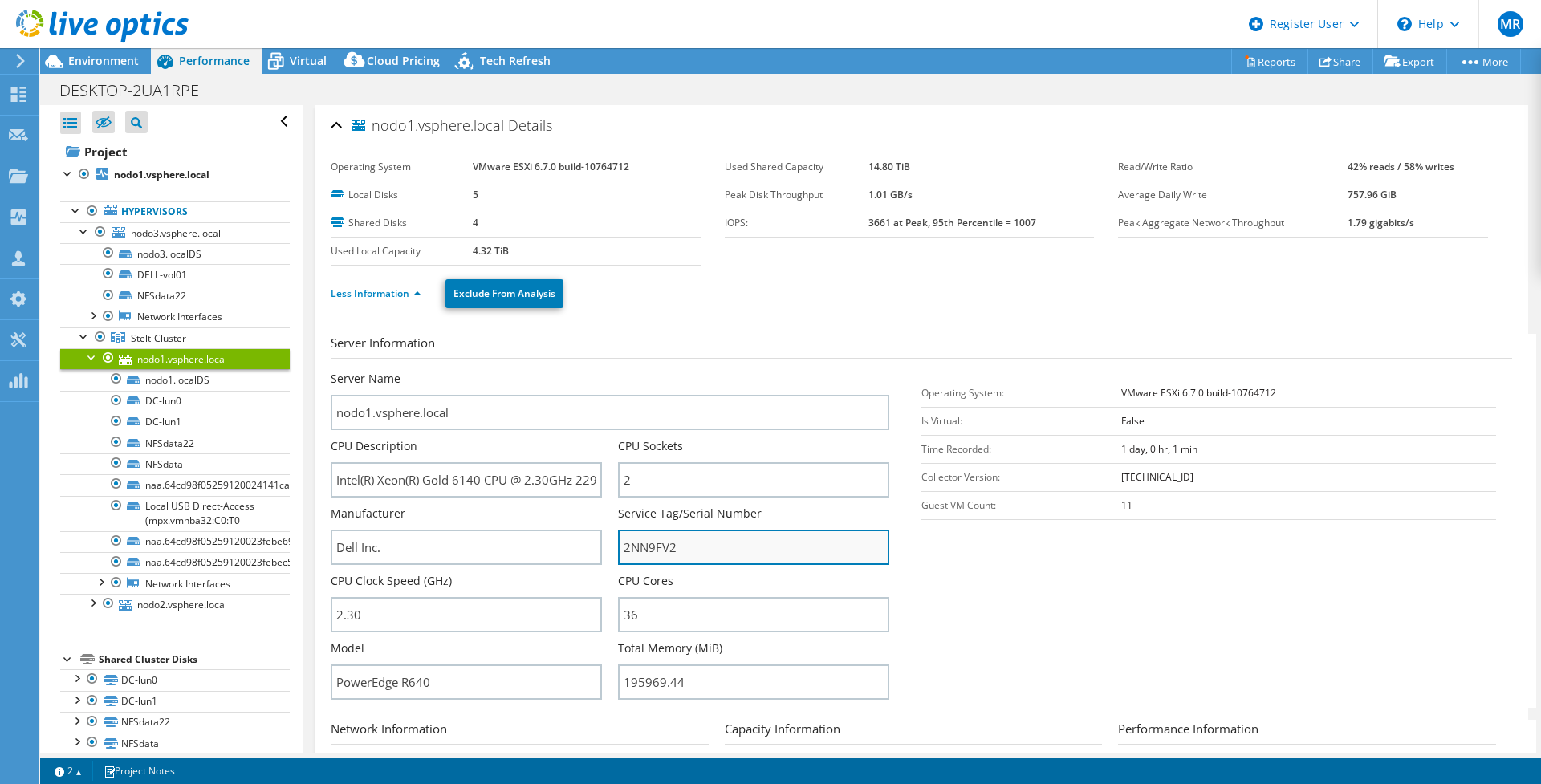
click at [645, 549] on input "2NN9FV2" at bounding box center [753, 546] width 271 height 35
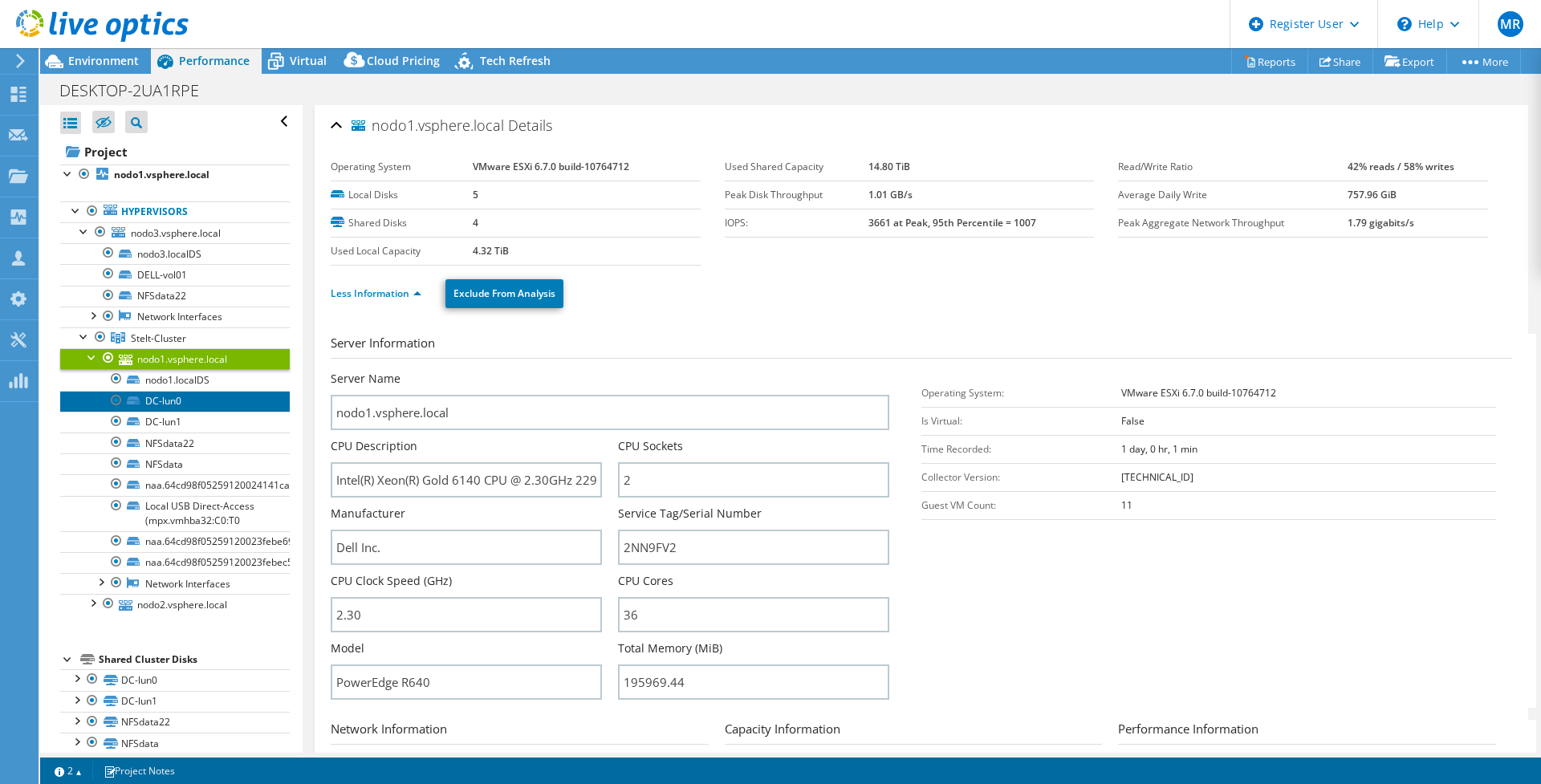
click at [157, 407] on link "DC-lun0" at bounding box center [175, 401] width 229 height 21
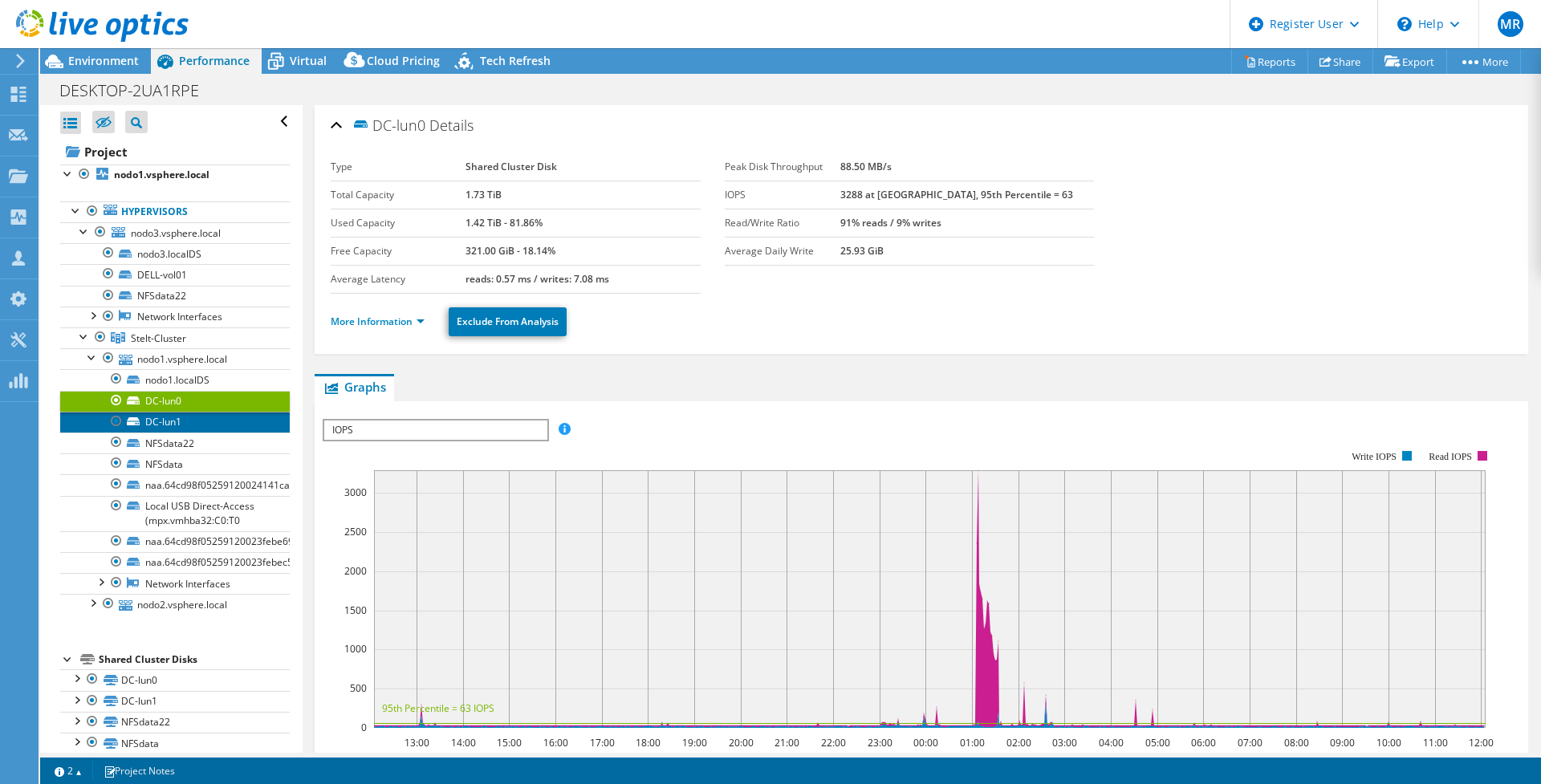
click at [163, 425] on link "DC-lun1" at bounding box center [175, 422] width 229 height 21
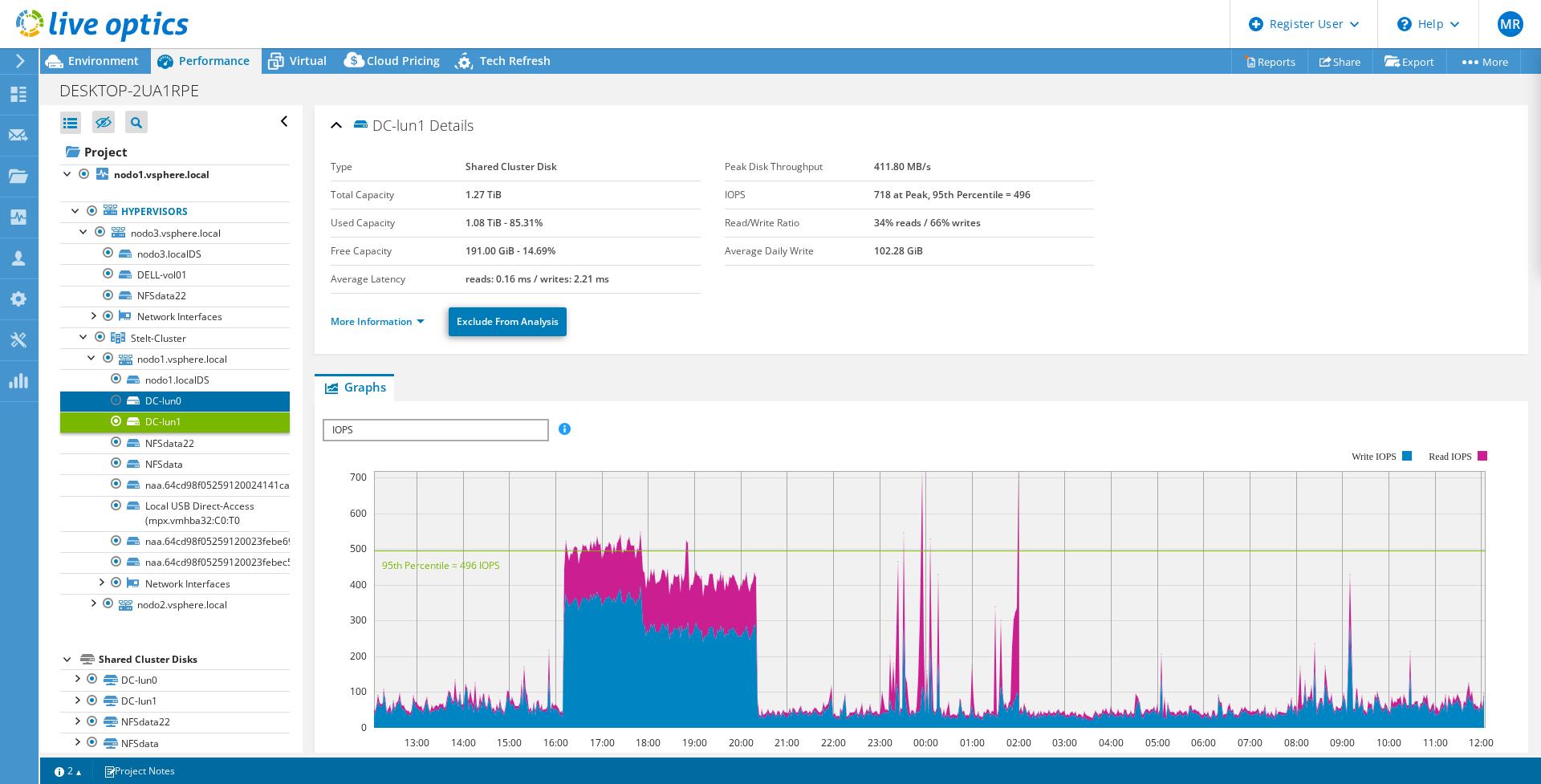
click at [170, 397] on link "DC-lun0" at bounding box center [175, 401] width 229 height 21
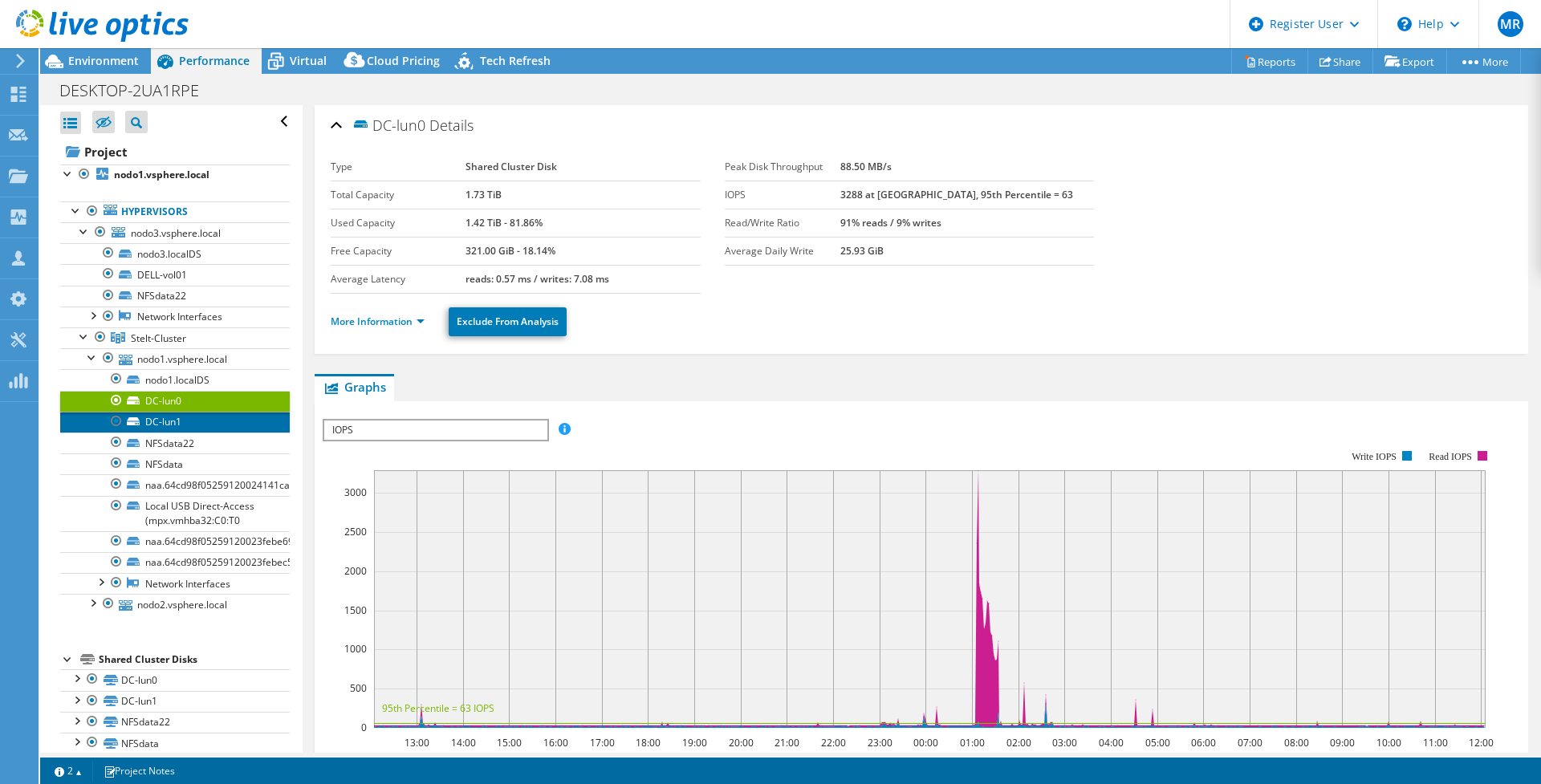
click at [171, 422] on link "DC-lun1" at bounding box center [175, 422] width 229 height 21
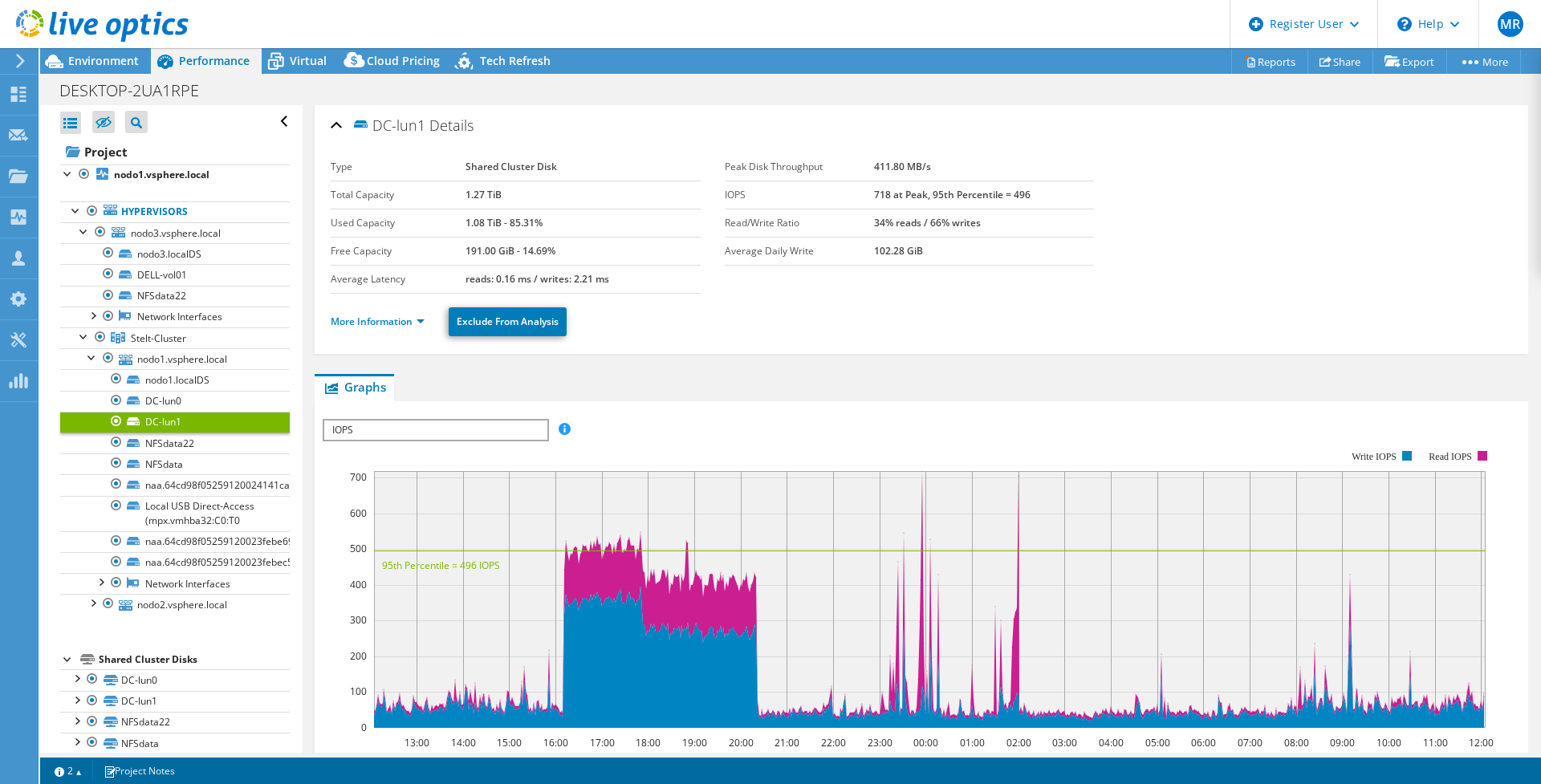
click at [390, 310] on ul "More Information Exclude From Analysis" at bounding box center [921, 319] width 1181 height 33
click at [394, 323] on link "More Information" at bounding box center [377, 321] width 93 height 13
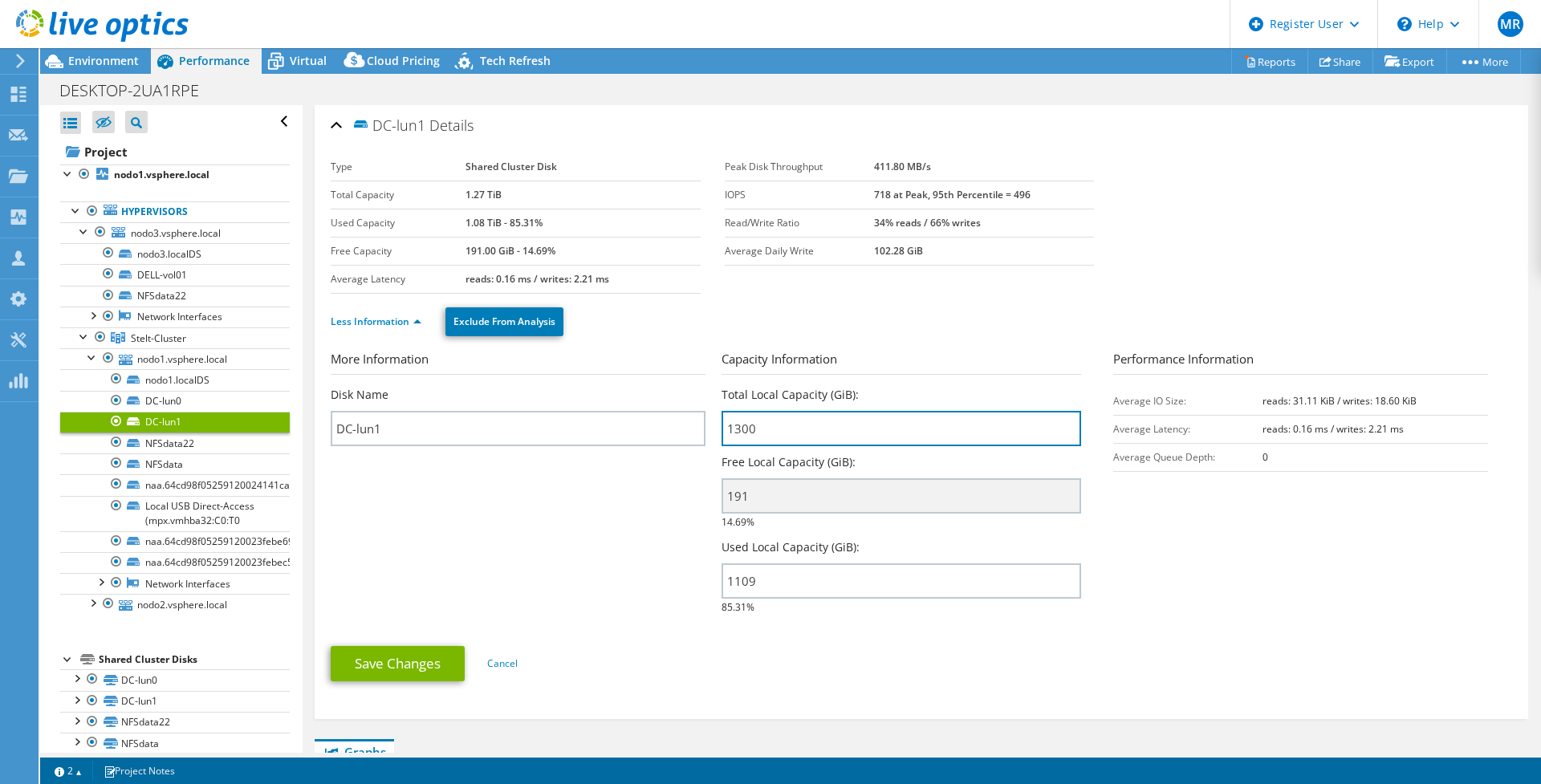
drag, startPoint x: 763, startPoint y: 433, endPoint x: 712, endPoint y: 430, distance: 51.1
click at [712, 430] on section "More Information Disk Name DC-lun1 Capacity Information Total Local Capacity (G…" at bounding box center [921, 487] width 1181 height 275
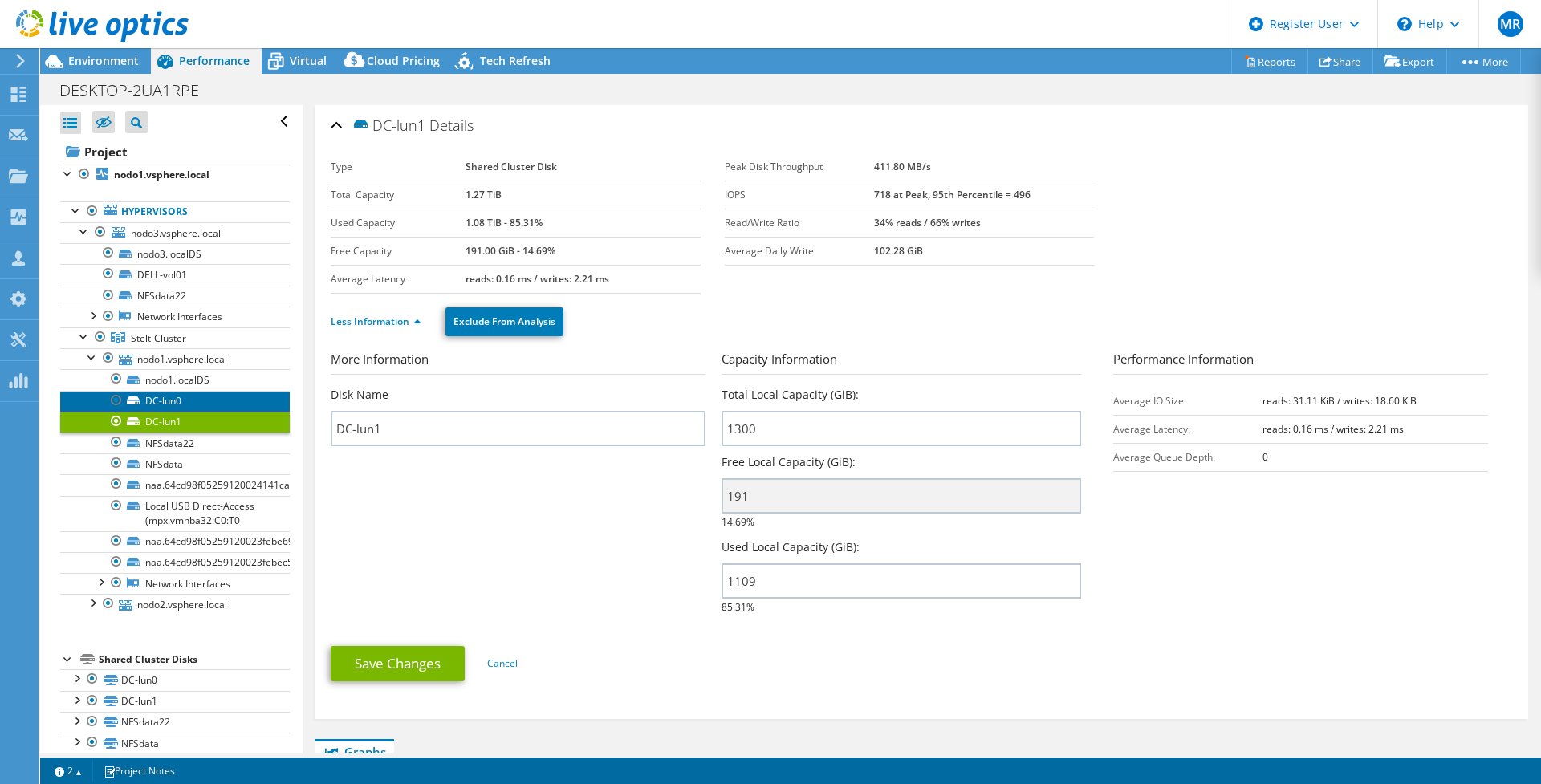
click at [171, 404] on link "DC-lun0" at bounding box center [175, 401] width 229 height 21
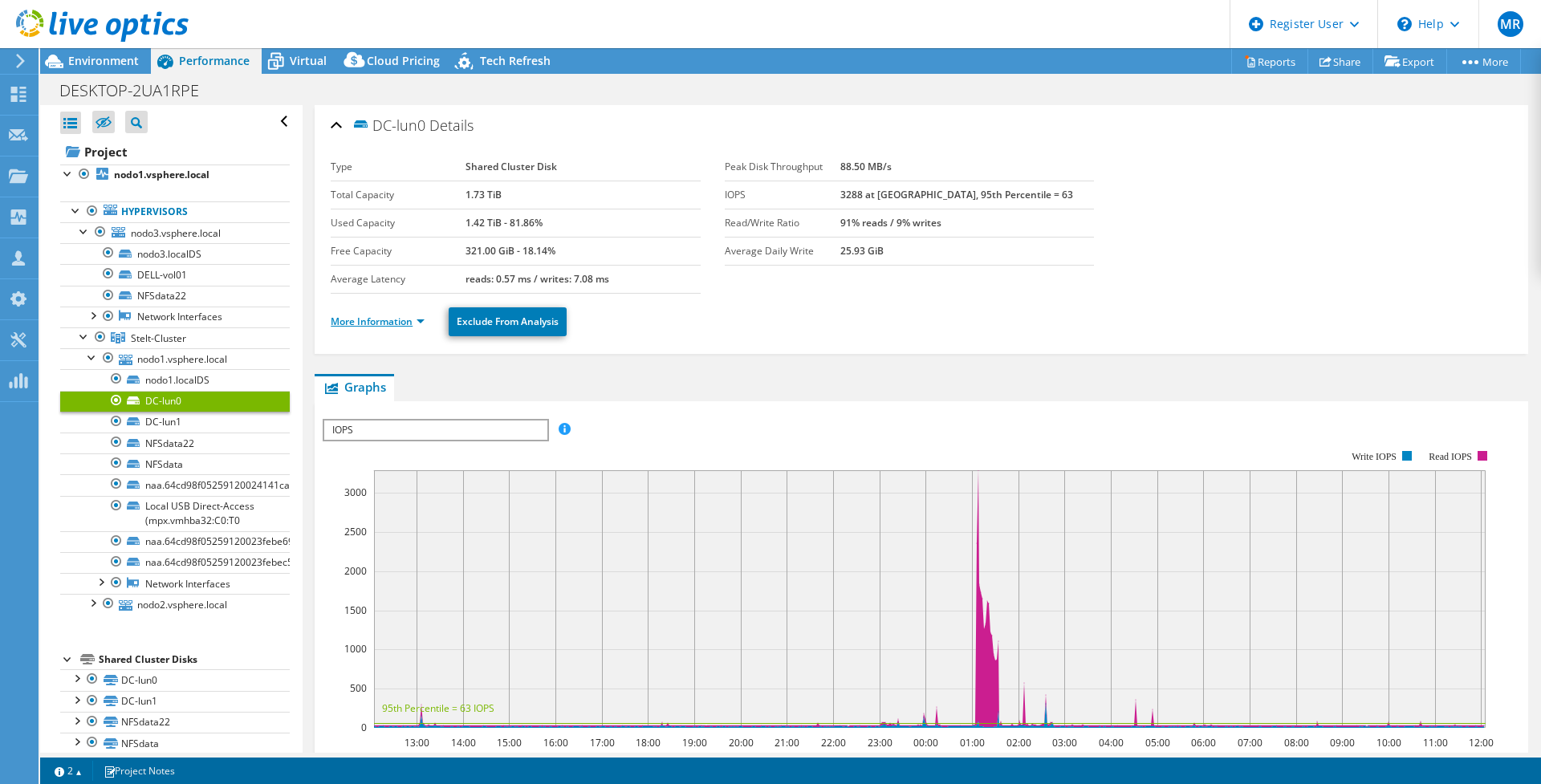
click at [361, 321] on link "More Information" at bounding box center [377, 321] width 93 height 13
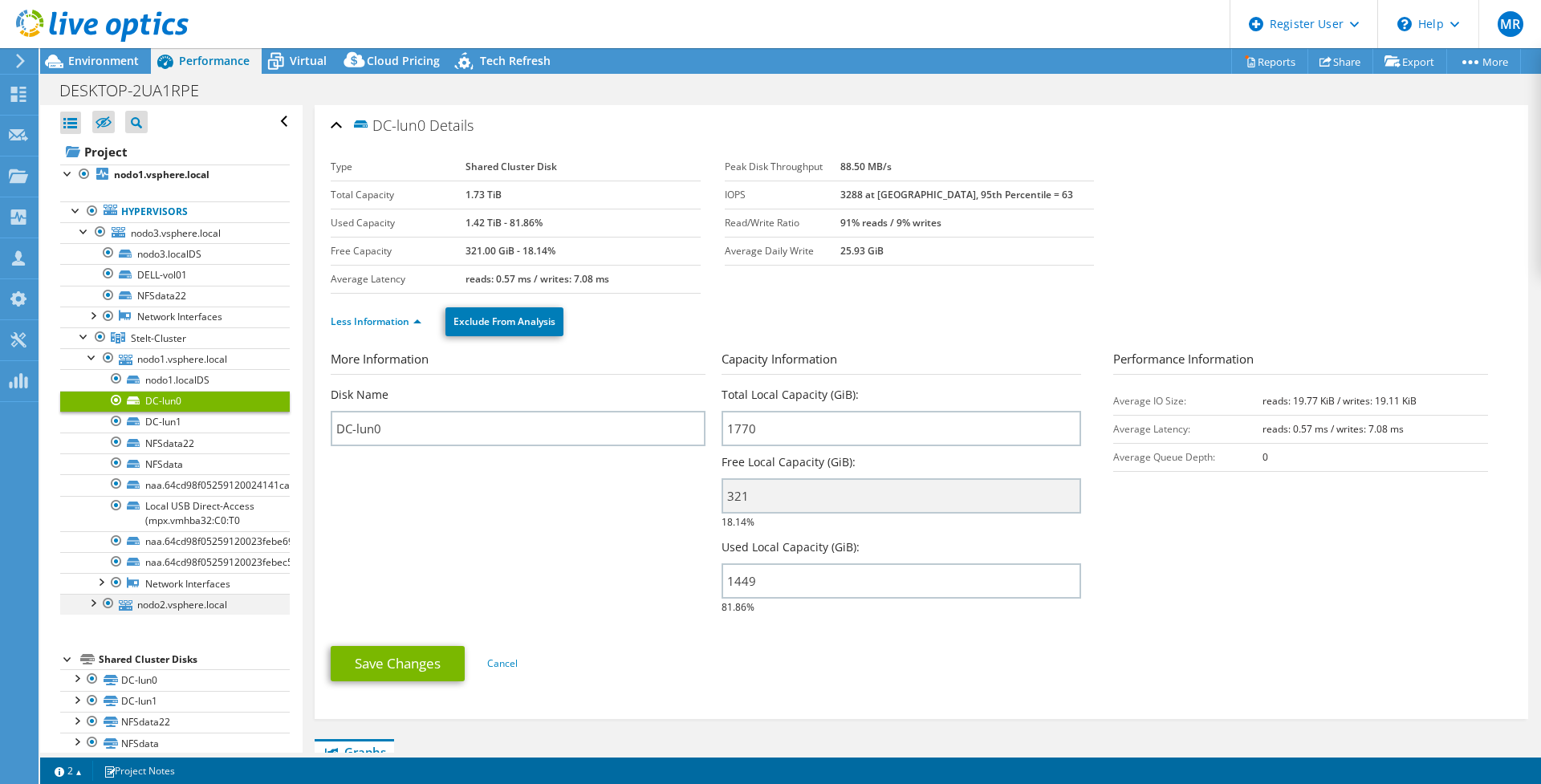
click at [93, 608] on div at bounding box center [92, 601] width 16 height 16
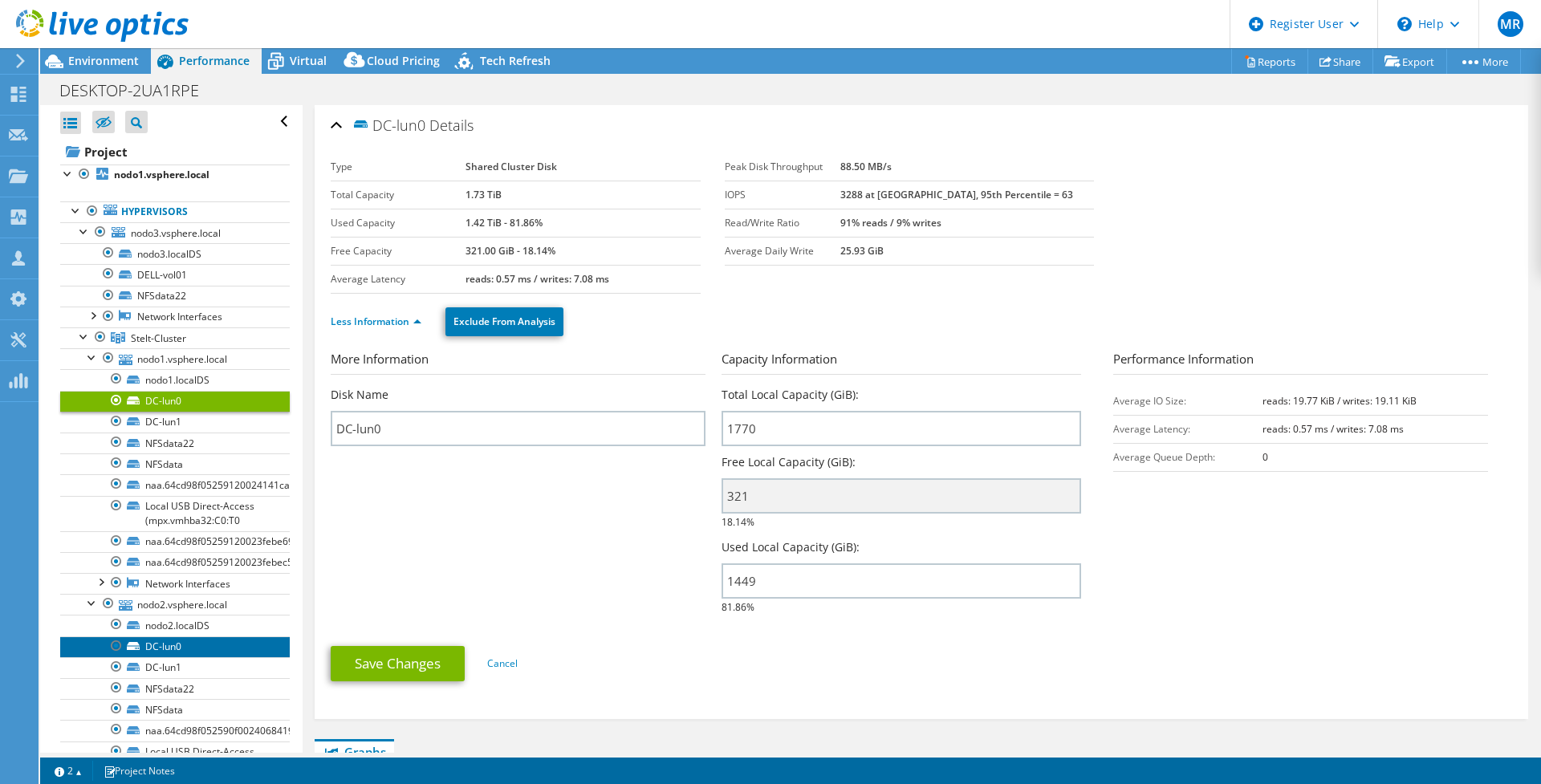
click at [182, 647] on link "DC-lun0" at bounding box center [175, 646] width 229 height 21
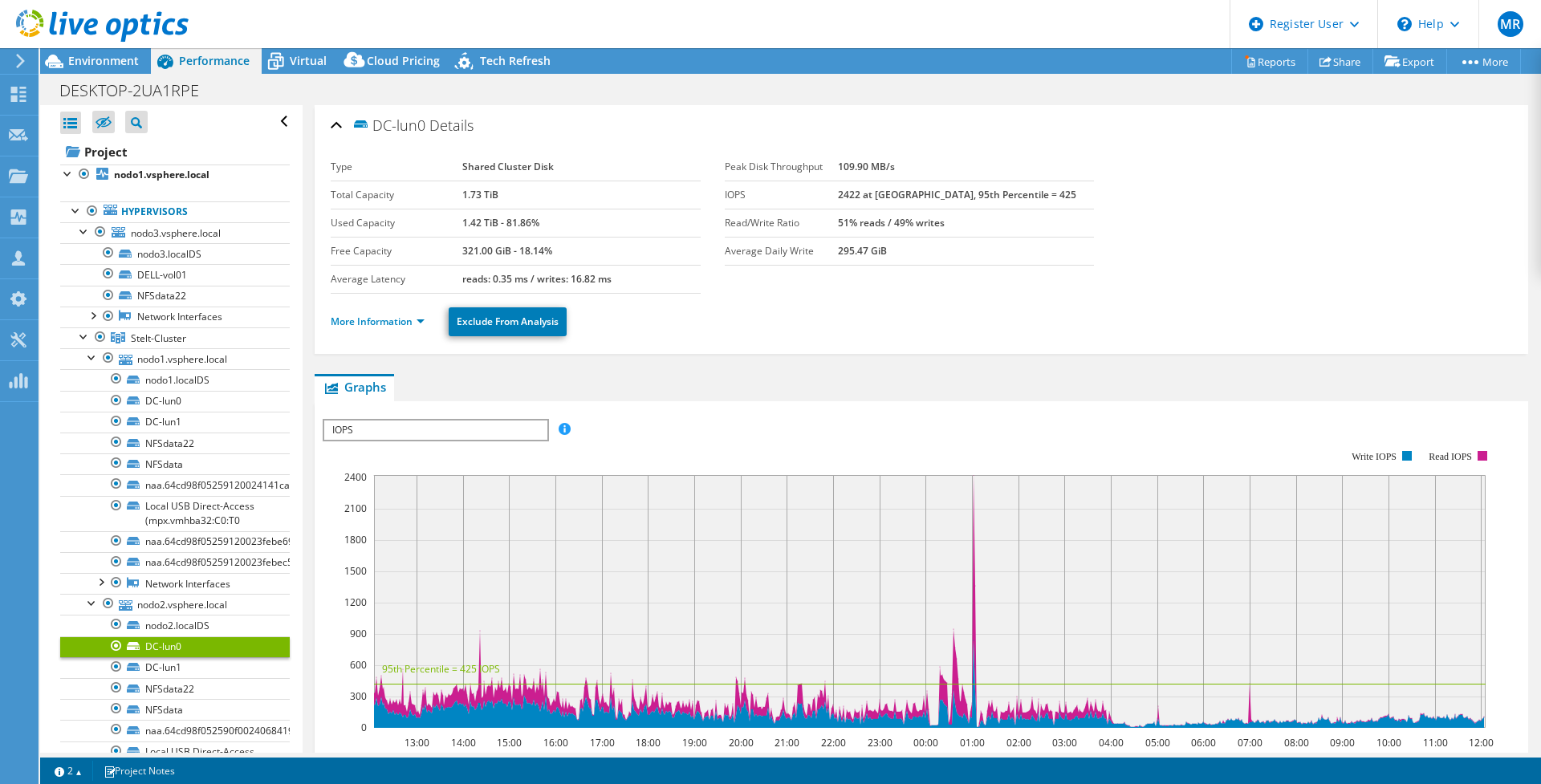
click at [391, 330] on ul "More Information Exclude From Analysis" at bounding box center [921, 319] width 1181 height 33
click at [413, 325] on link "More Information" at bounding box center [377, 321] width 93 height 13
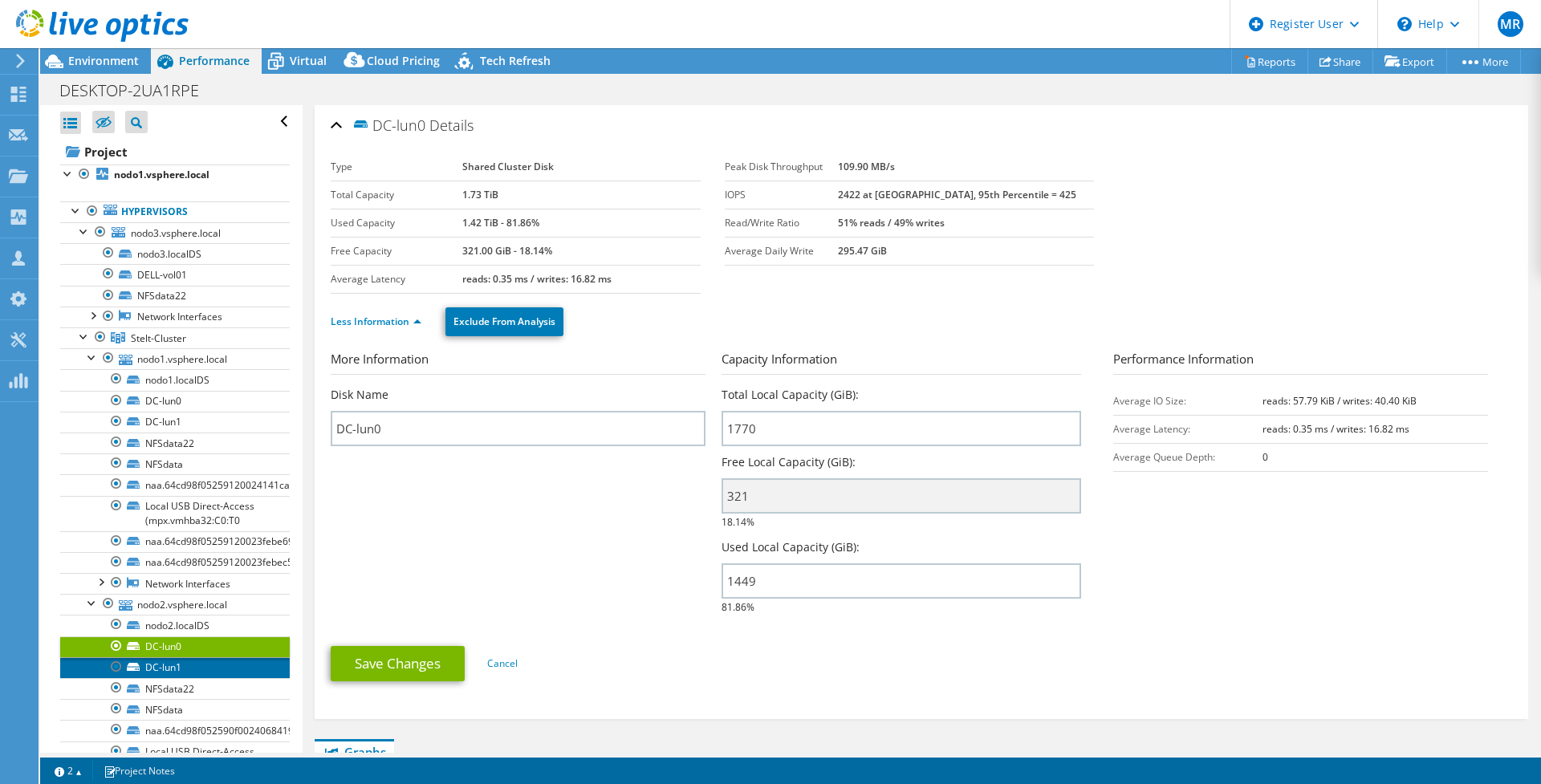
click at [176, 672] on link "DC-lun1" at bounding box center [175, 667] width 229 height 21
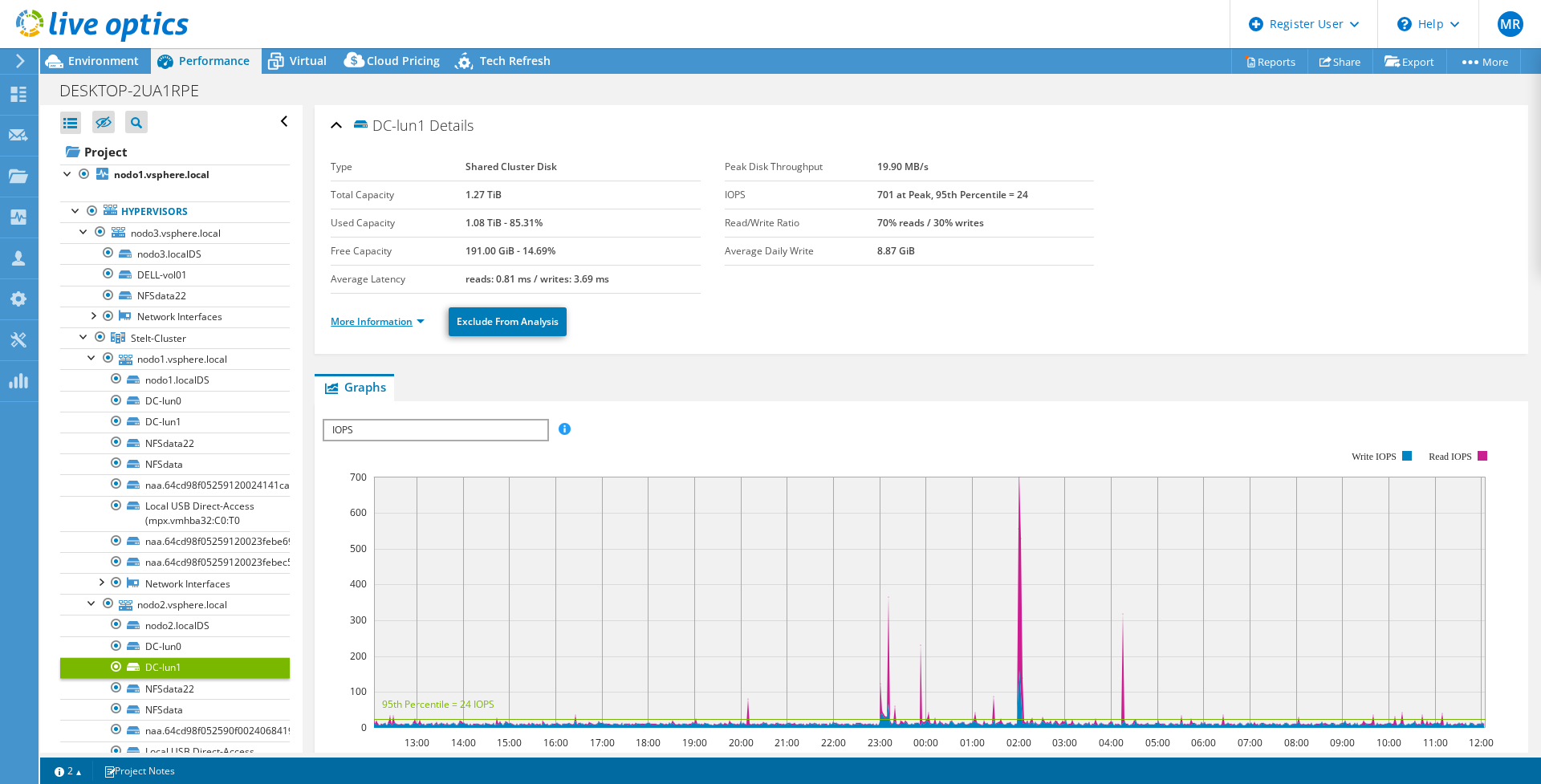
click at [379, 323] on link "More Information" at bounding box center [377, 321] width 93 height 13
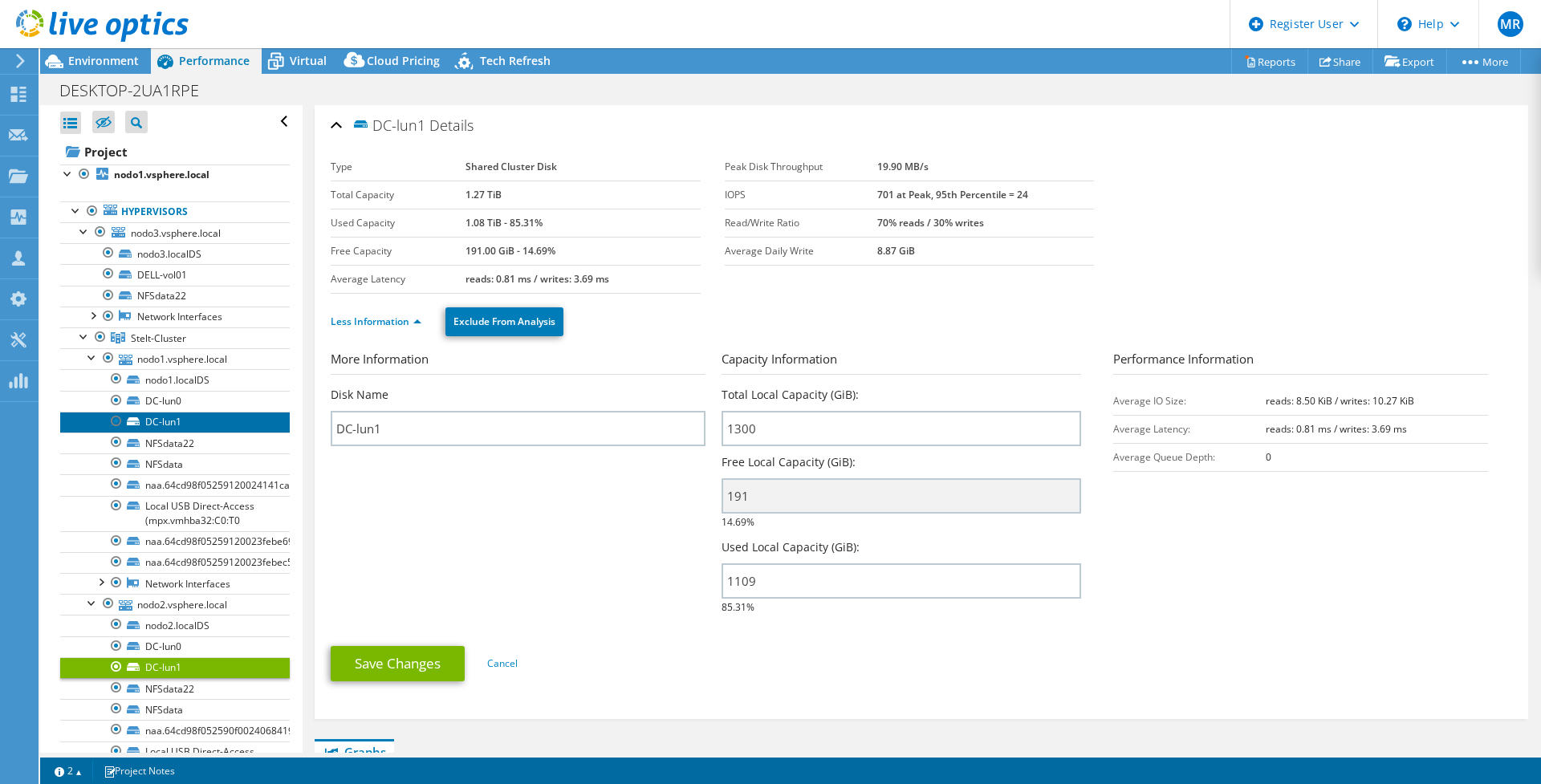
click at [173, 424] on link "DC-lun1" at bounding box center [175, 422] width 229 height 21
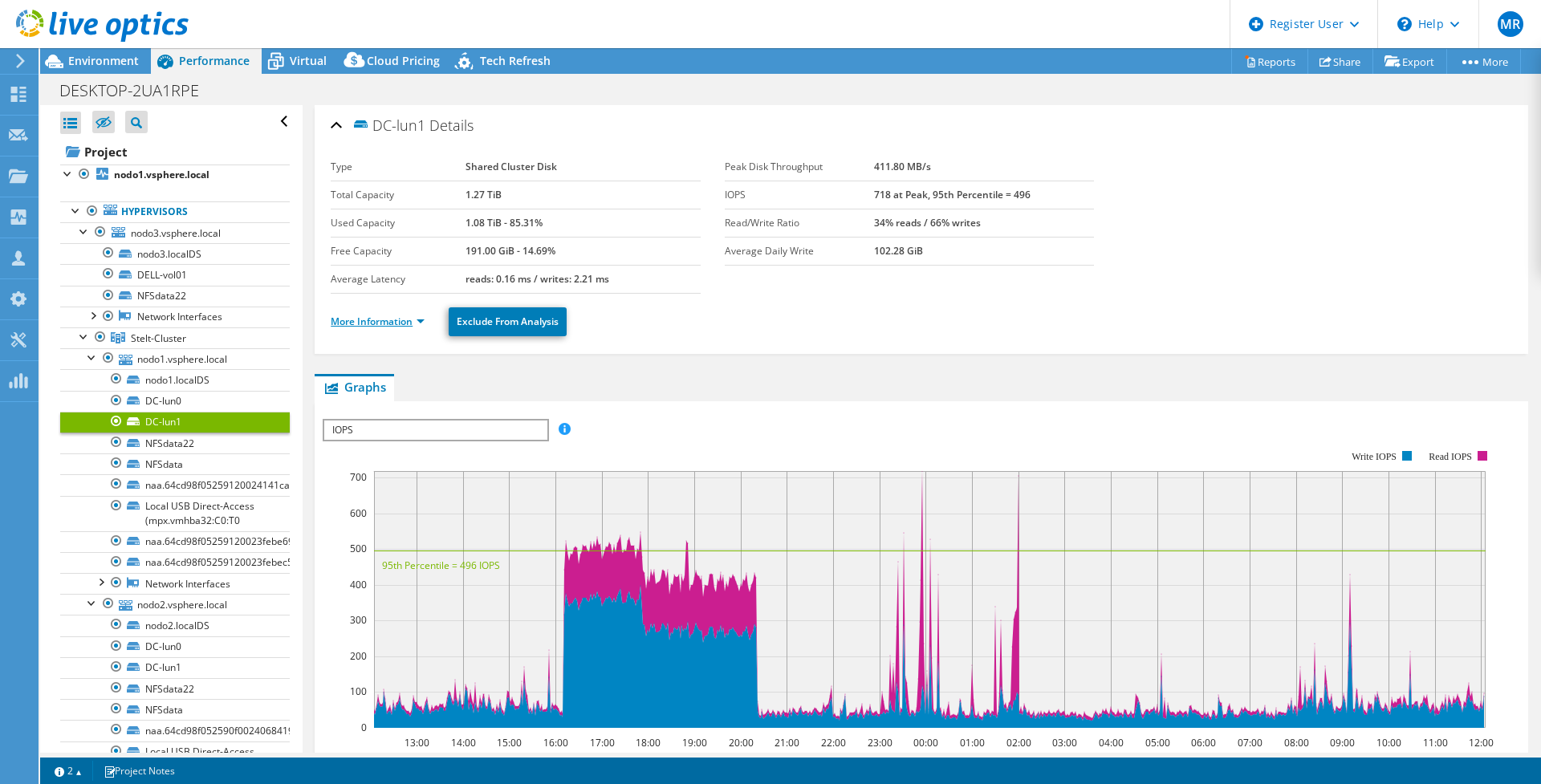
click at [358, 325] on link "More Information" at bounding box center [377, 321] width 93 height 13
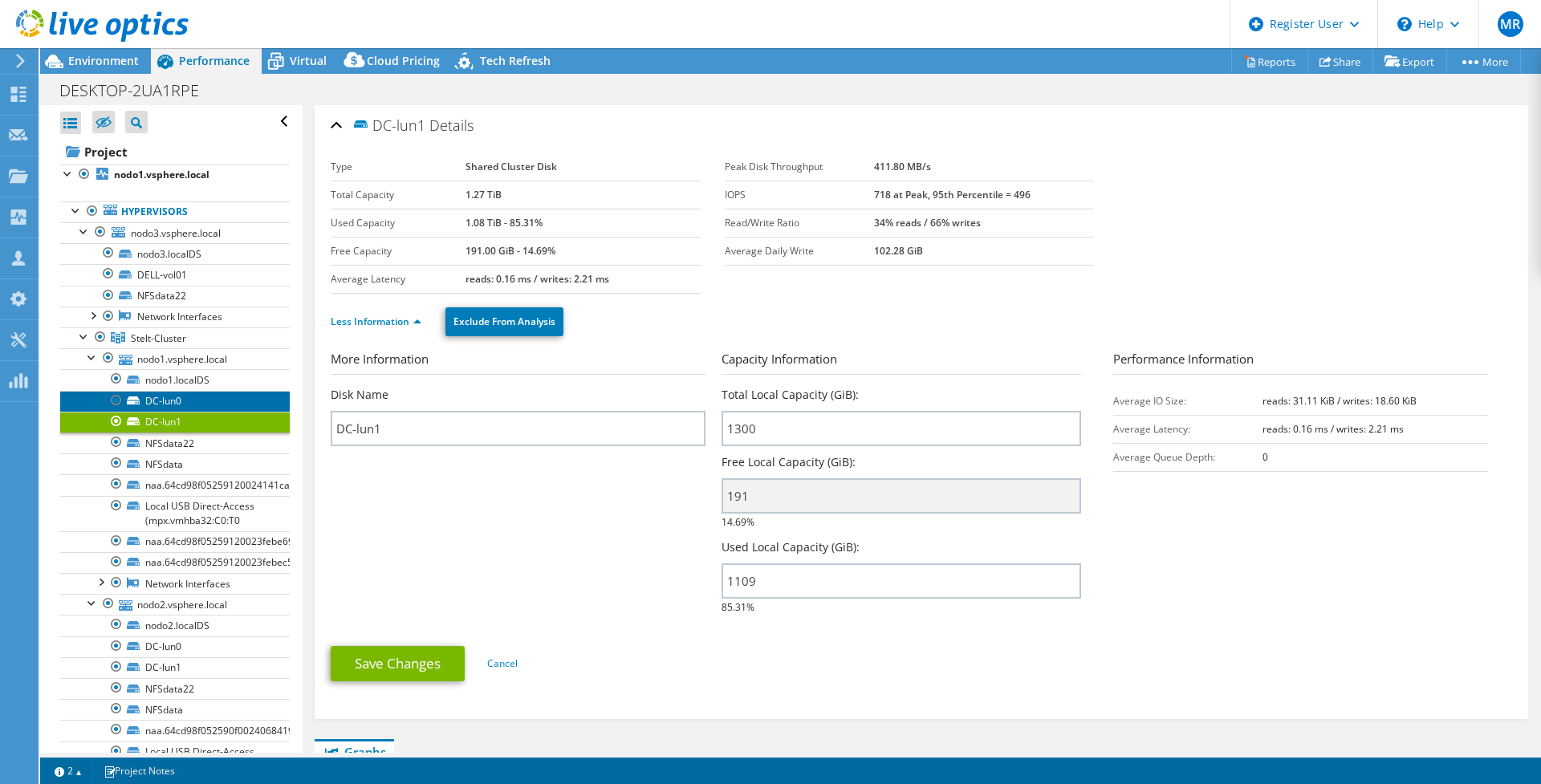
click at [163, 404] on link "DC-lun0" at bounding box center [175, 401] width 229 height 21
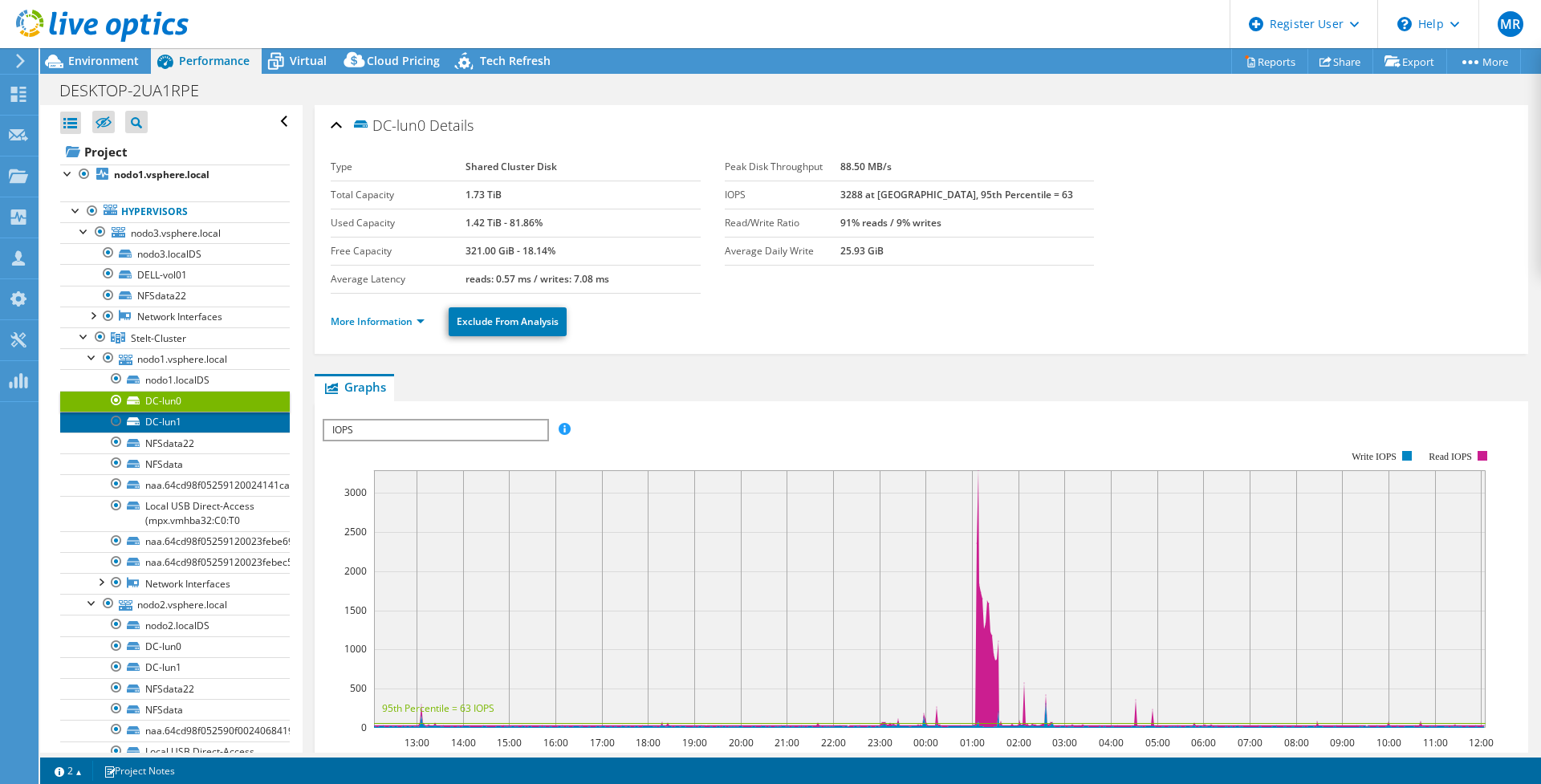
click at [168, 421] on link "DC-lun1" at bounding box center [175, 422] width 229 height 21
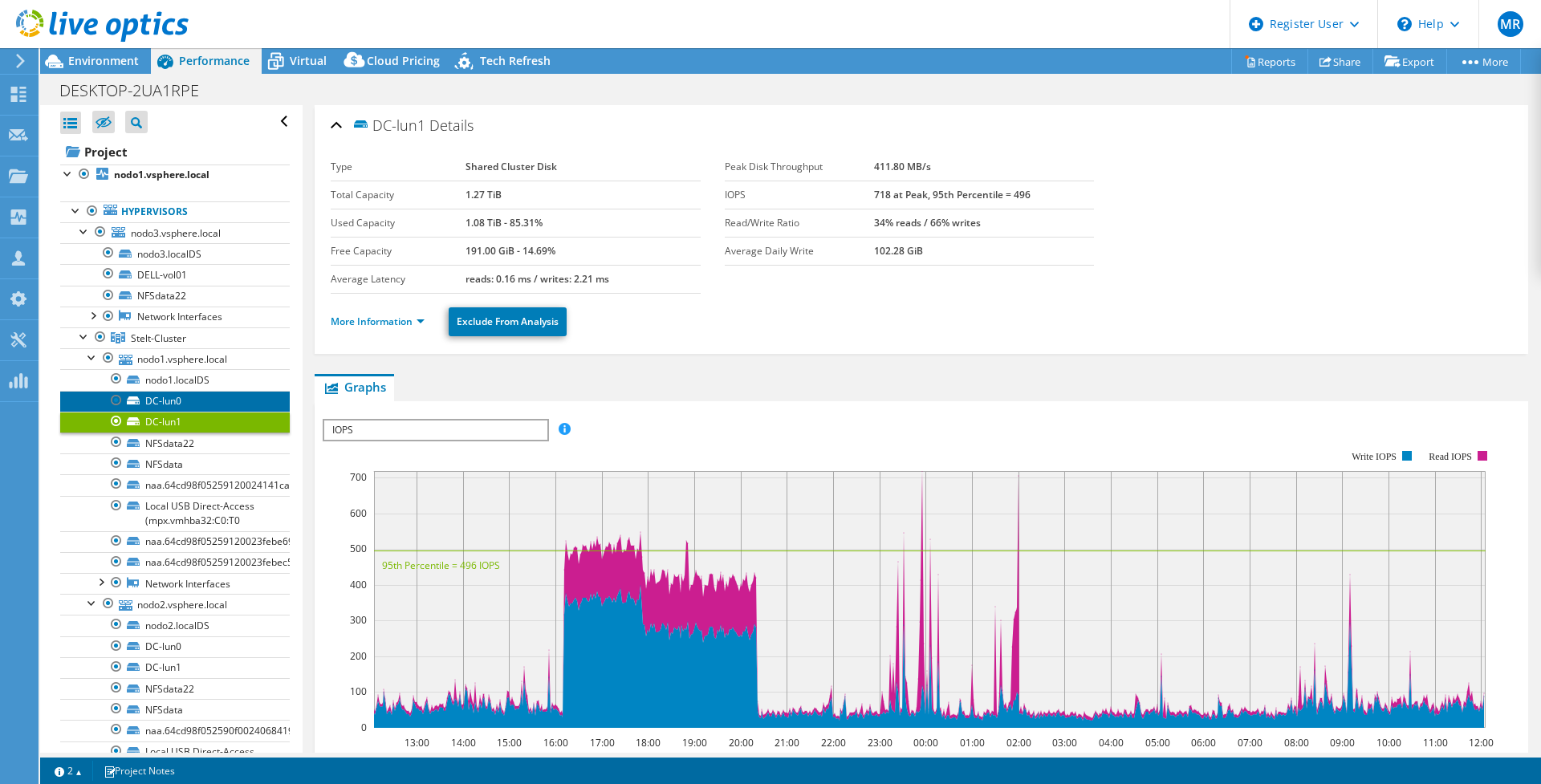
click at [178, 409] on link "DC-lun0" at bounding box center [175, 401] width 229 height 21
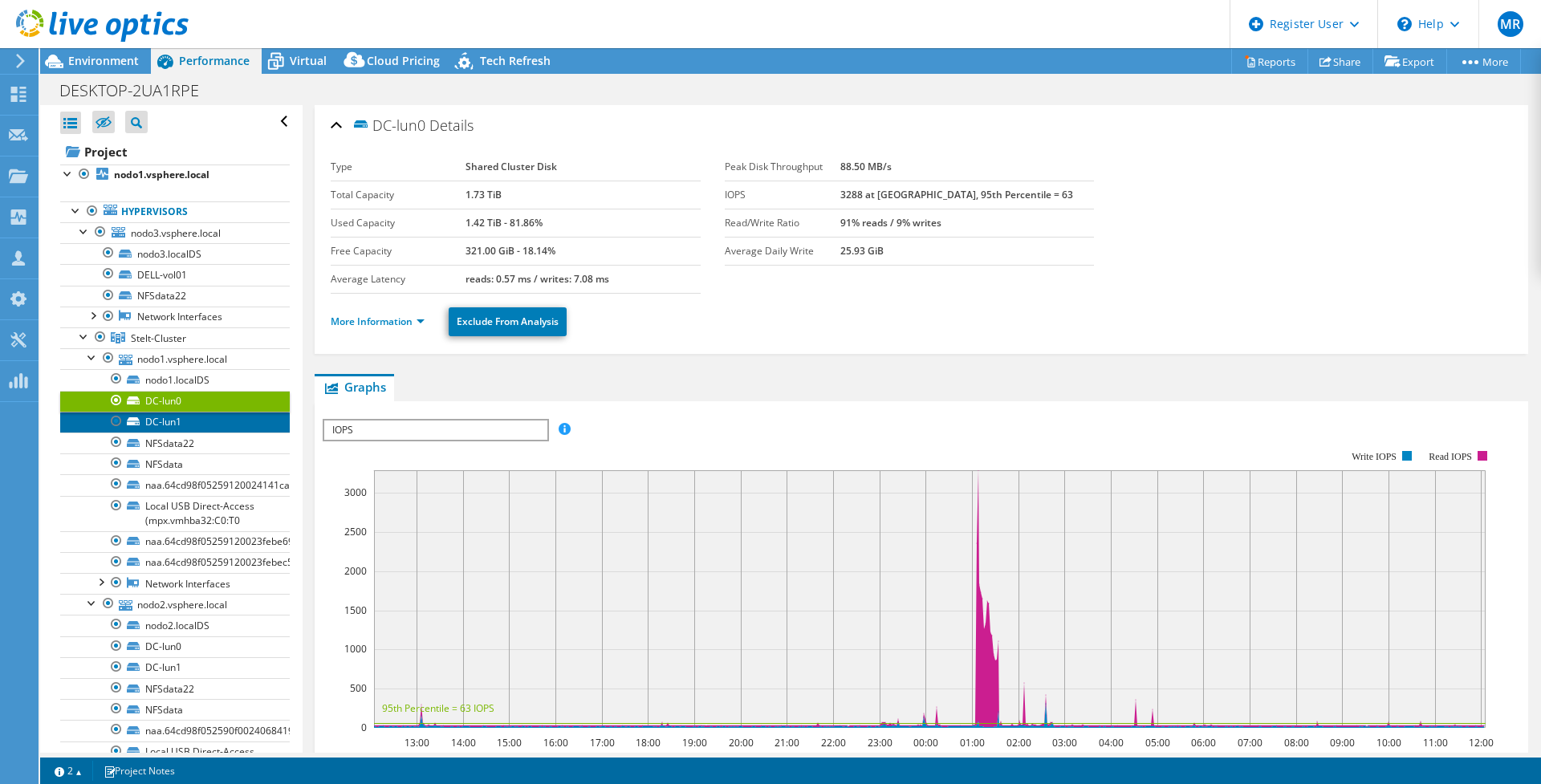
click at [165, 419] on link "DC-lun1" at bounding box center [175, 422] width 229 height 21
